Goal: Task Accomplishment & Management: Use online tool/utility

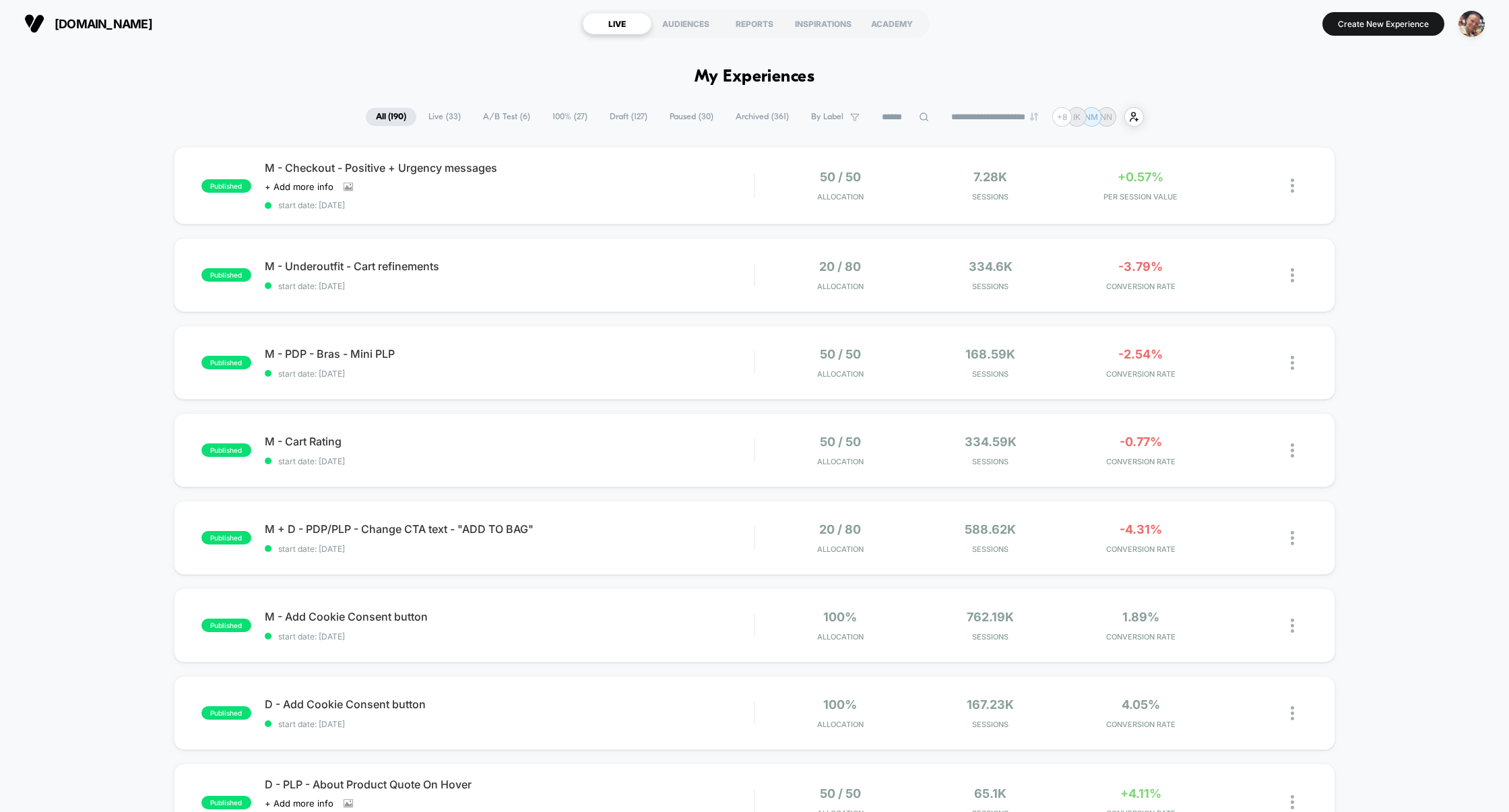
click at [604, 122] on span "Draft ( 127 )" at bounding box center [629, 117] width 58 height 18
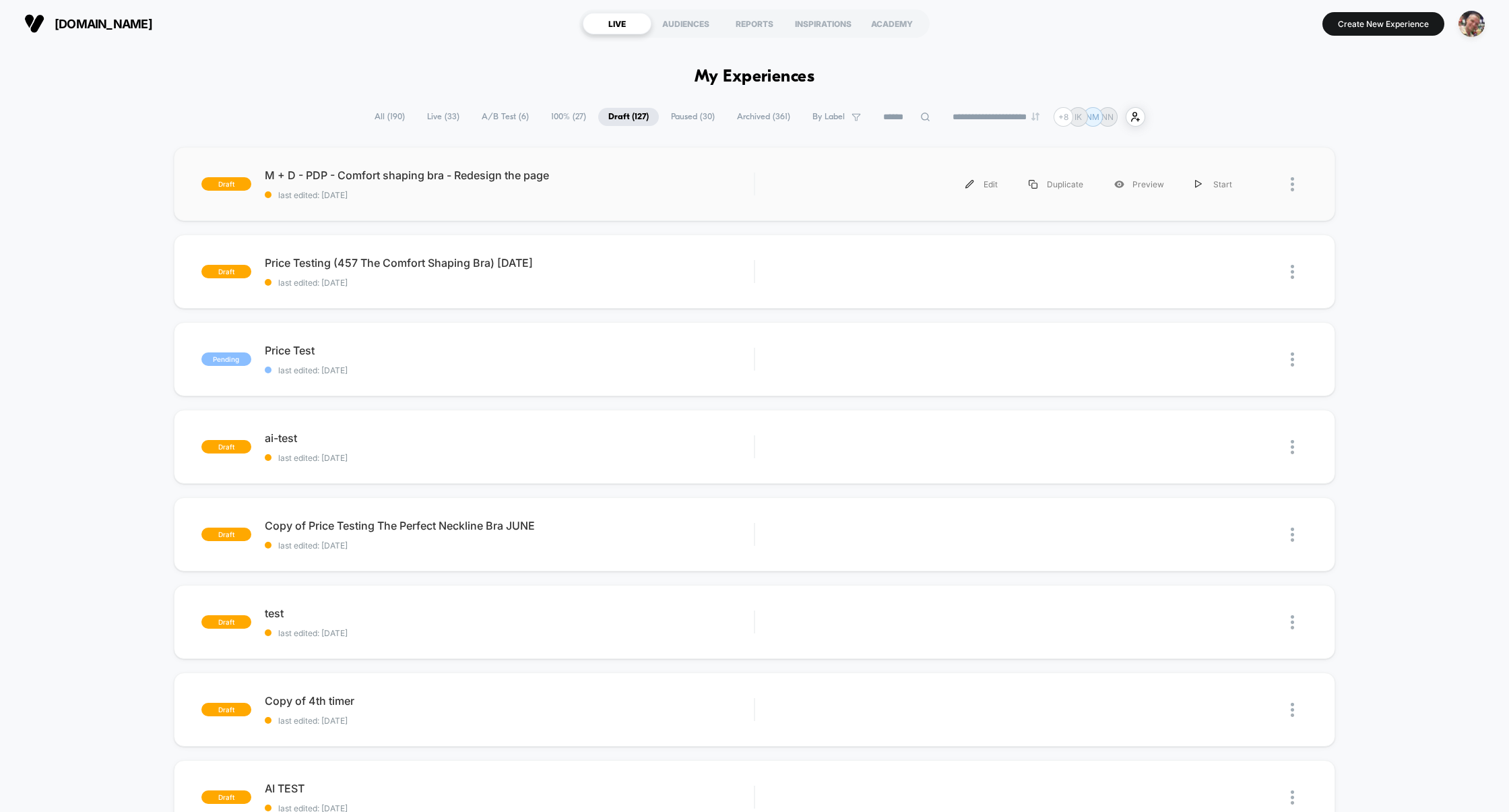
click at [613, 209] on div "draft M + D - PDP - Comfort shaping bra - Redesign the page last edited: [DATE]…" at bounding box center [755, 183] width 1162 height 74
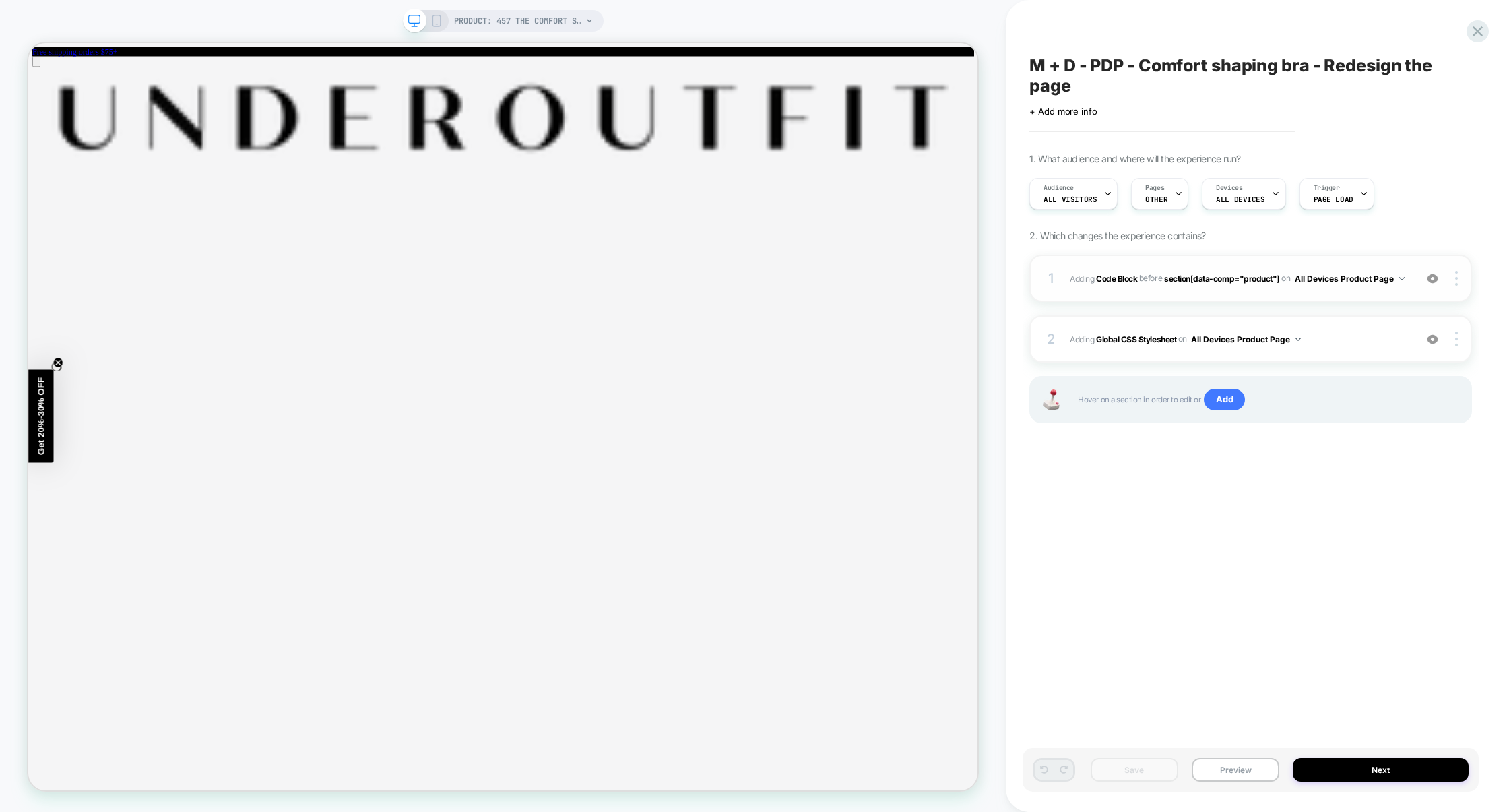
click at [1310, 299] on div "1 Adding Code Block BEFORE section[data-comp="product"] section[data-comp="prod…" at bounding box center [1250, 278] width 442 height 47
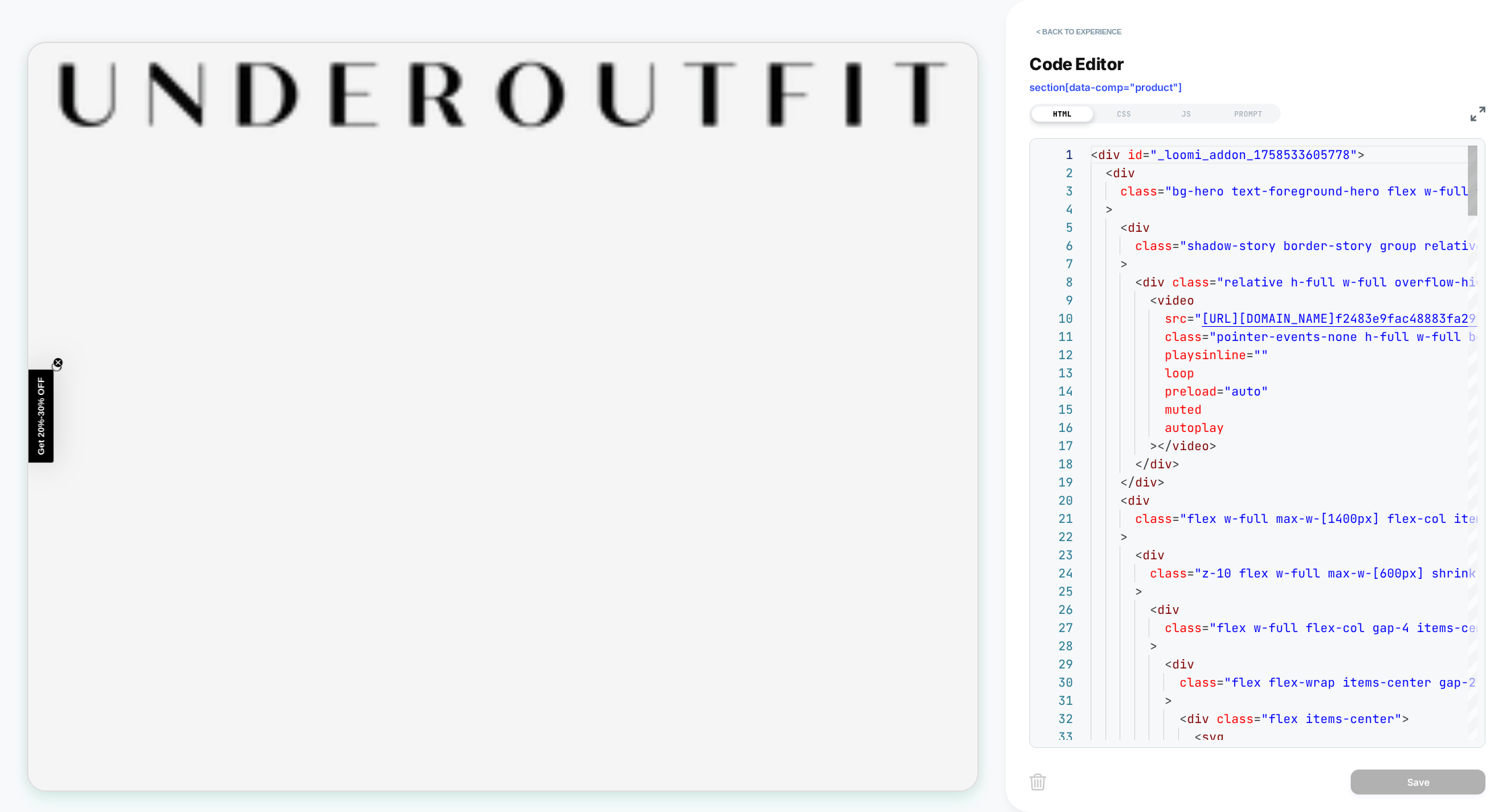
scroll to position [163, 0]
click at [1086, 27] on button "< Back to experience" at bounding box center [1078, 31] width 99 height 21
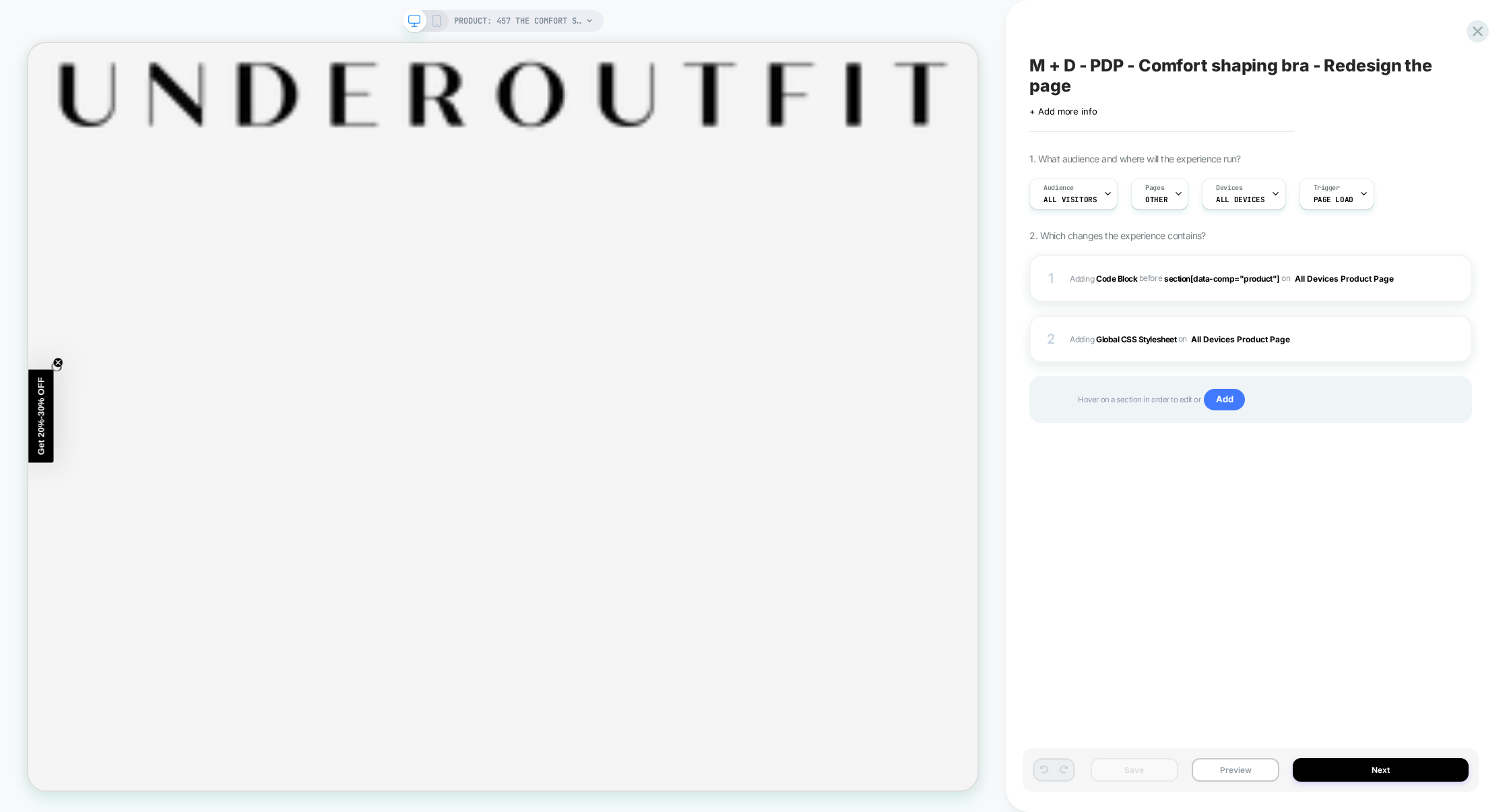
scroll to position [0, 0]
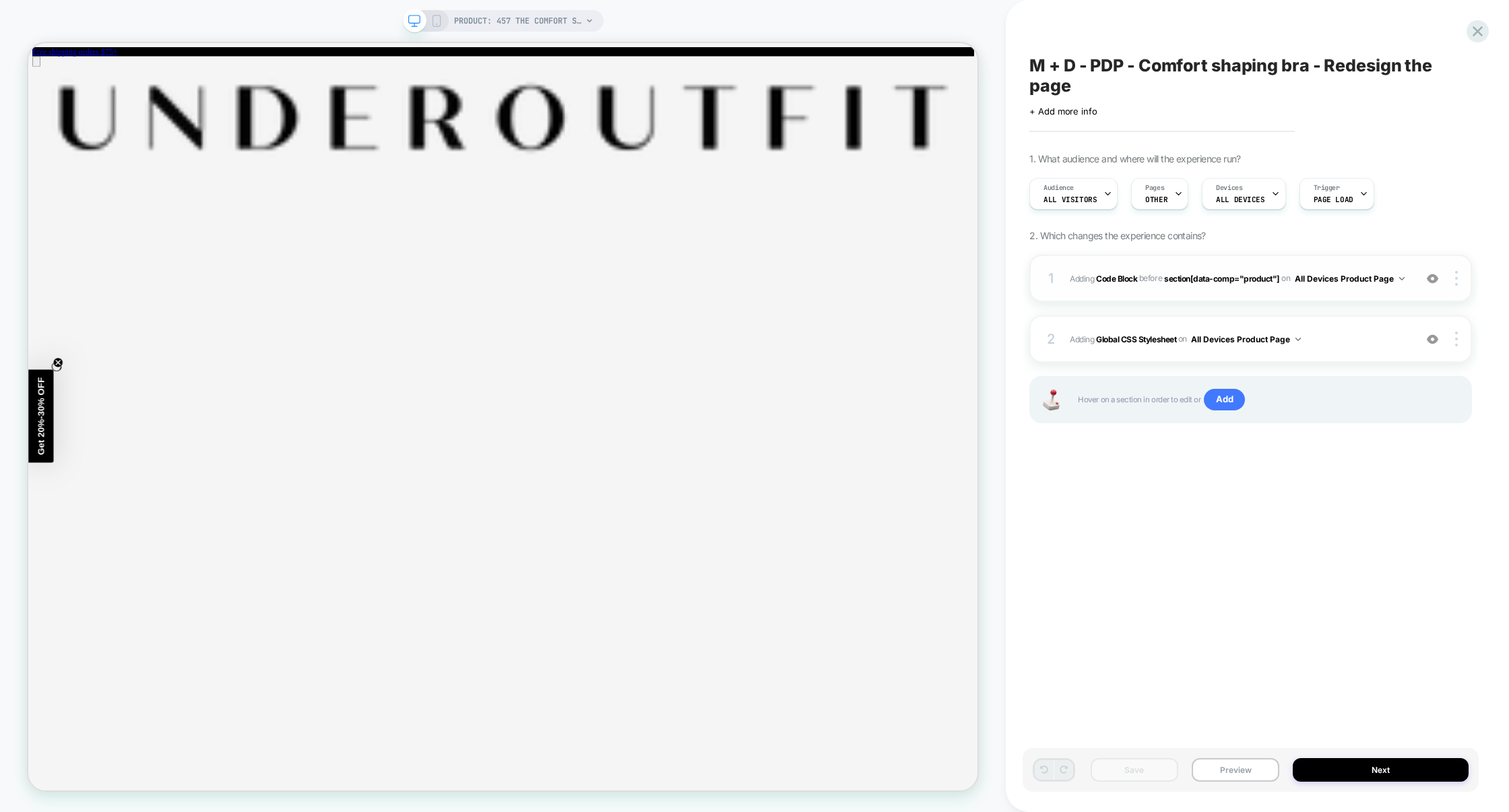
click at [1187, 295] on div "1 Adding Code Block BEFORE section[data-comp="product"] section[data-comp="prod…" at bounding box center [1250, 278] width 442 height 47
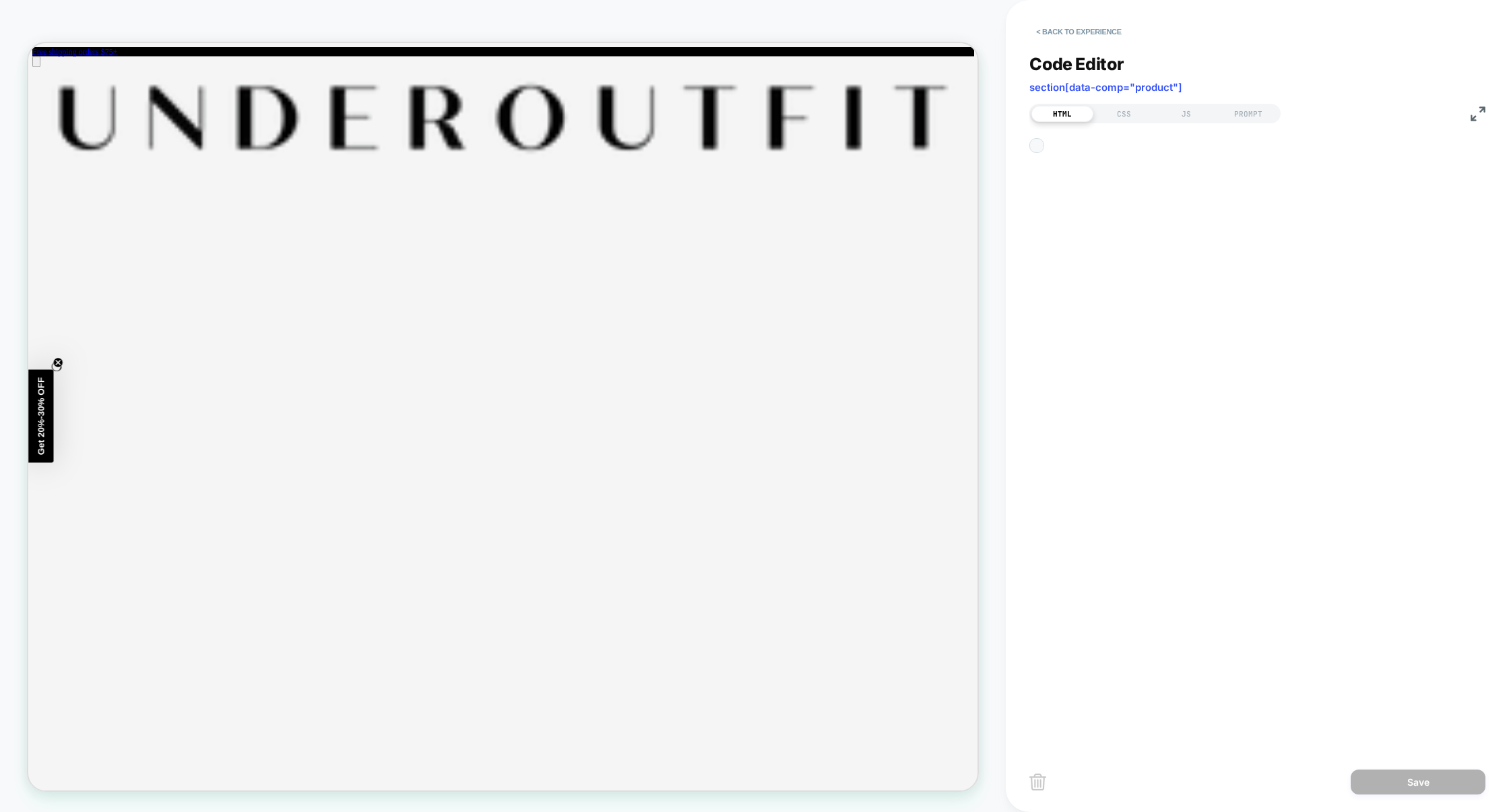
scroll to position [31, 0]
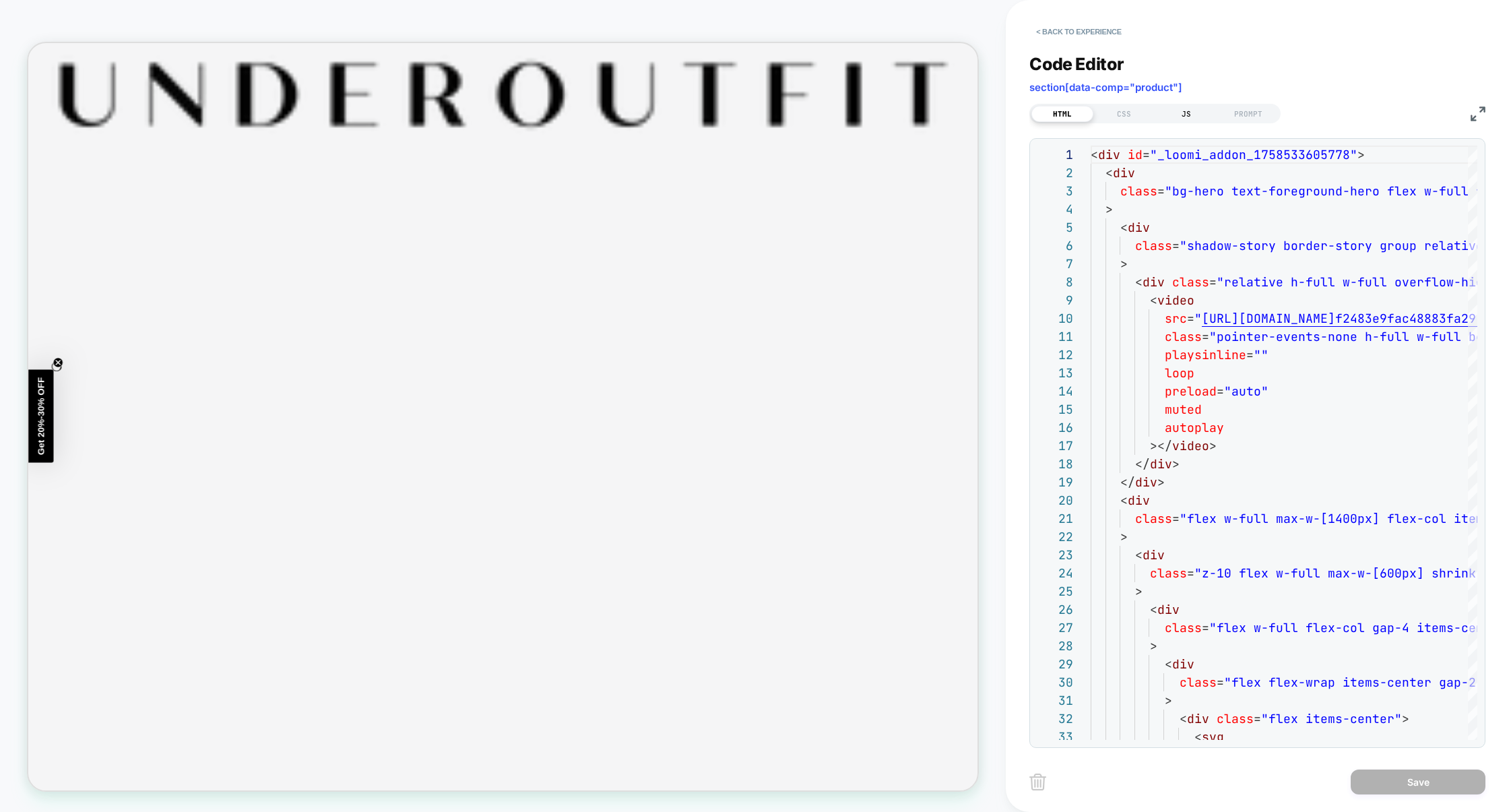
click at [1197, 113] on div "JS" at bounding box center [1186, 113] width 62 height 16
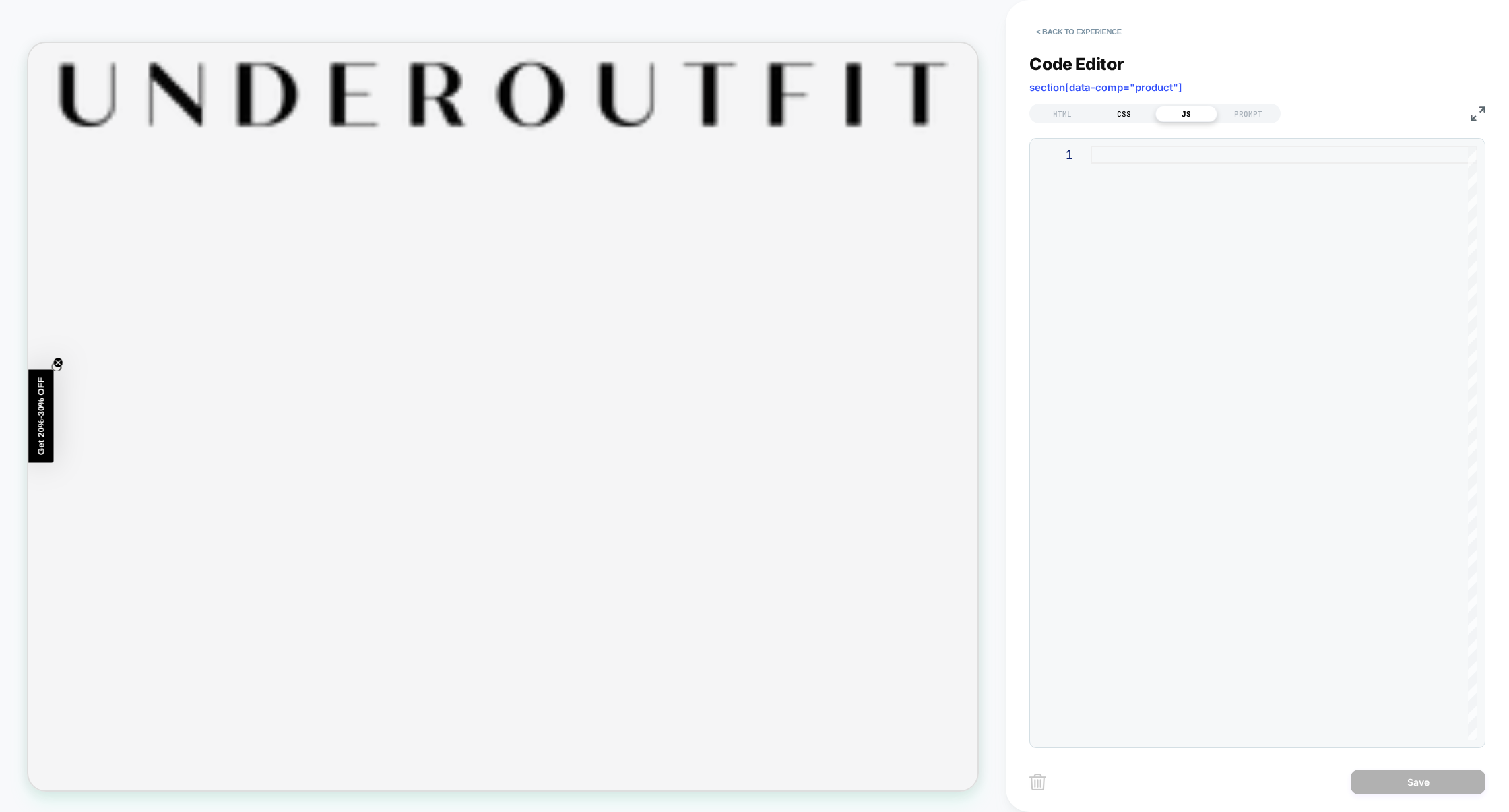
scroll to position [0, 0]
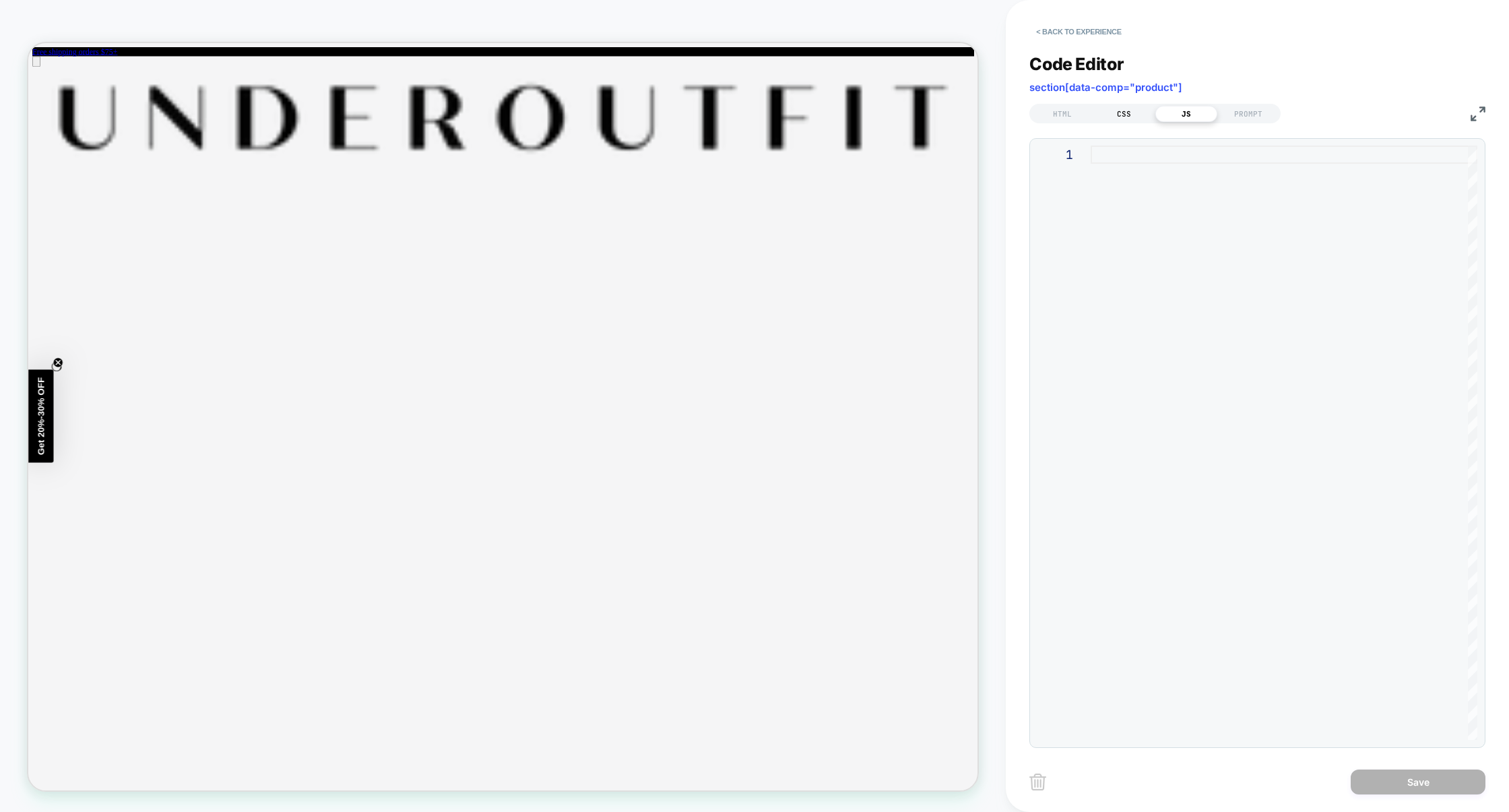
click at [1120, 113] on div "CSS" at bounding box center [1124, 113] width 62 height 16
click at [1040, 113] on div "HTML" at bounding box center [1062, 113] width 62 height 16
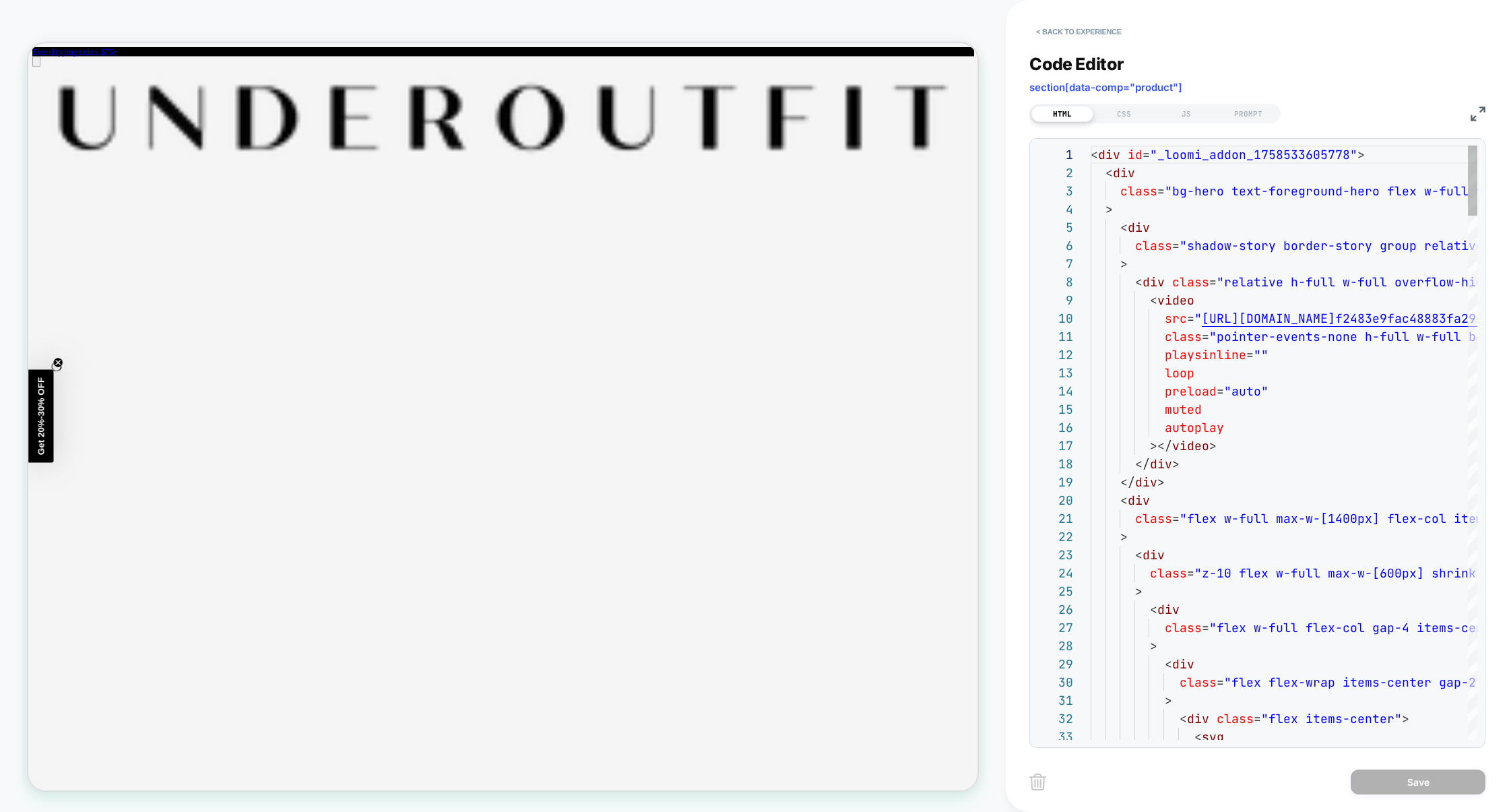
scroll to position [163, 0]
click at [1069, 26] on button "< Back to experience" at bounding box center [1078, 31] width 99 height 21
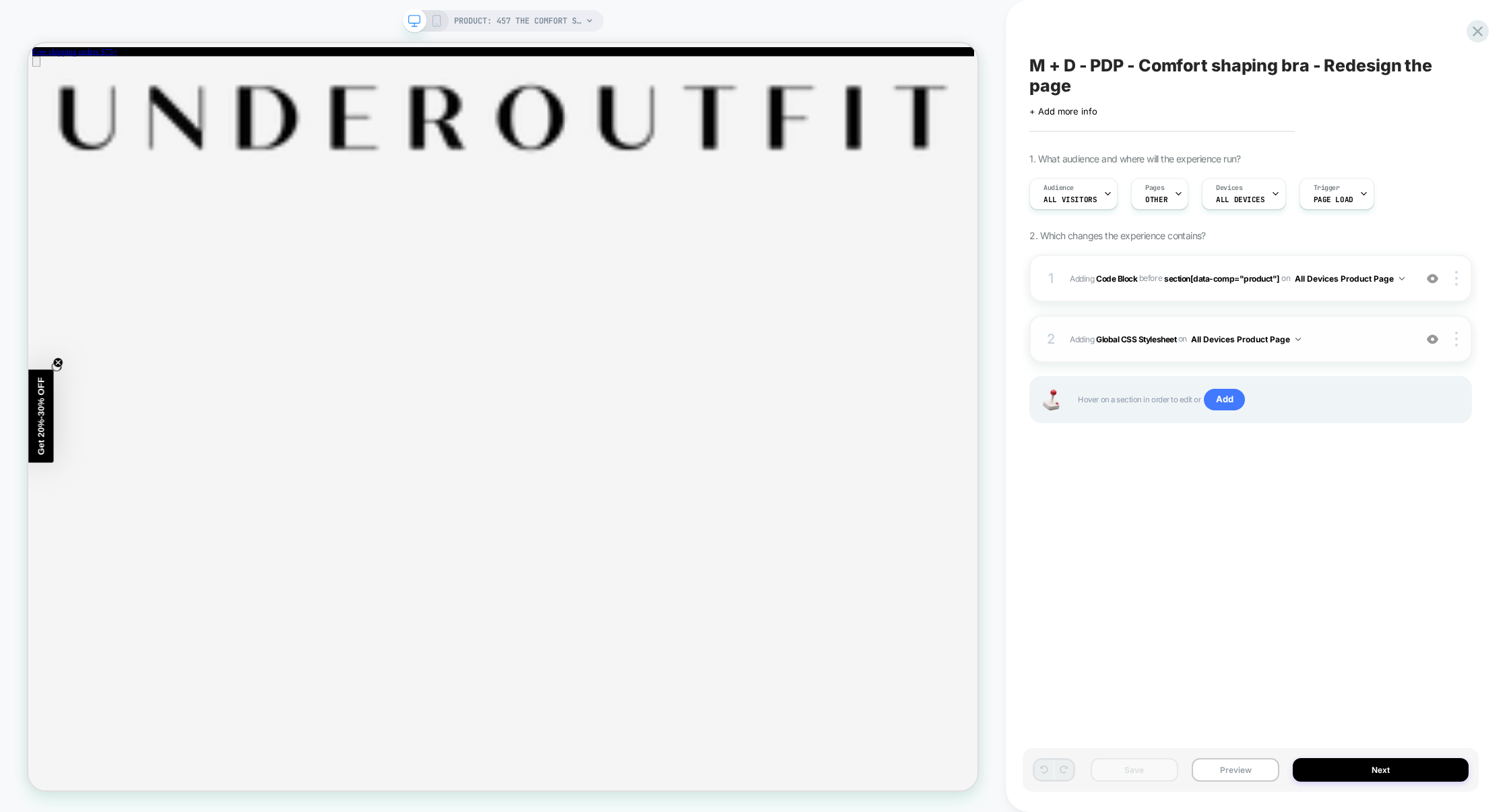
click at [1336, 333] on span "Adding Global CSS Stylesheet on All Devices Product Page" at bounding box center [1239, 339] width 338 height 17
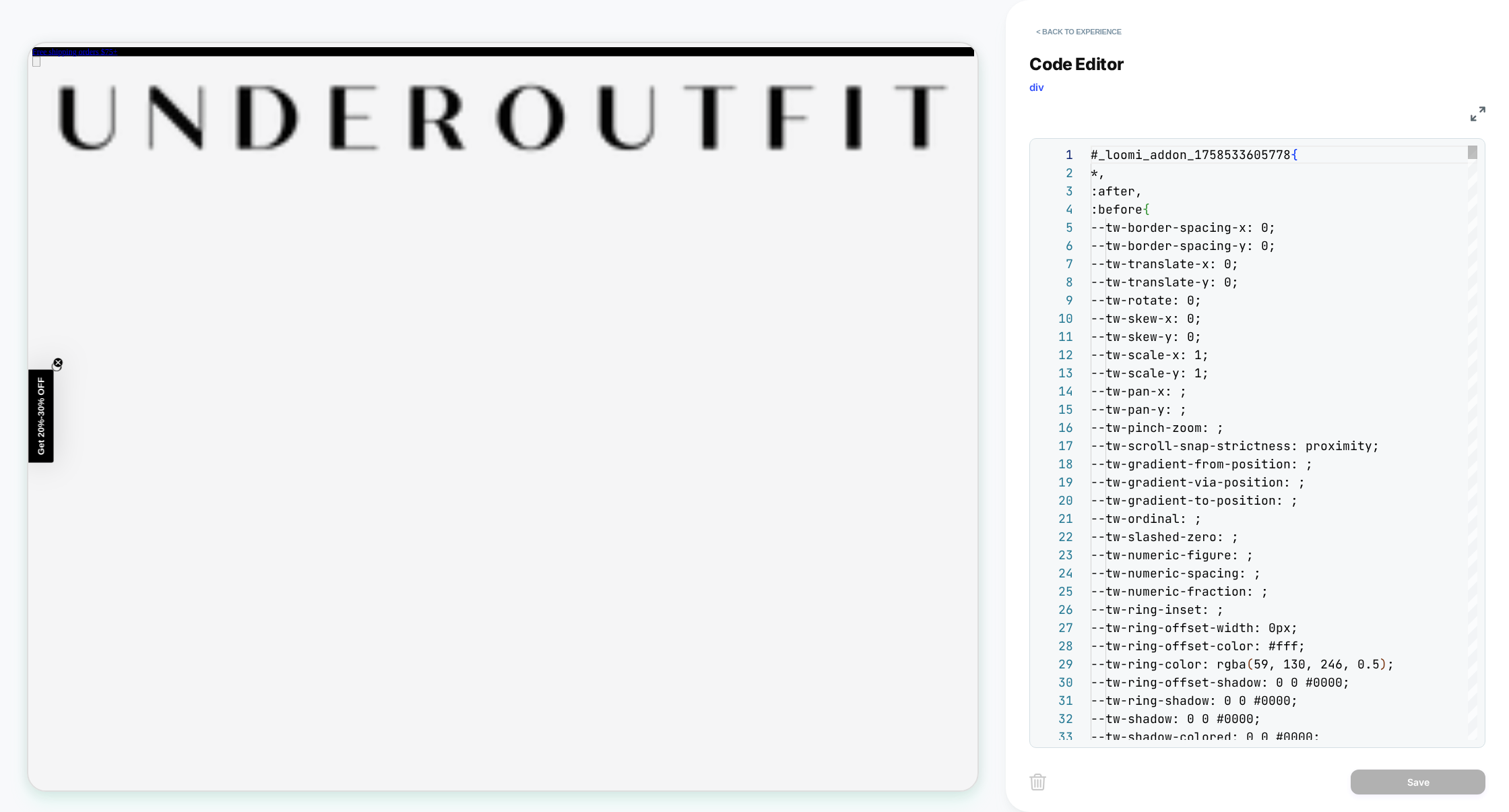
scroll to position [182, 0]
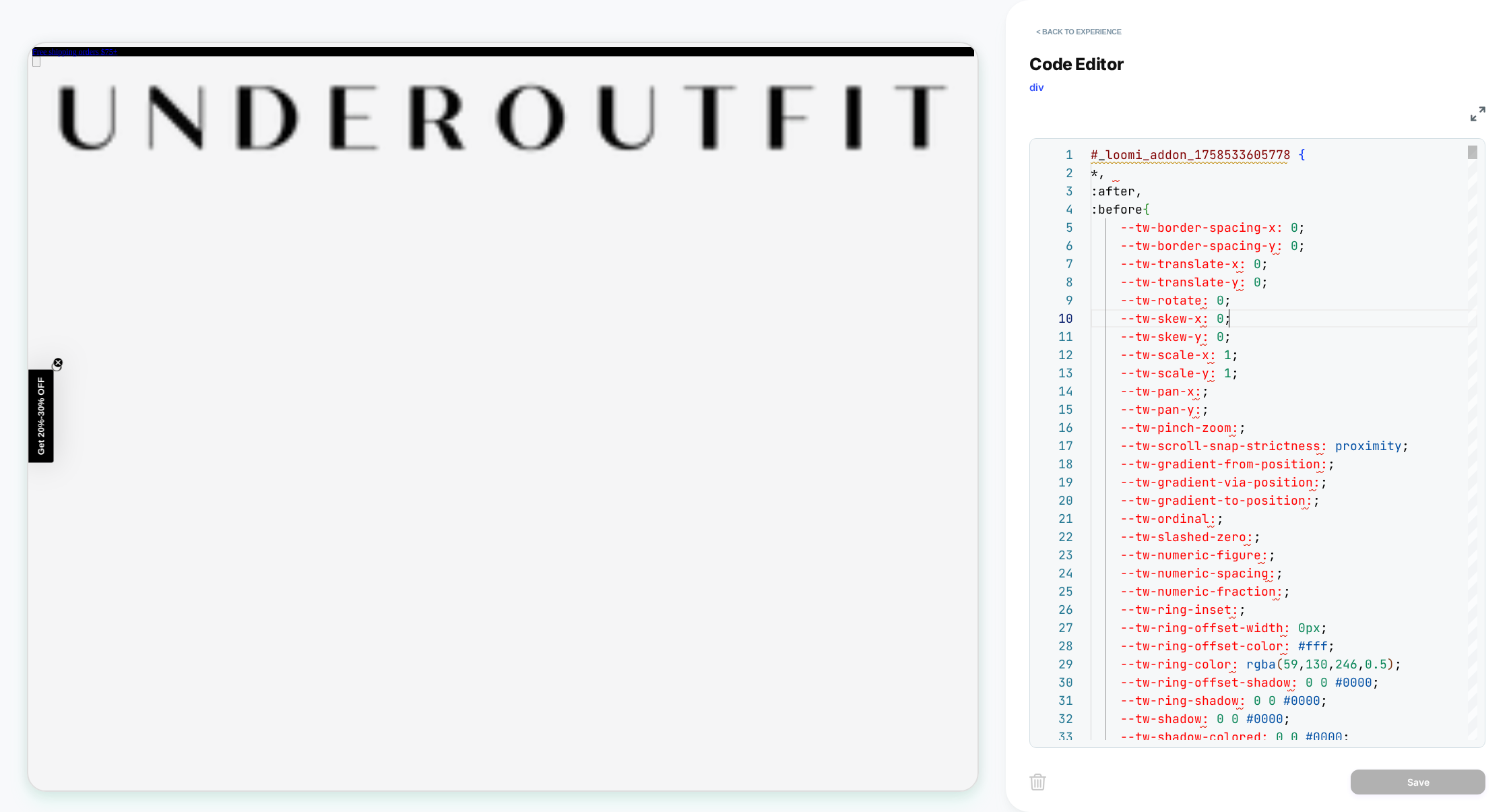
click at [1103, 34] on button "< Back to experience" at bounding box center [1078, 31] width 99 height 21
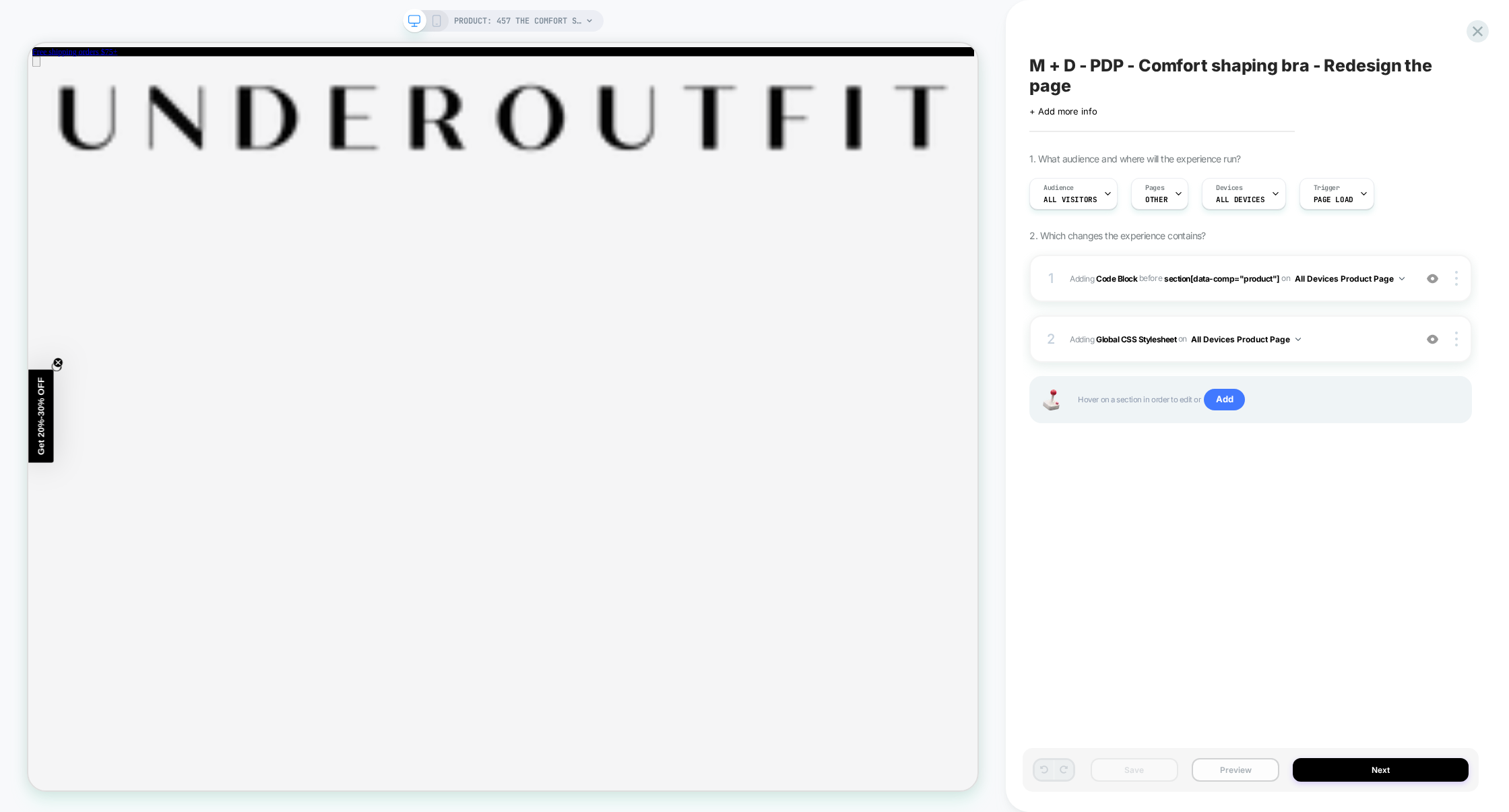
click at [1247, 771] on button "Preview" at bounding box center [1235, 769] width 88 height 24
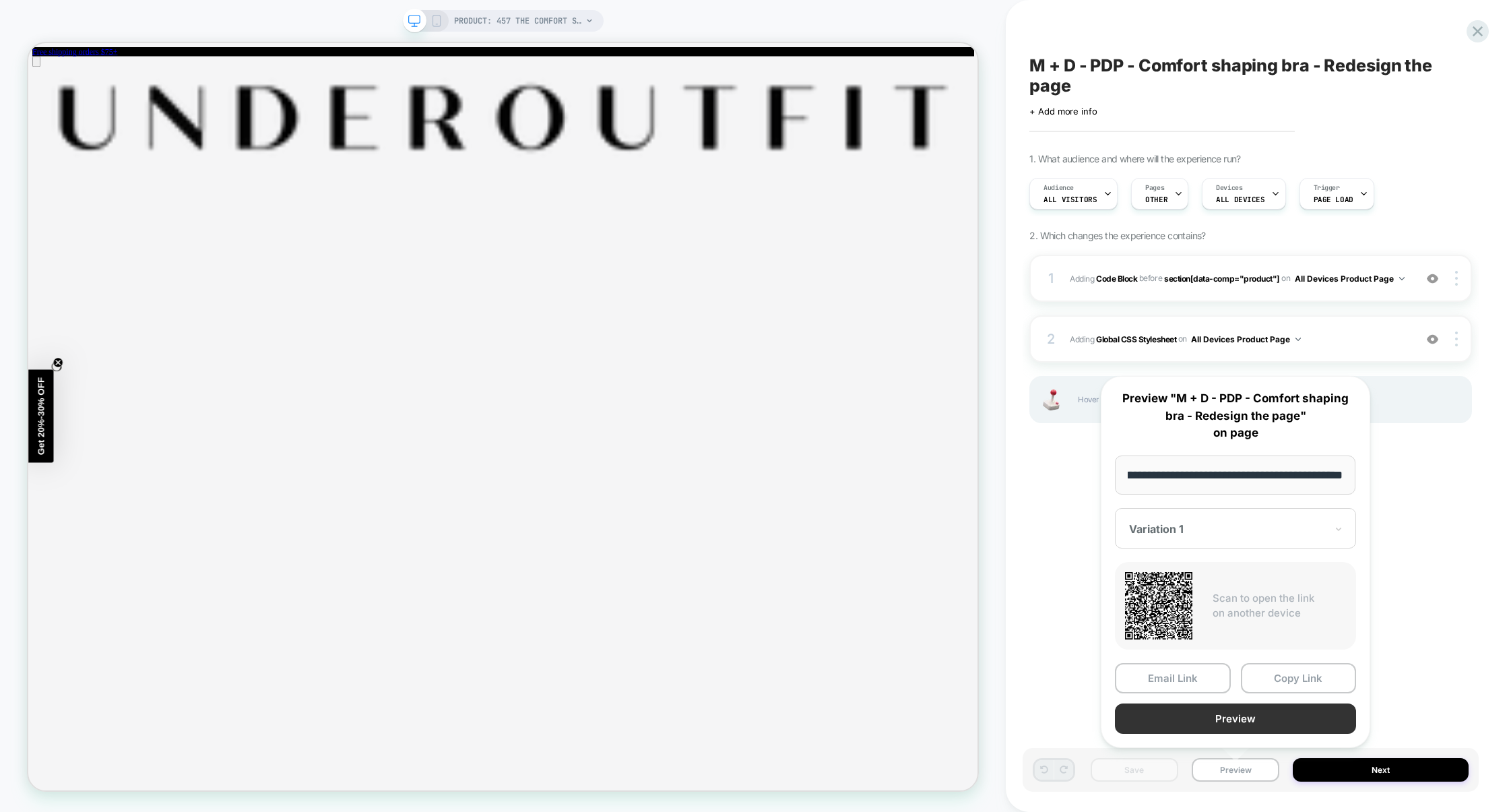
scroll to position [0, 0]
click at [1247, 721] on button "Preview" at bounding box center [1235, 719] width 241 height 31
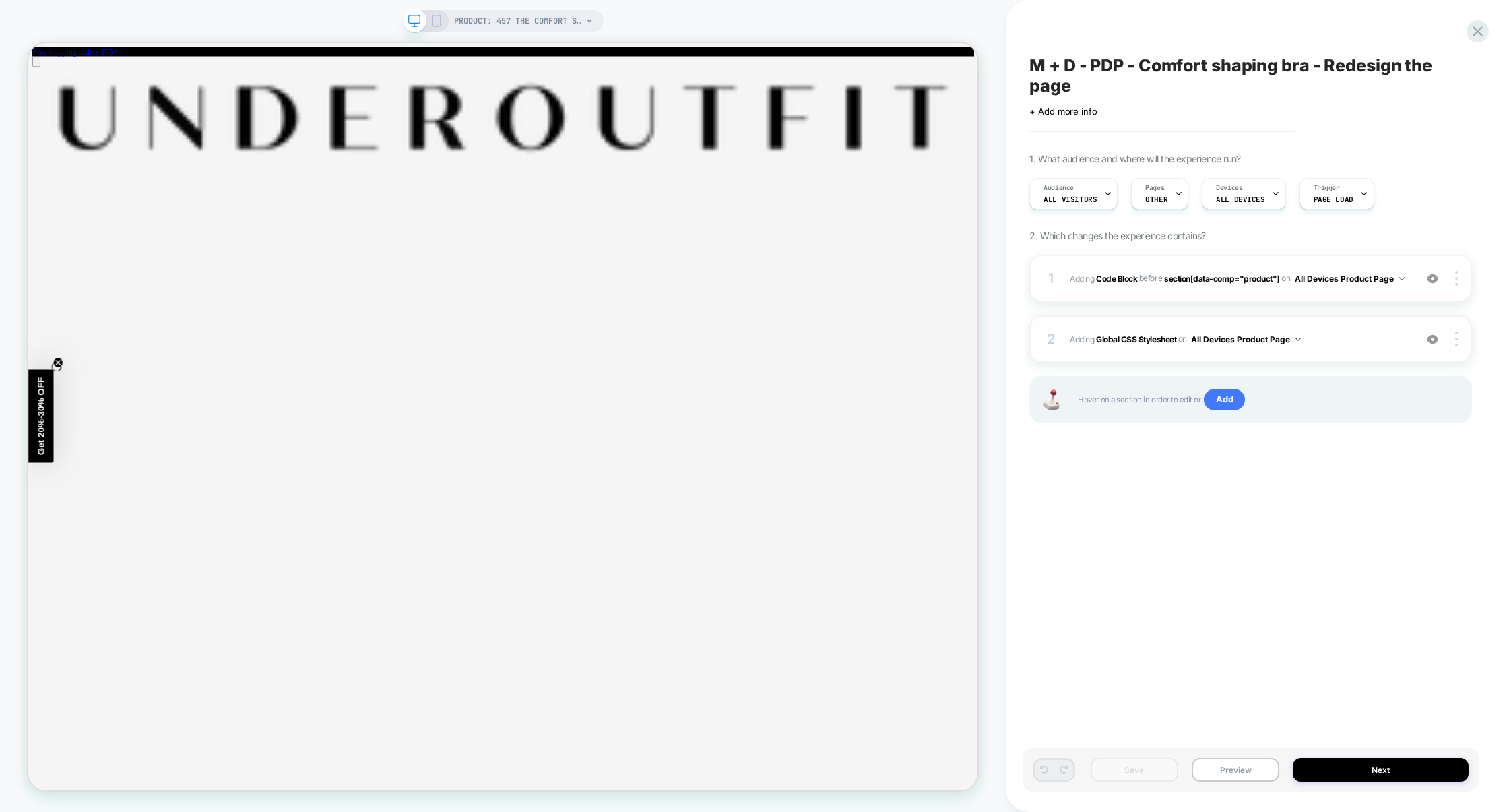
click at [1348, 321] on div "2 Adding Global CSS Stylesheet on All Devices Product Page Add Before Add After…" at bounding box center [1250, 339] width 442 height 47
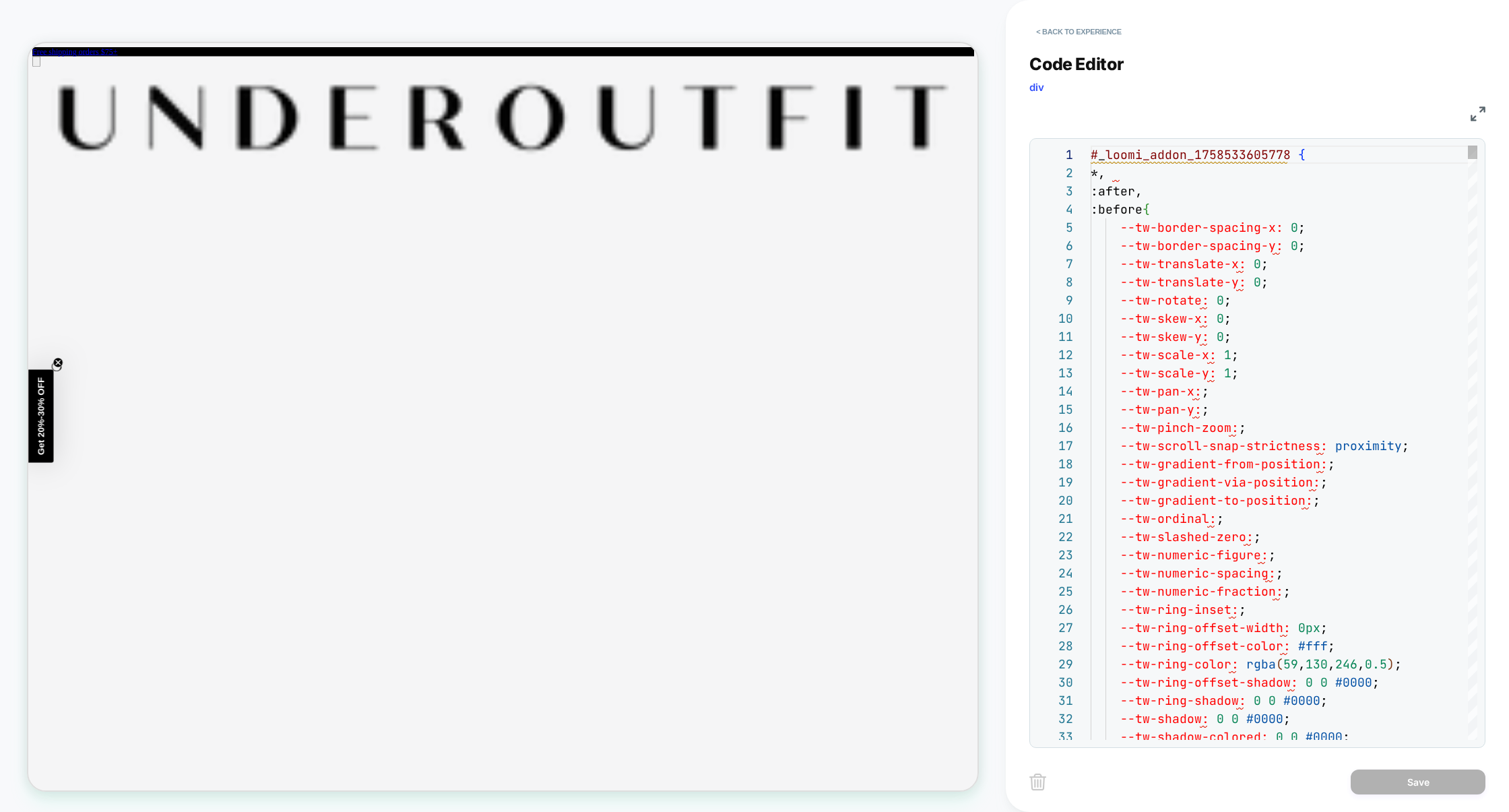
scroll to position [0, 210]
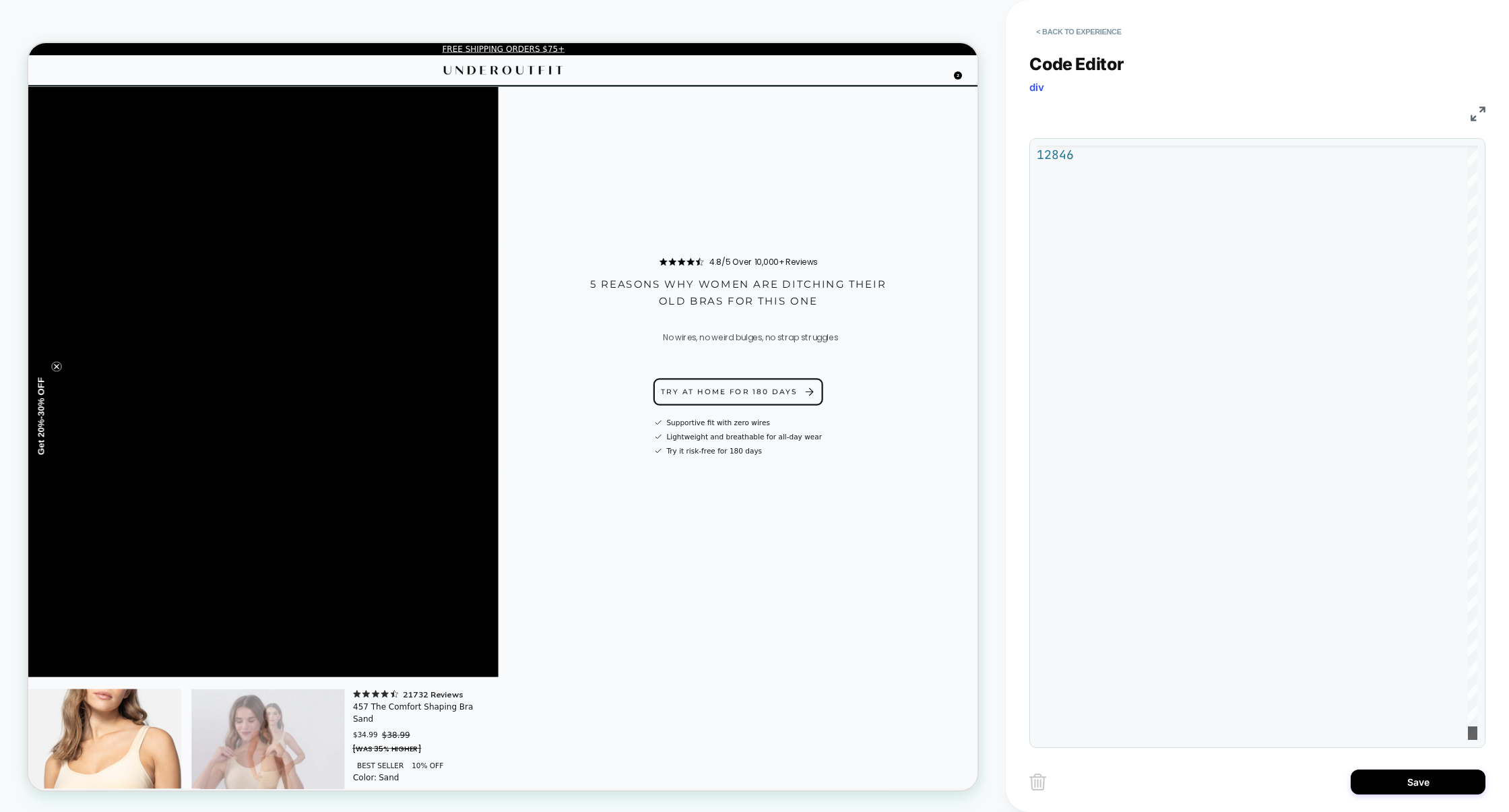
click at [1468, 739] on div at bounding box center [1472, 733] width 9 height 14
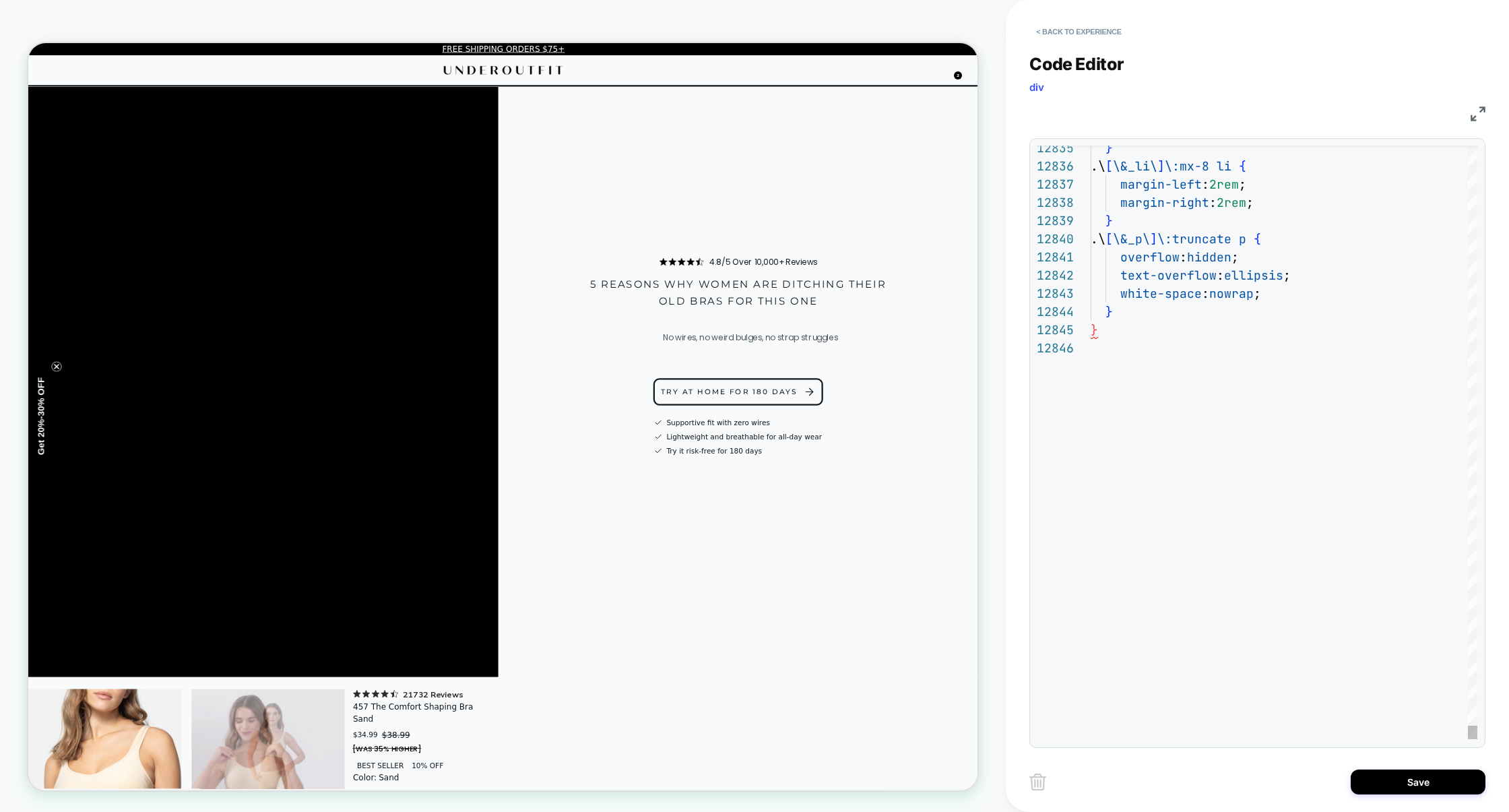
type textarea "**********"
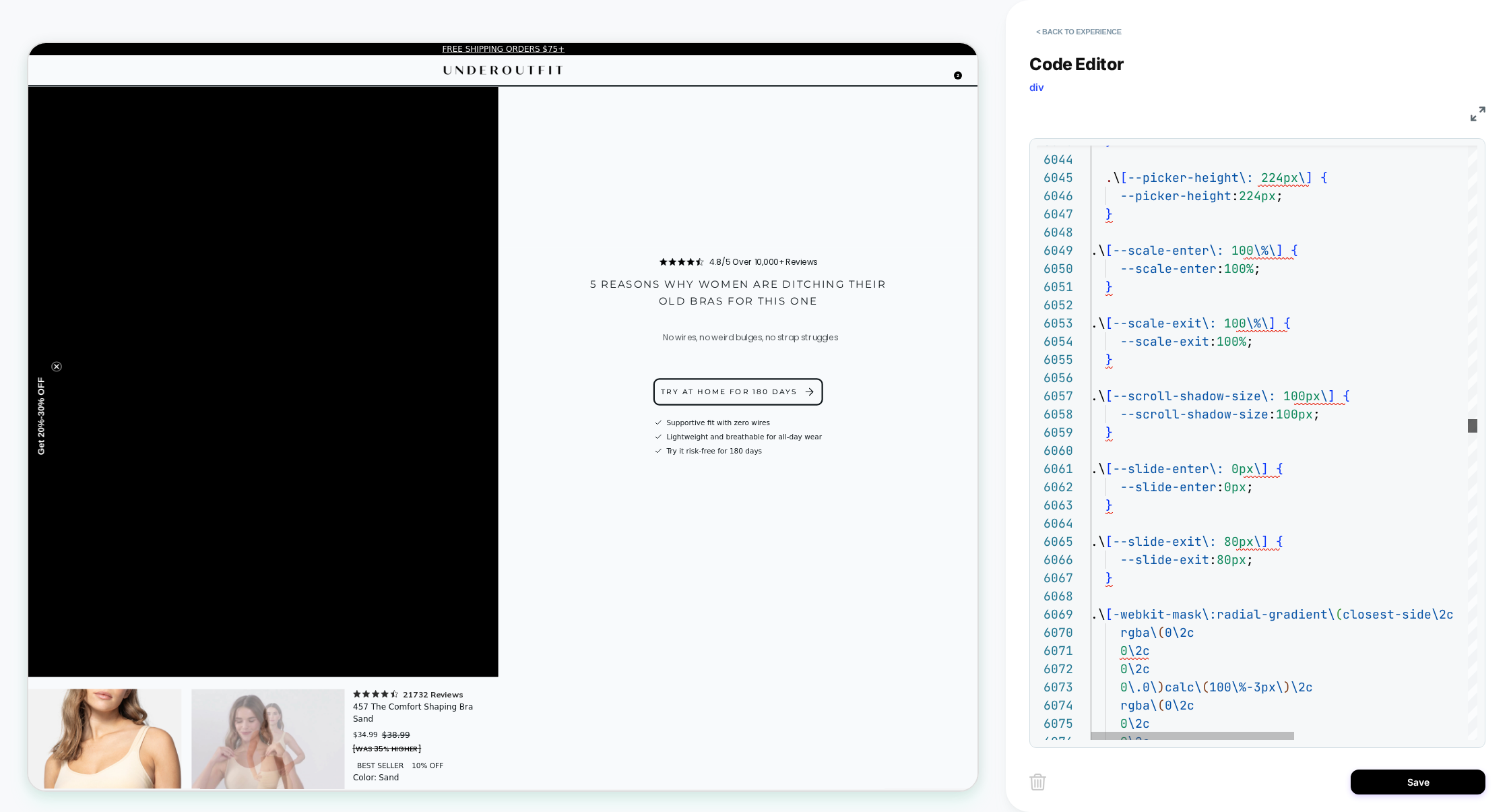
click at [1478, 426] on div at bounding box center [1472, 425] width 9 height 14
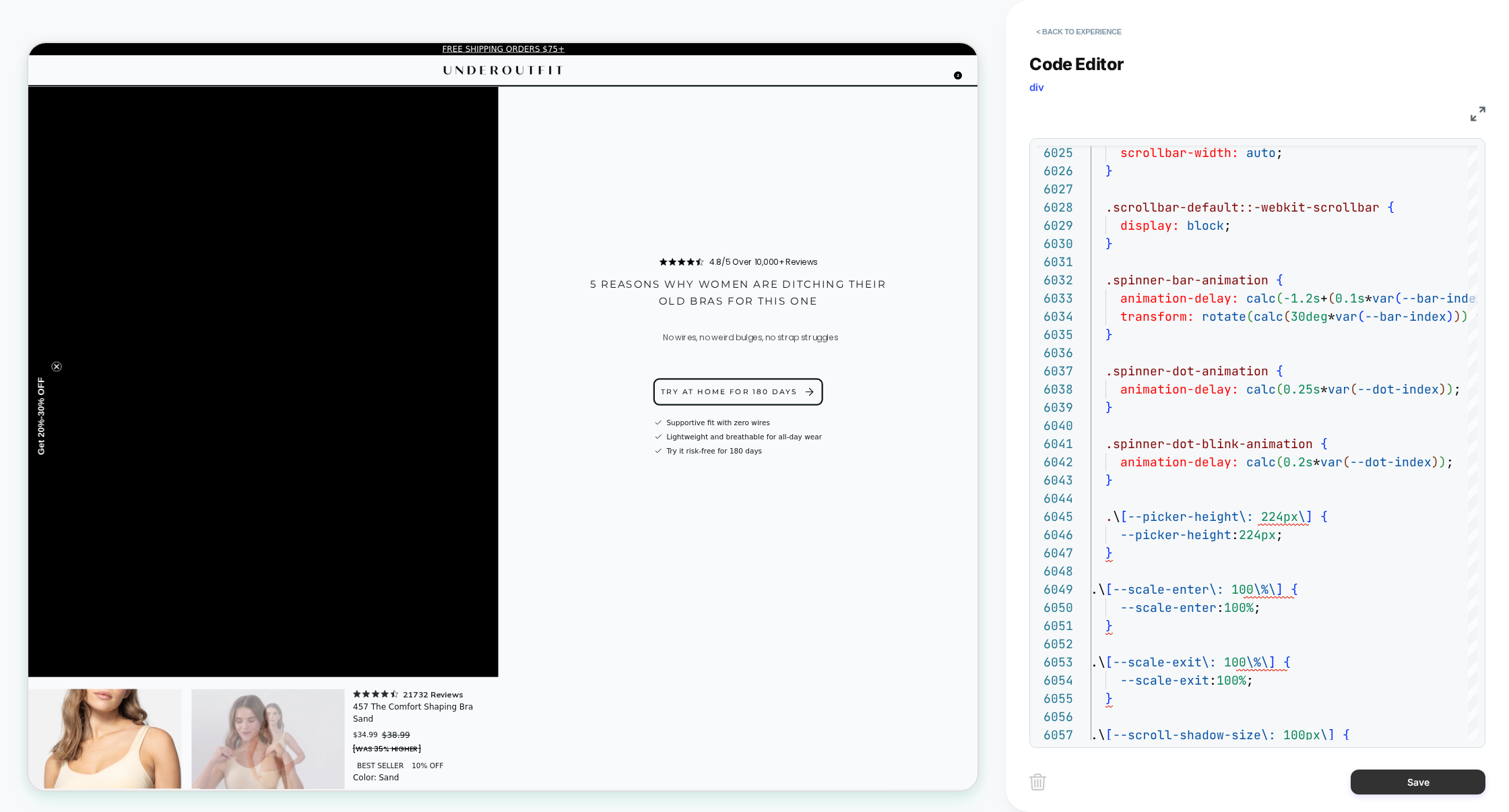
click at [1404, 784] on button "Save" at bounding box center [1418, 781] width 134 height 25
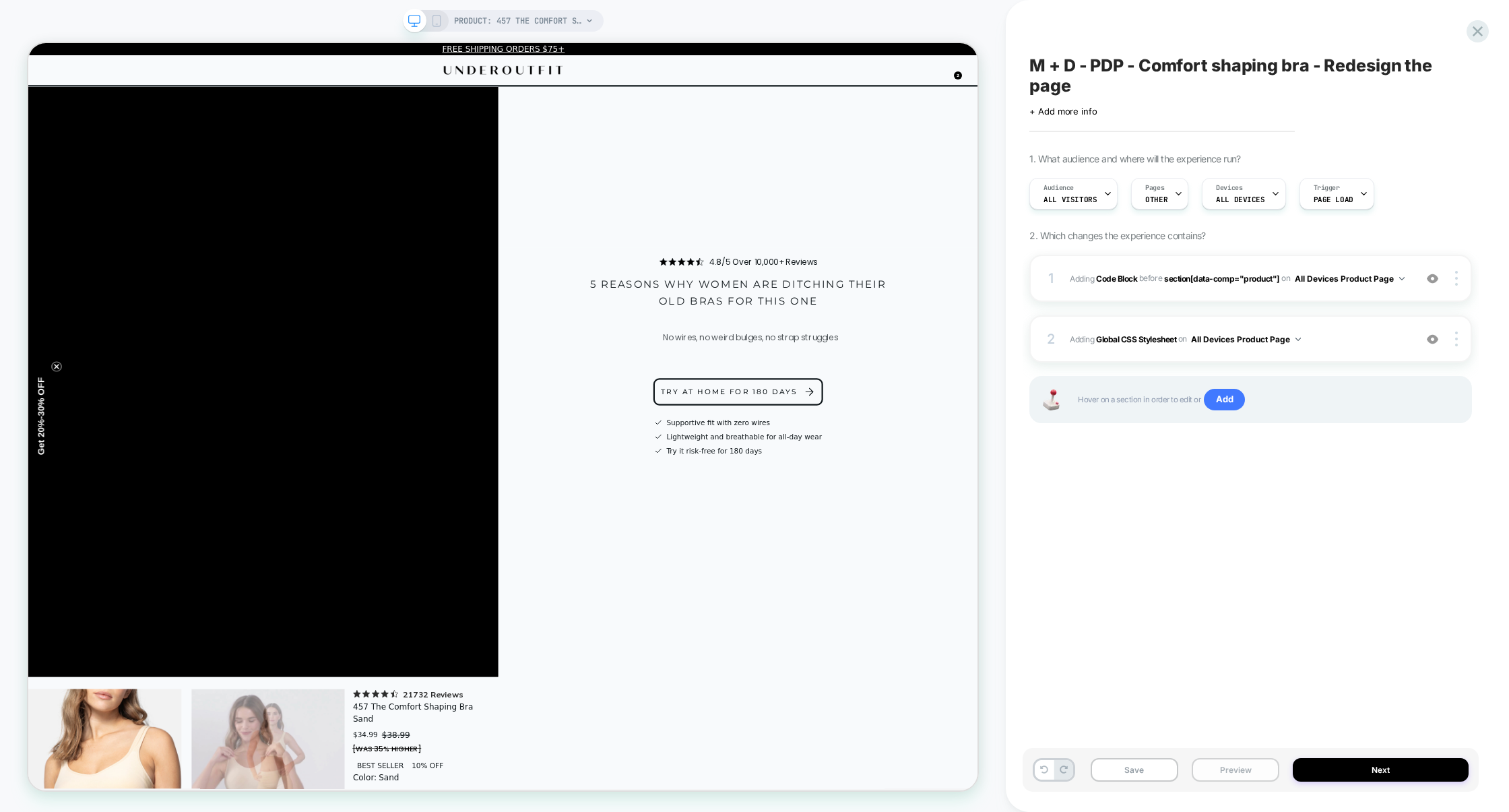
click at [1248, 761] on button "Preview" at bounding box center [1235, 769] width 88 height 24
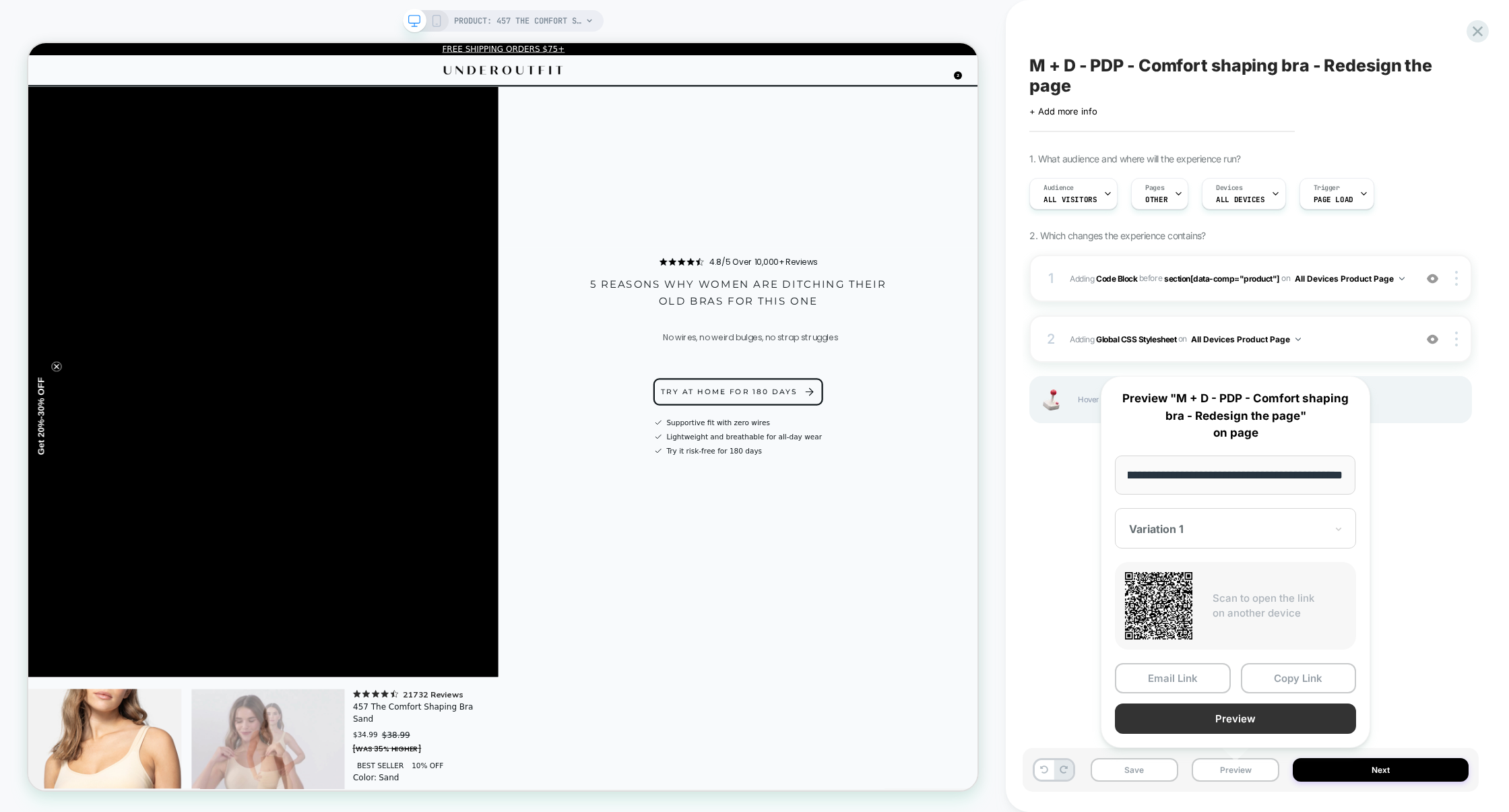
scroll to position [0, 0]
click at [1251, 709] on button "Preview" at bounding box center [1235, 719] width 241 height 31
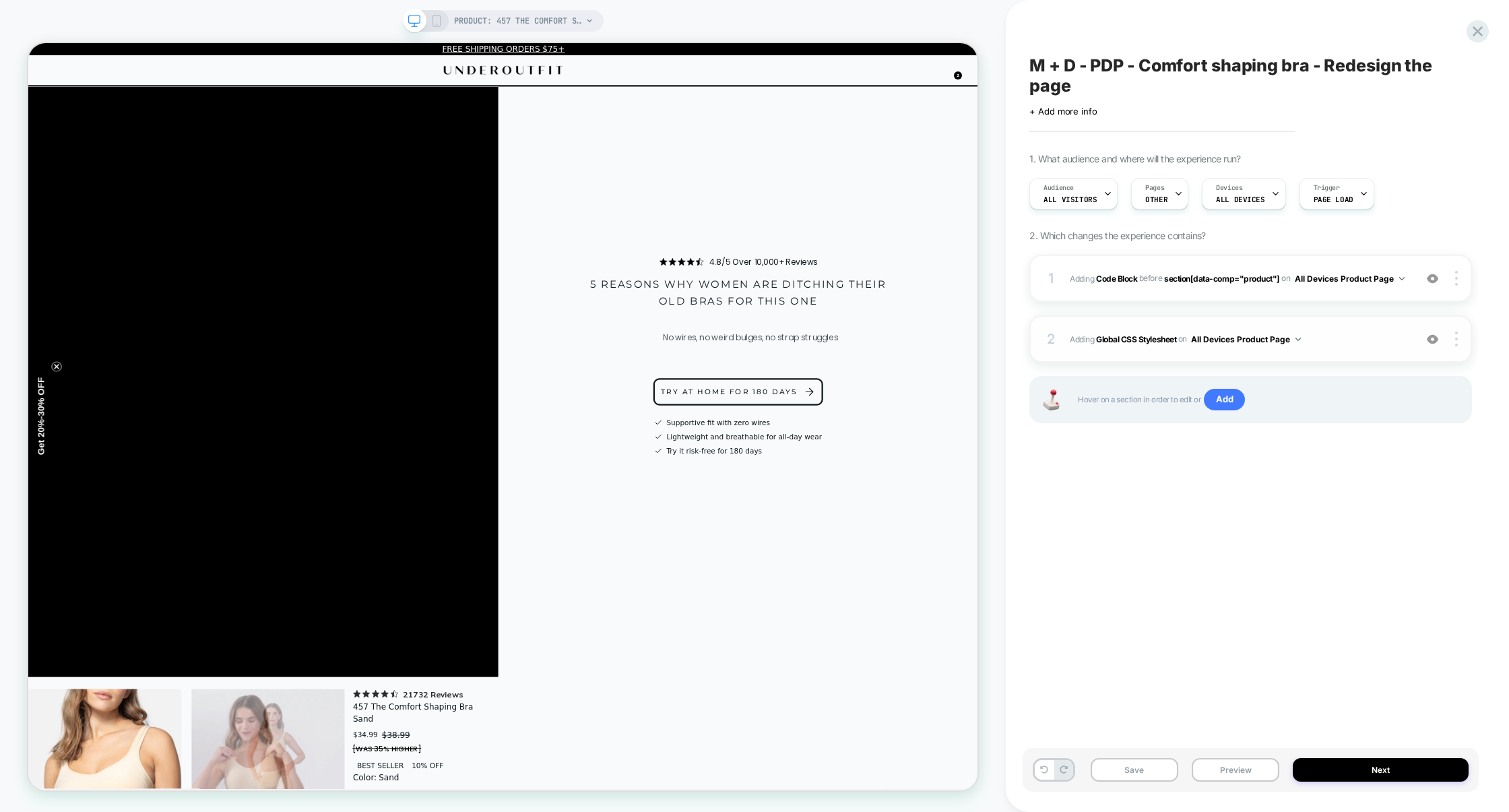
click at [1329, 325] on div "2 Adding Global CSS Stylesheet on All Devices Product Page Add Before Add After…" at bounding box center [1250, 339] width 442 height 47
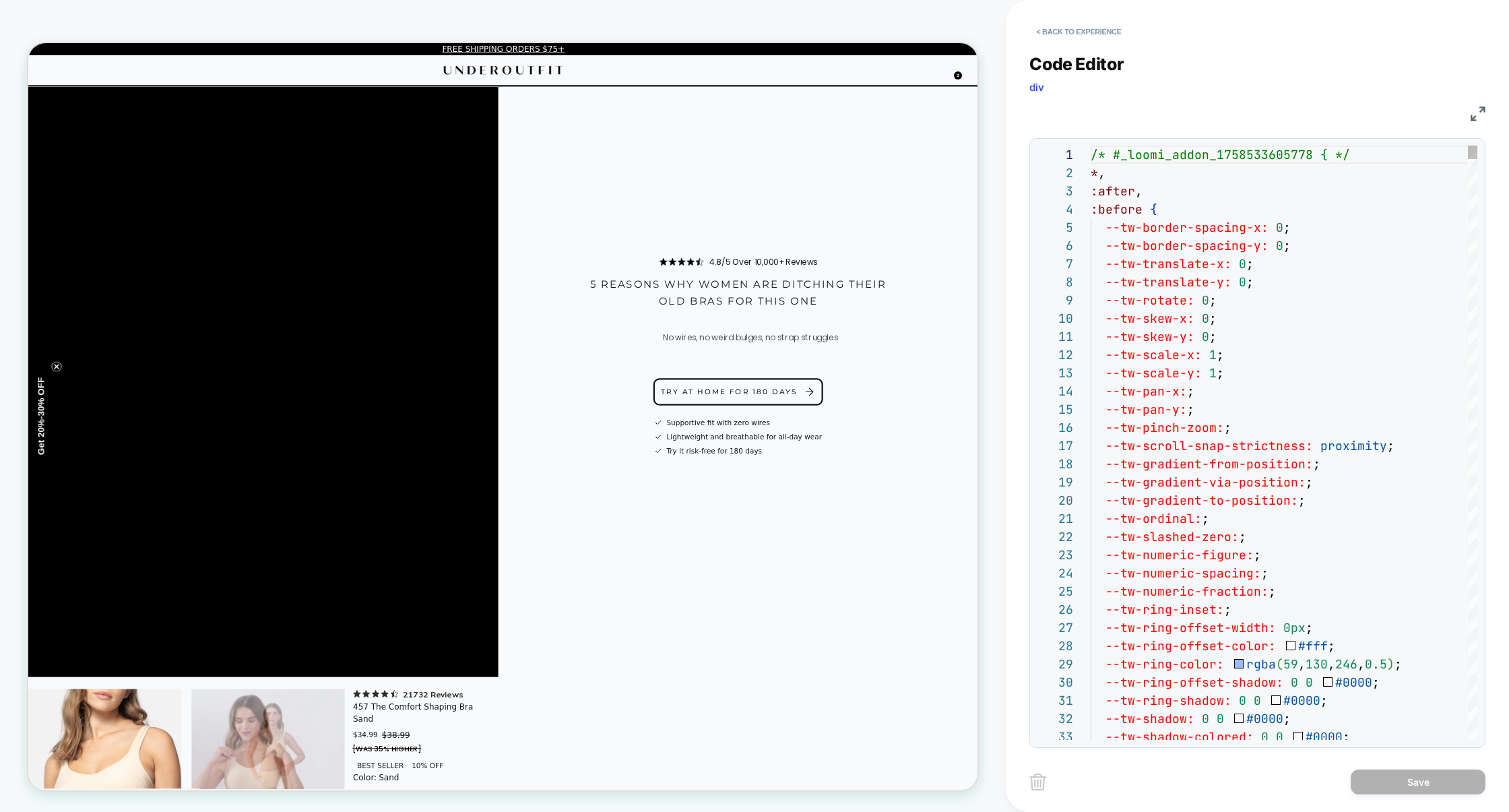
scroll to position [182, 0]
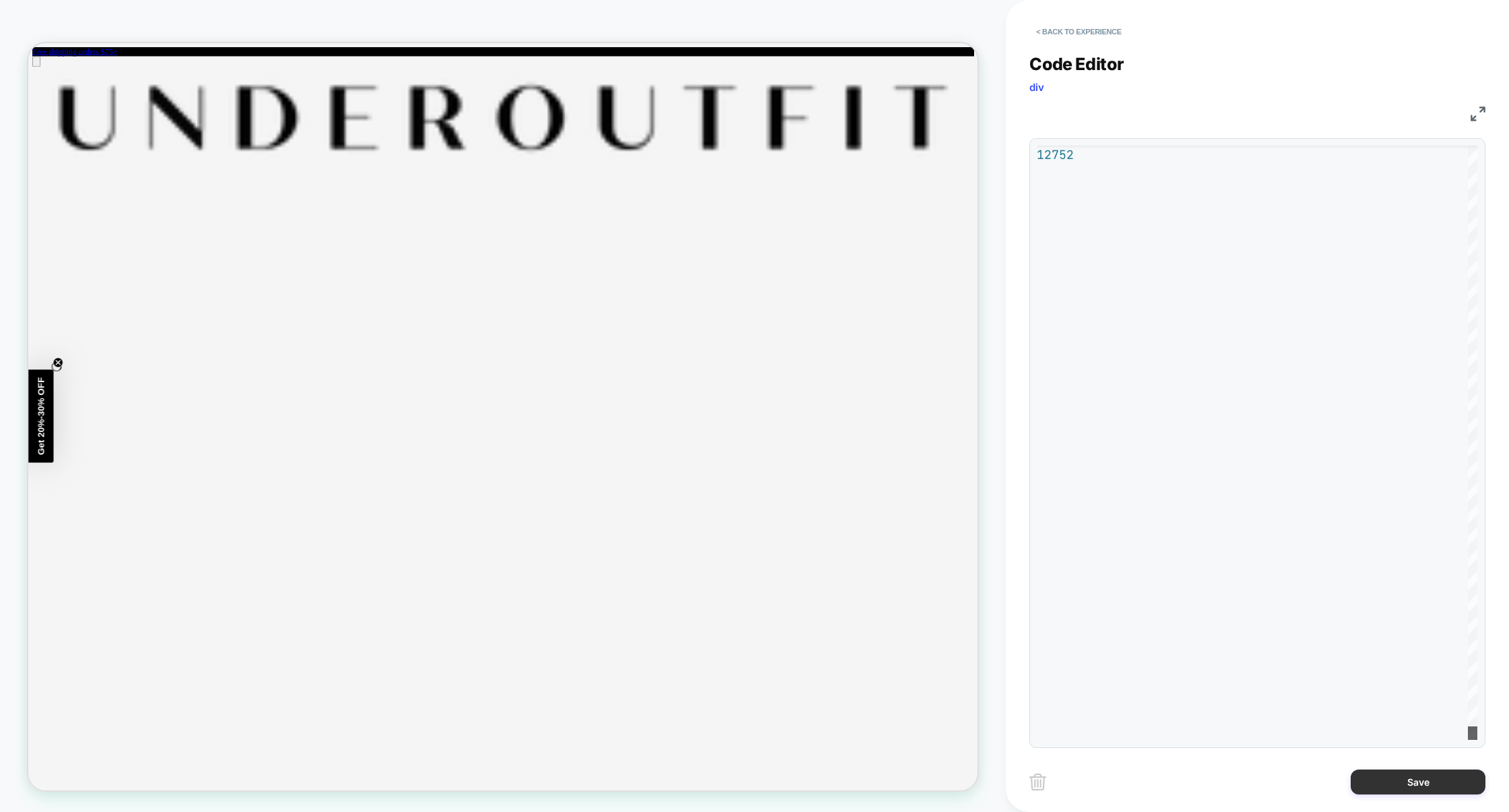
click at [1400, 769] on div "**********" at bounding box center [1257, 406] width 456 height 812
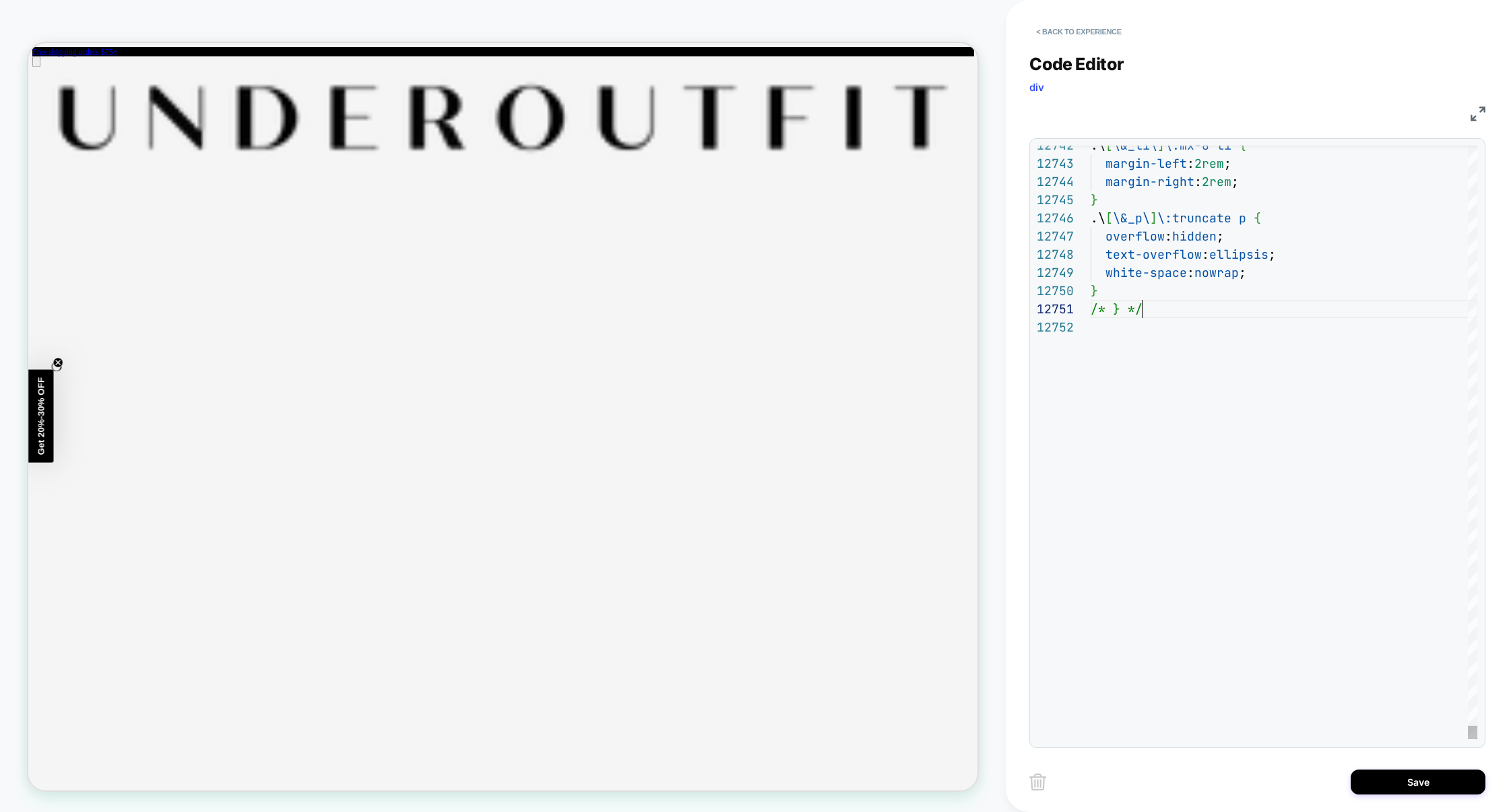
type textarea "*"
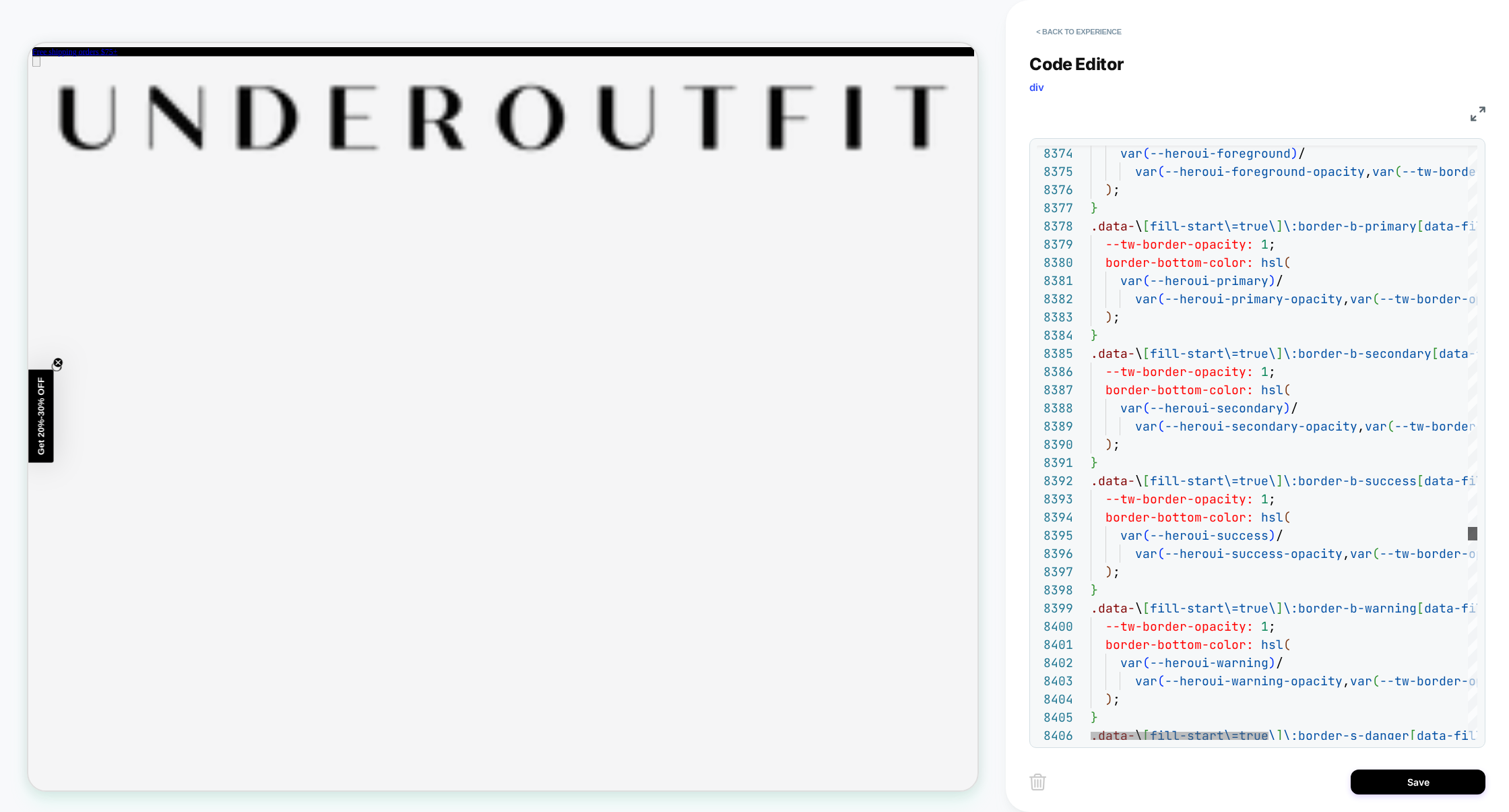
click at [1469, 535] on div at bounding box center [1472, 534] width 9 height 14
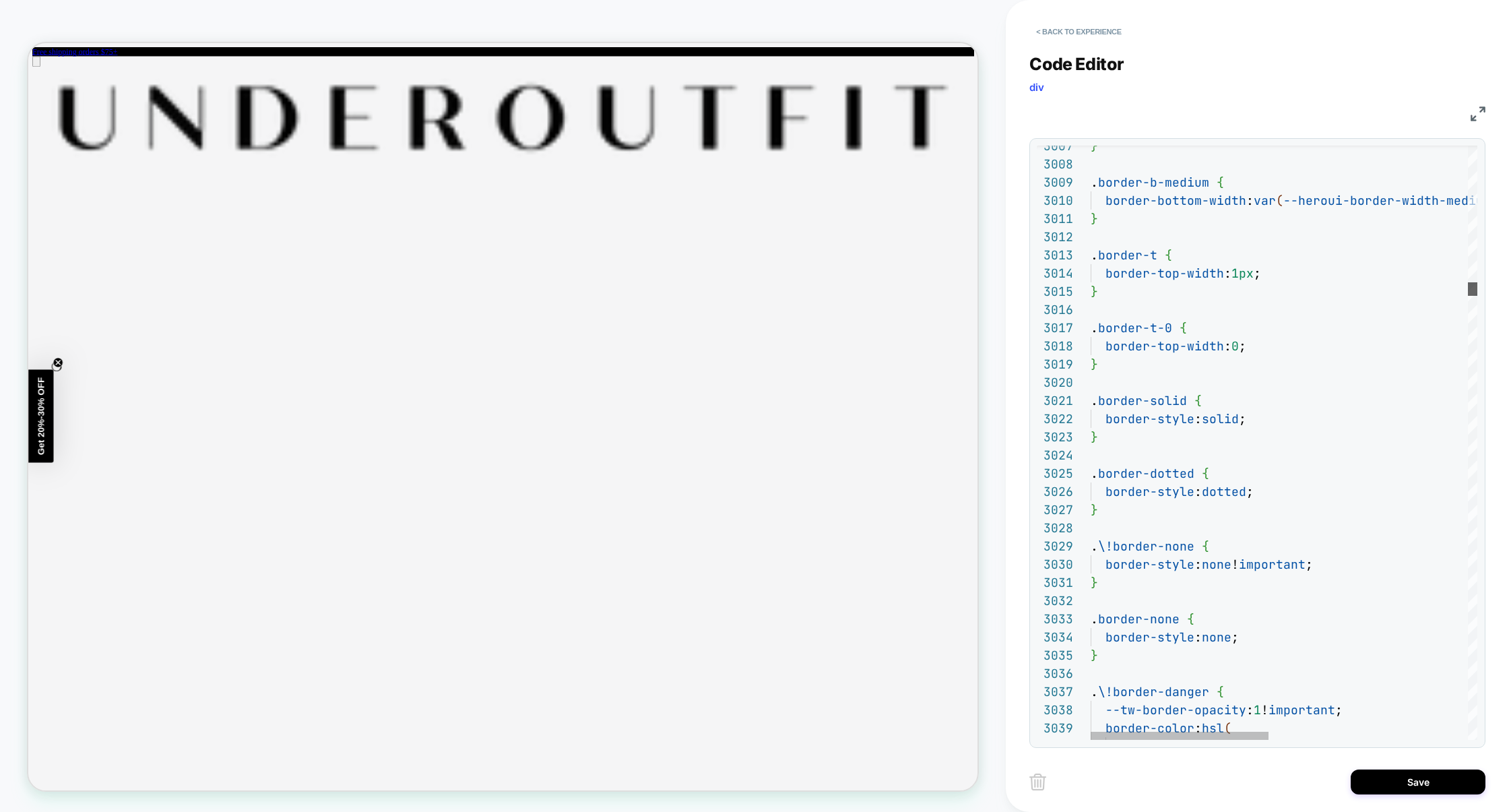
click at [1478, 292] on div at bounding box center [1472, 289] width 9 height 14
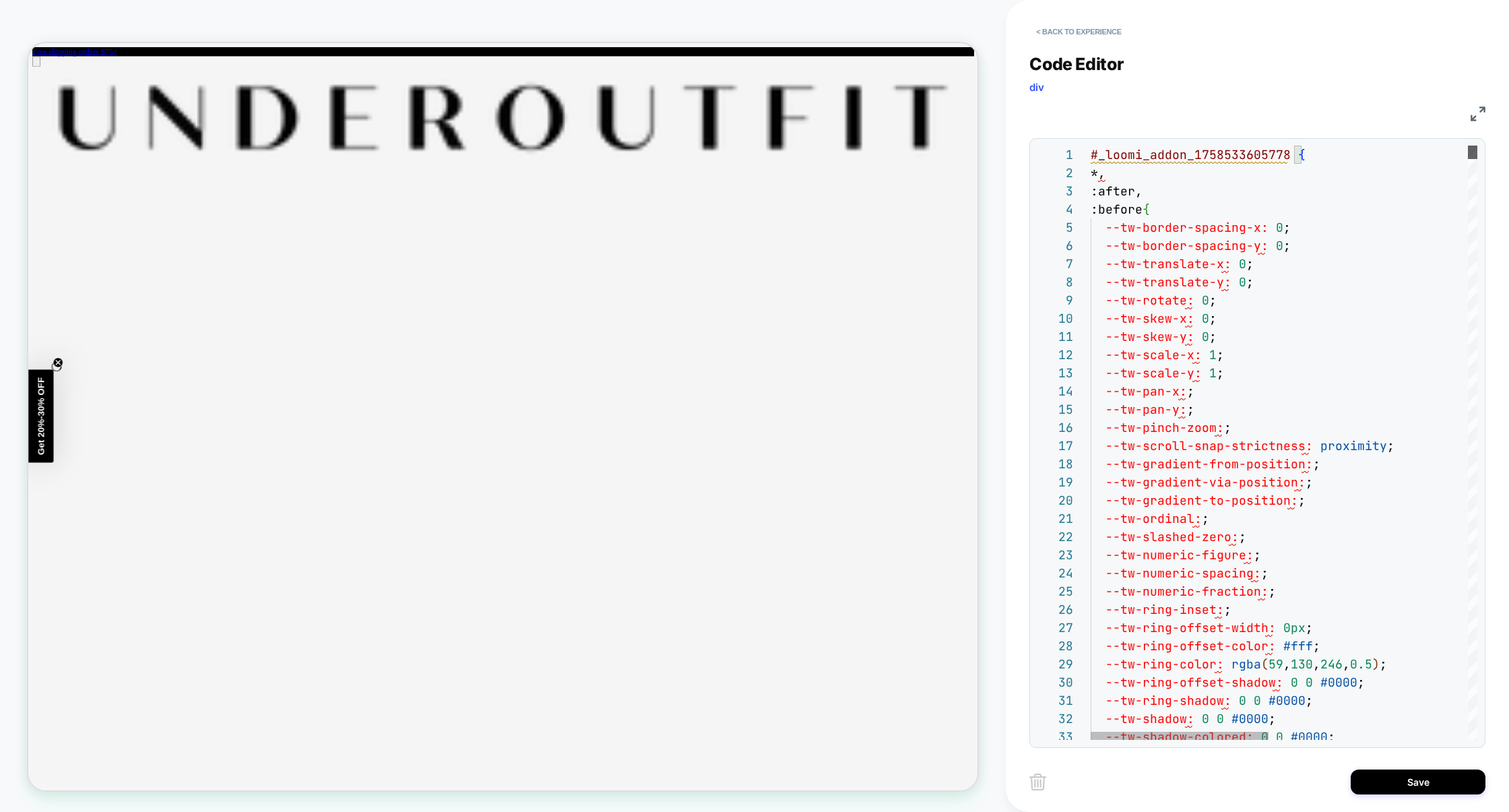
click at [1472, 136] on div "Code Editor div CSS 3 4 5 6 7 8 9 10 11 12 13 14 15 16 17 18 19 20 21 22 23 24 …" at bounding box center [1257, 392] width 456 height 710
click at [1063, 37] on button "< Back to experience" at bounding box center [1078, 31] width 99 height 21
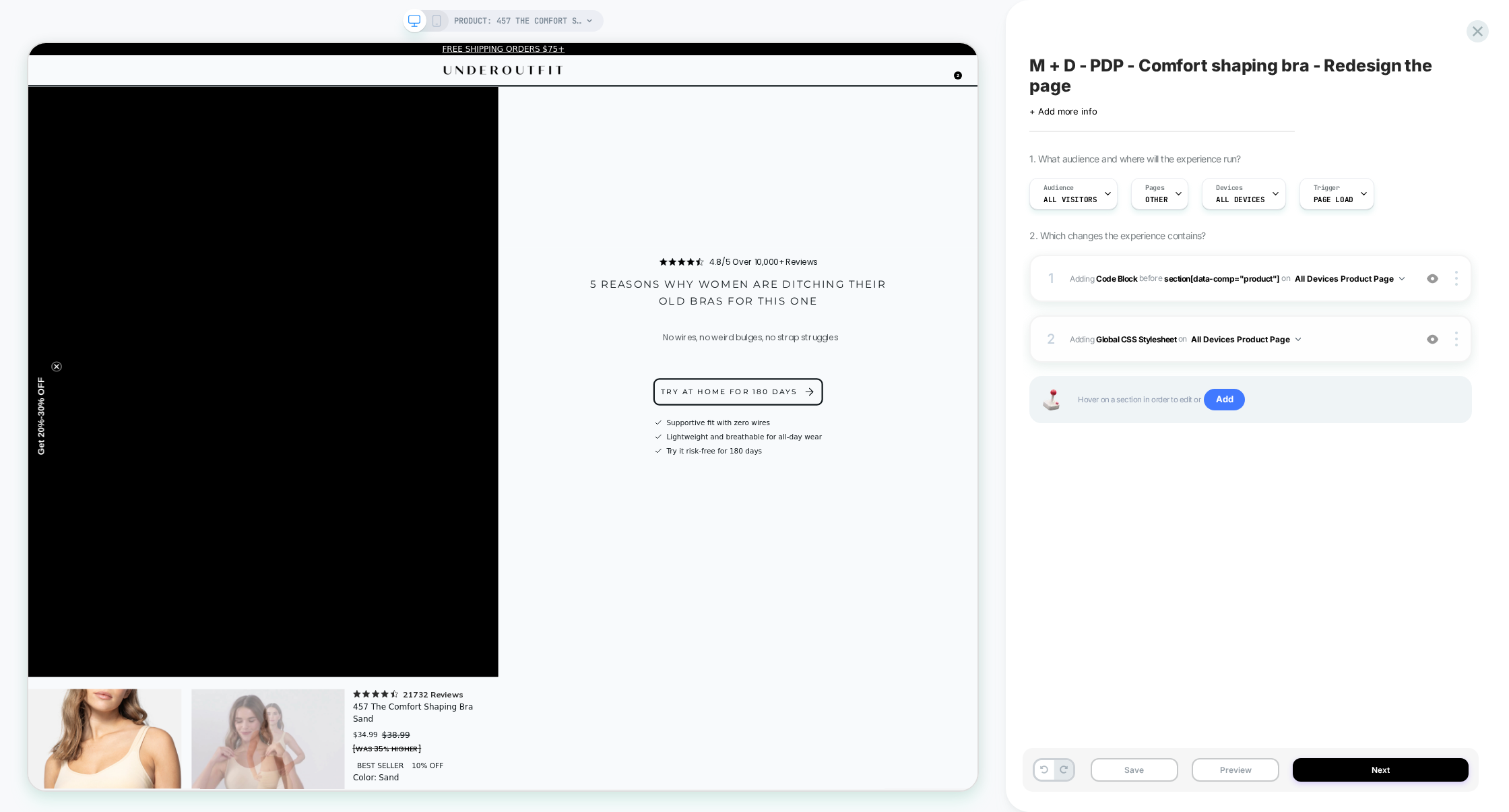
click at [1369, 350] on div "2 Adding Global CSS Stylesheet on All Devices Product Page Add Before Add After…" at bounding box center [1250, 339] width 442 height 47
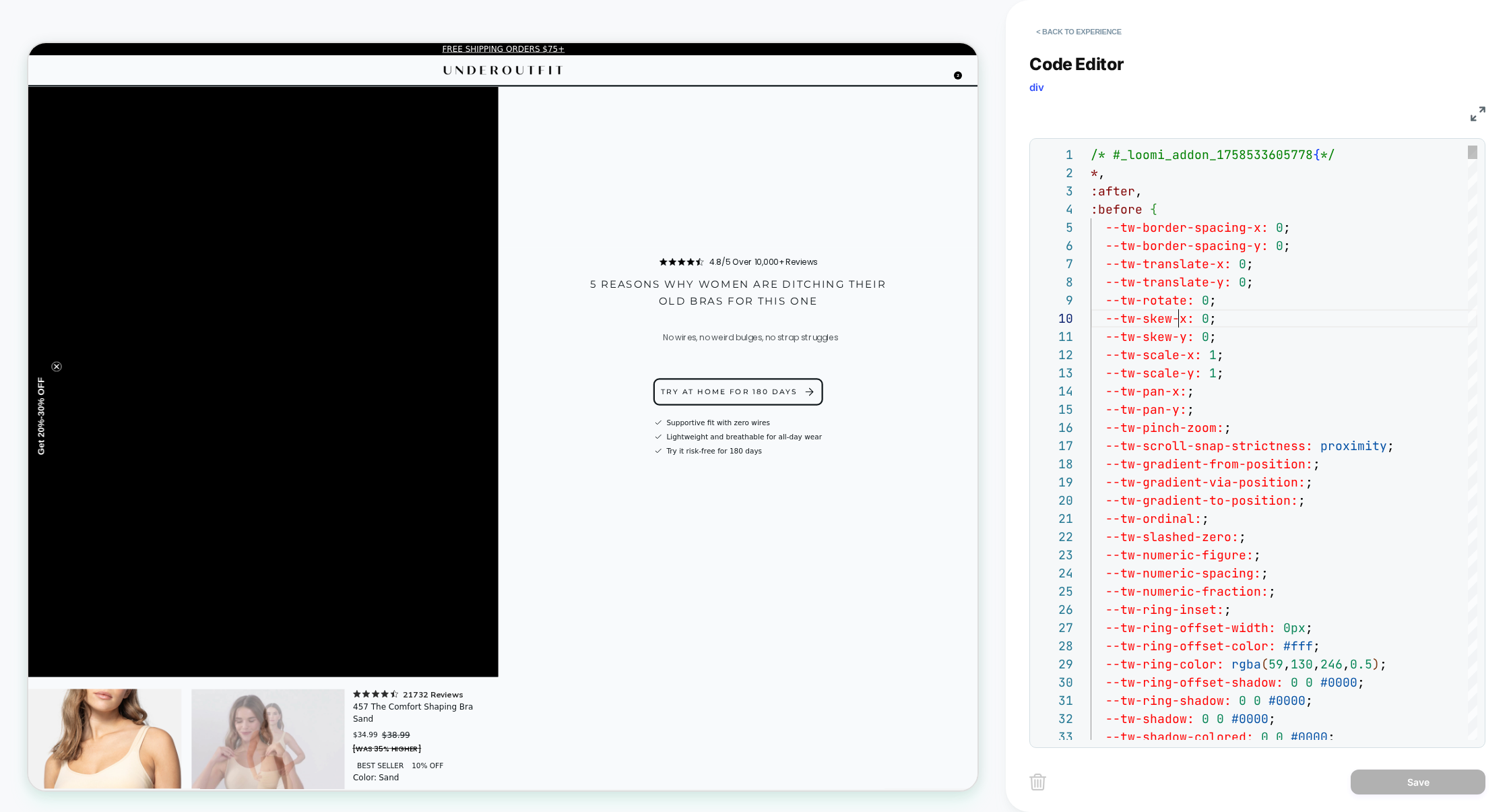
scroll to position [163, 88]
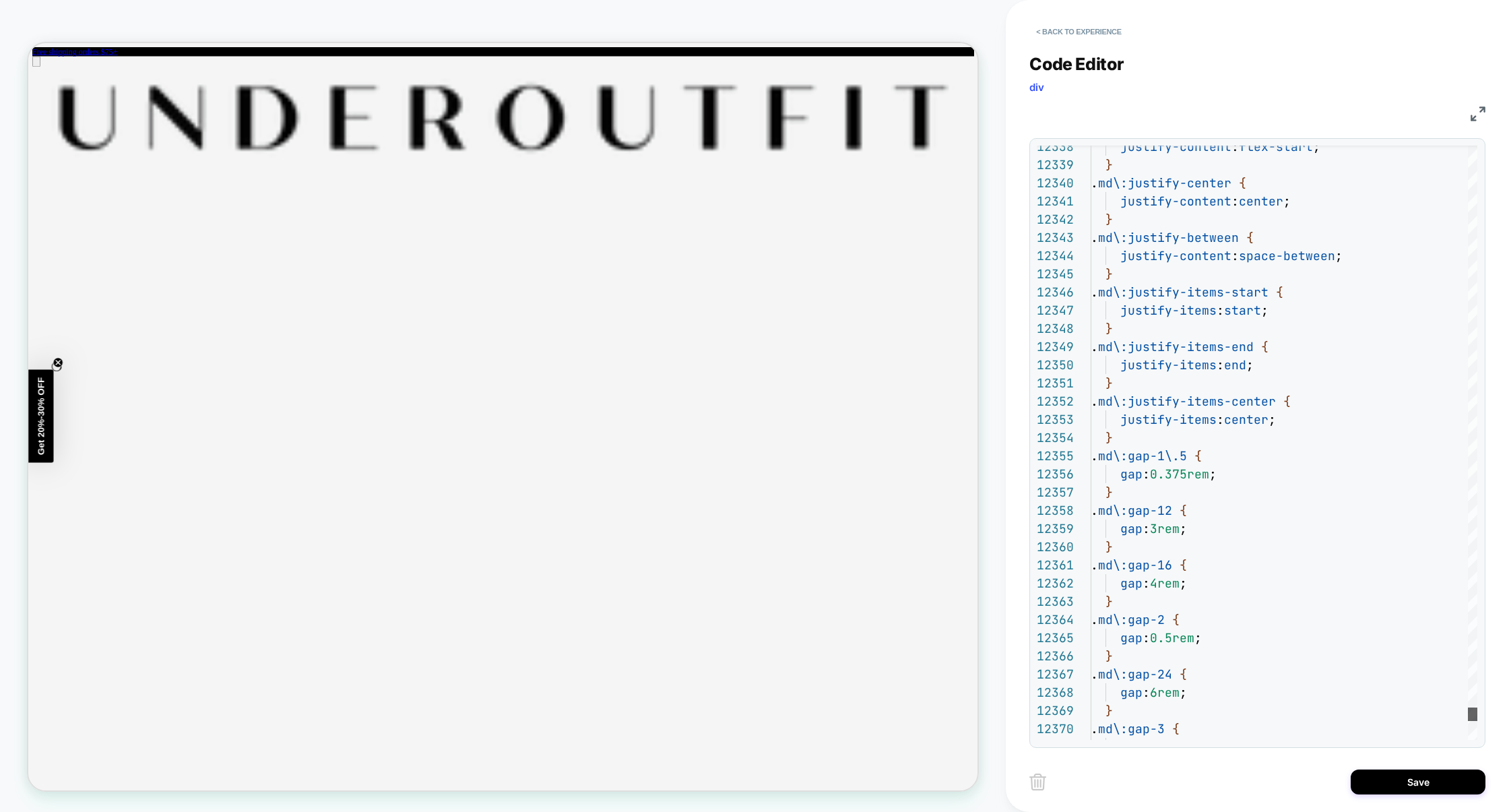
click at [1439, 729] on div "justify-content : flex-start ; } . md\:justify-center { justify-content : cente…" at bounding box center [1284, 442] width 387 height 594
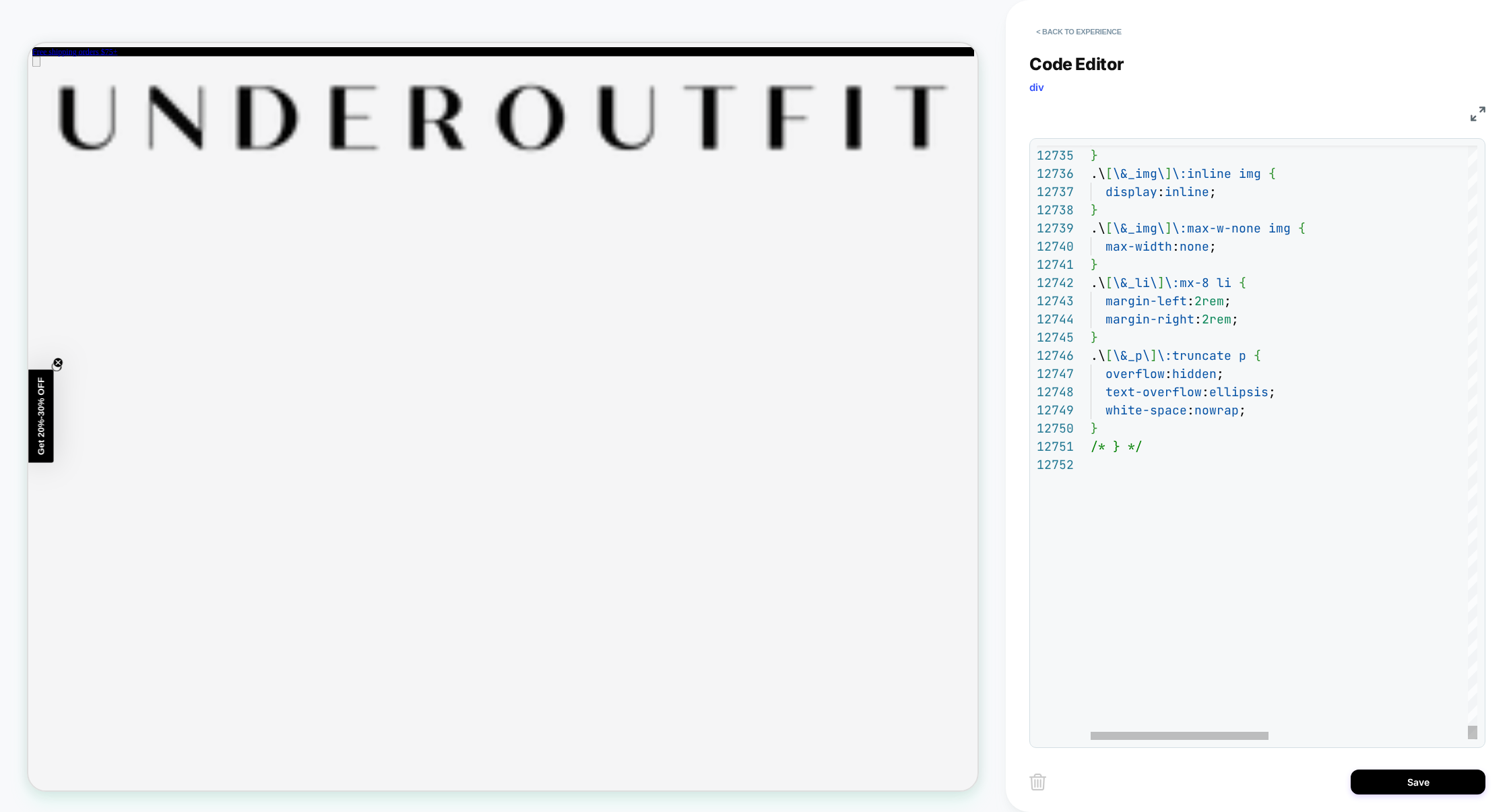
type textarea "**********"
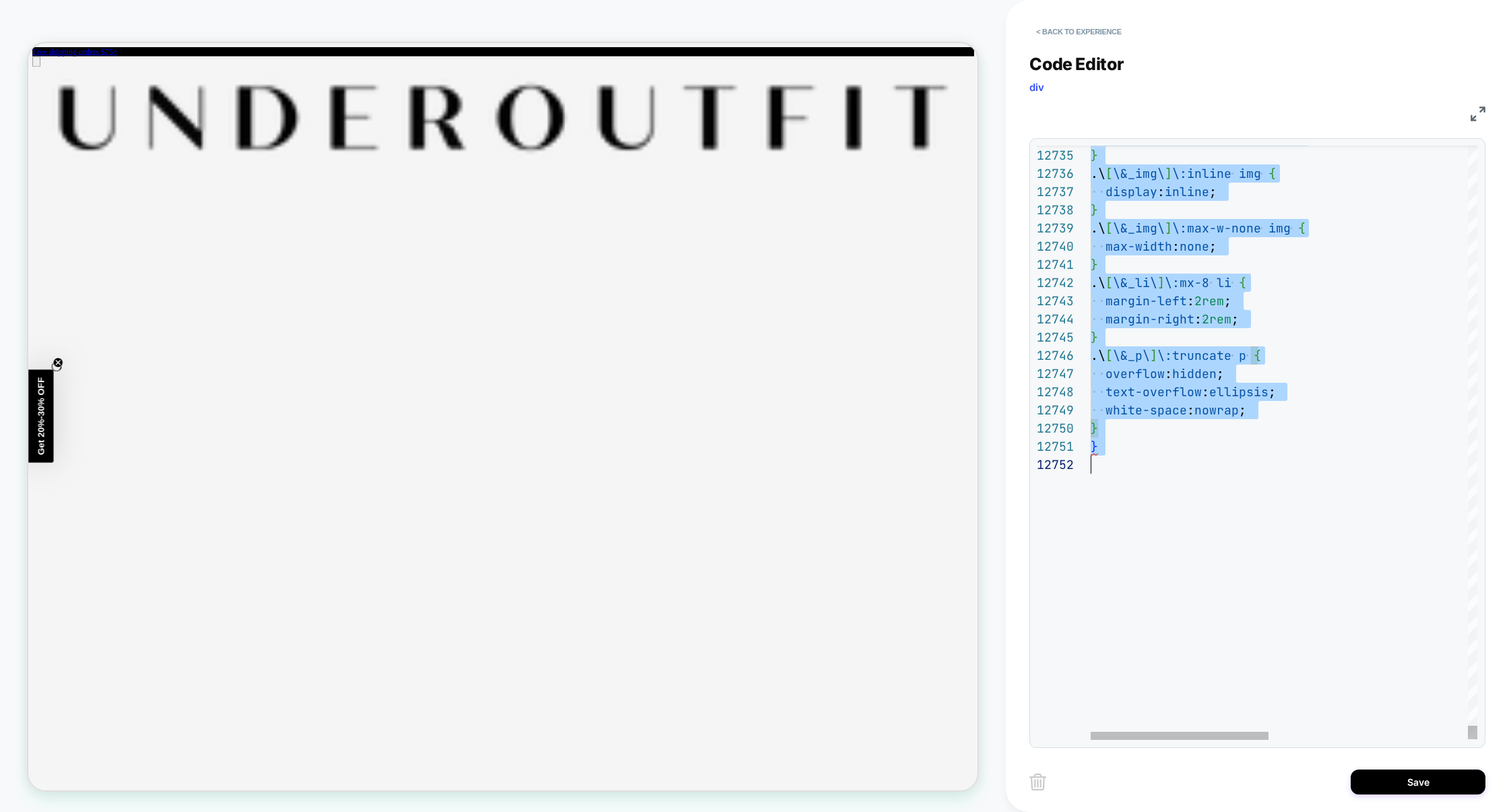
scroll to position [0, 0]
click at [1403, 775] on button "Save" at bounding box center [1418, 781] width 134 height 25
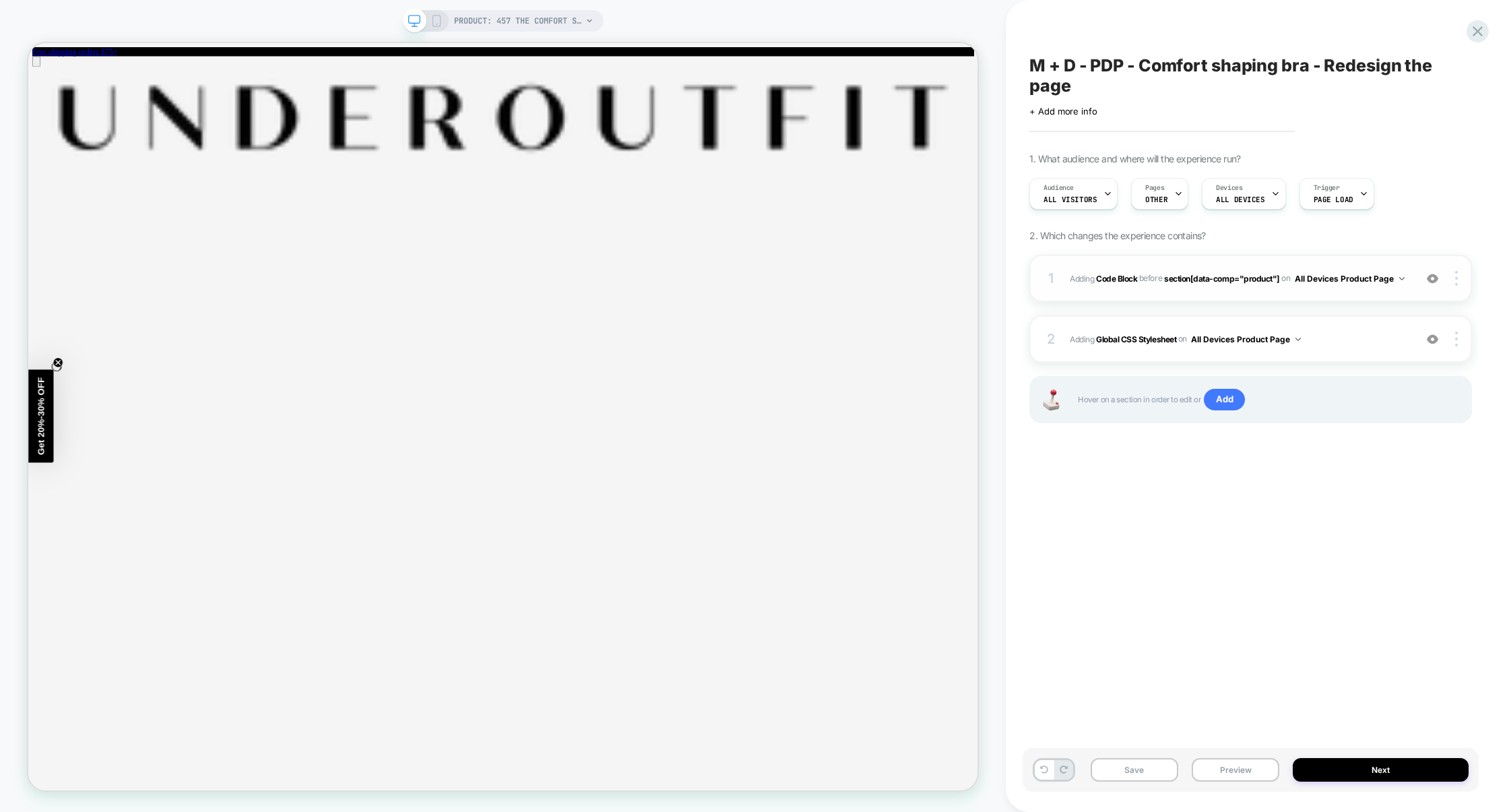
click at [1162, 290] on div "1 Adding Code Block BEFORE section[data-comp="product"] section[data-comp="prod…" at bounding box center [1250, 278] width 442 height 47
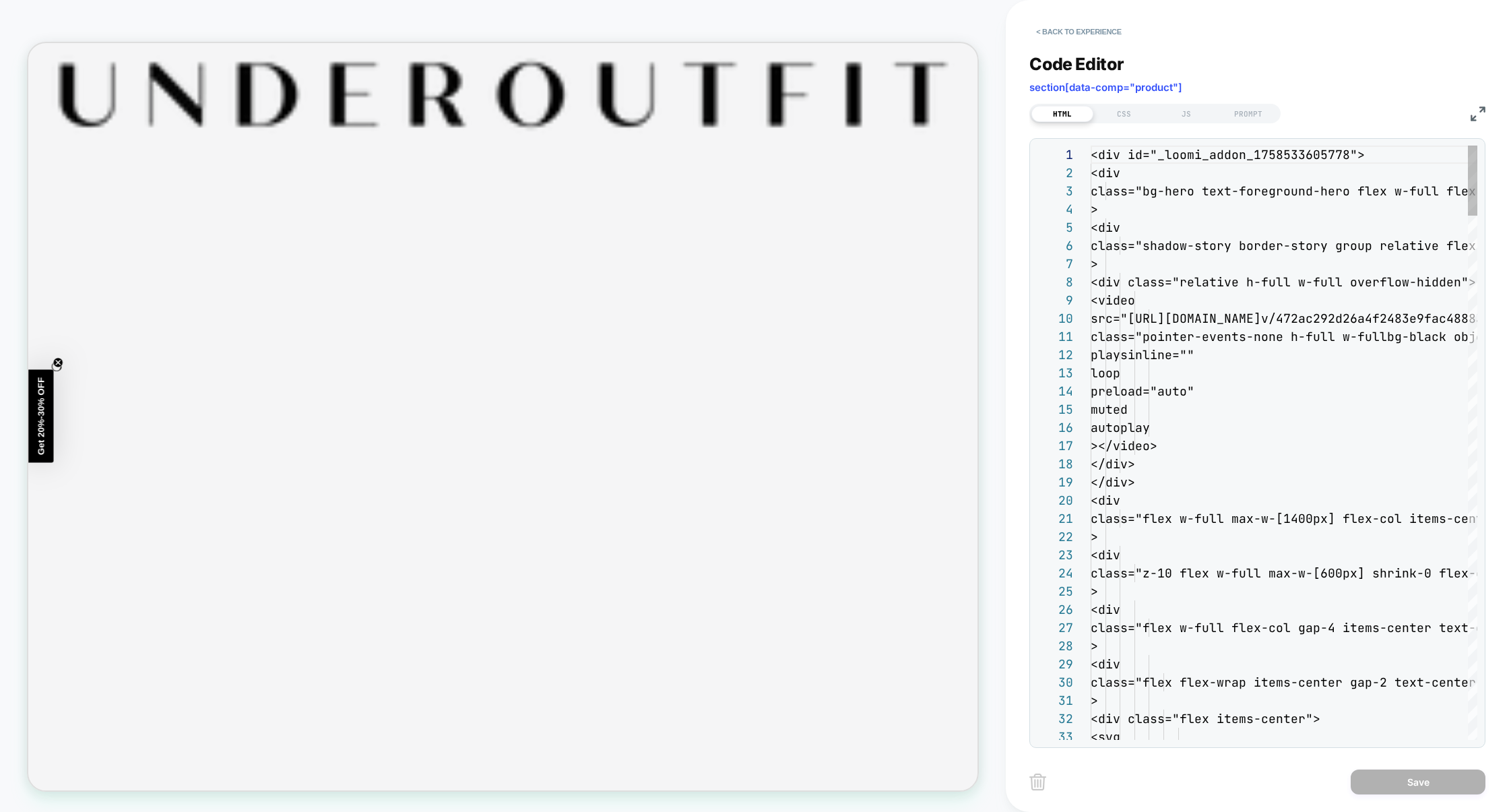
scroll to position [163, 0]
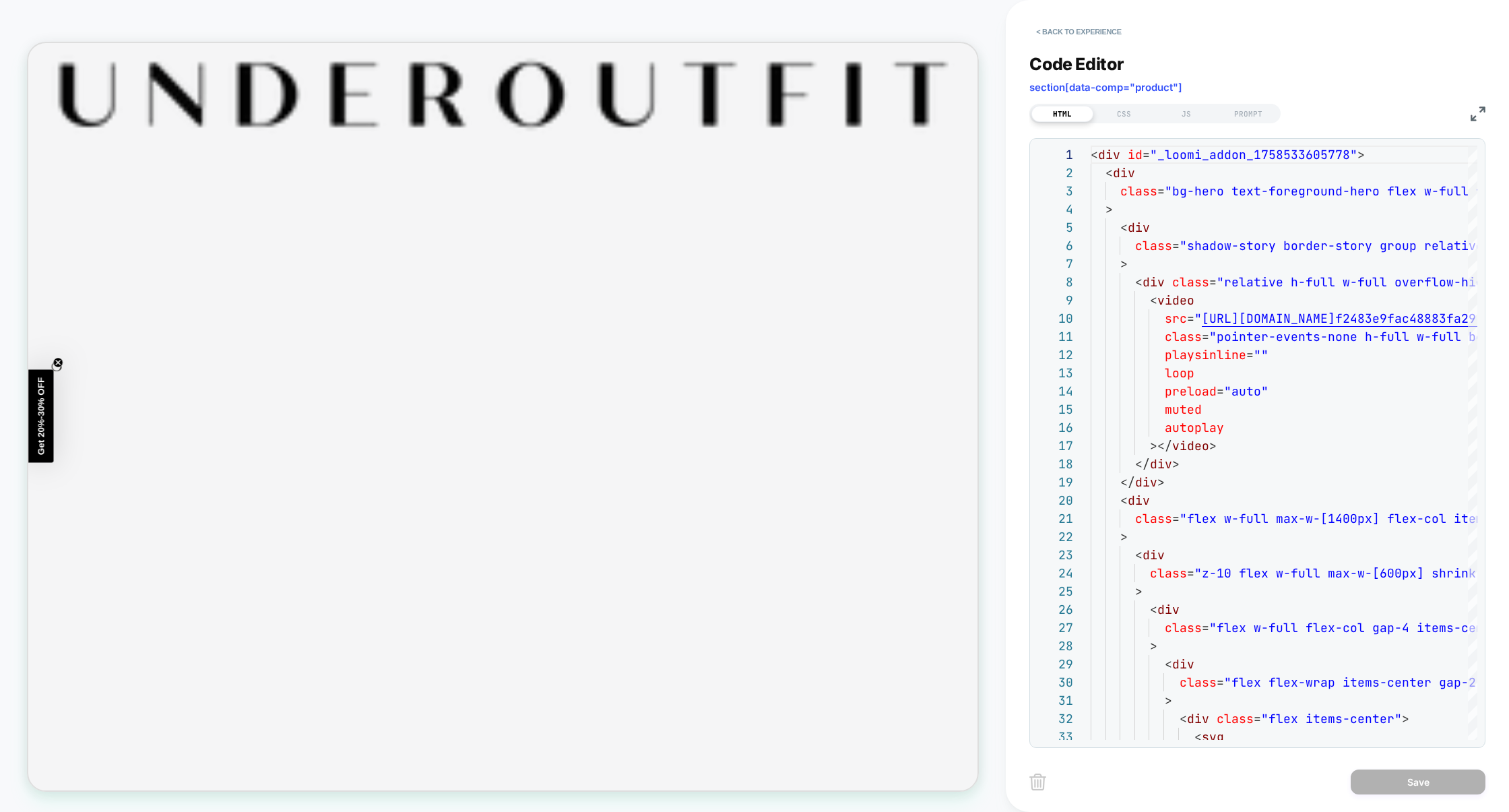
click at [1485, 112] on img at bounding box center [1478, 113] width 15 height 15
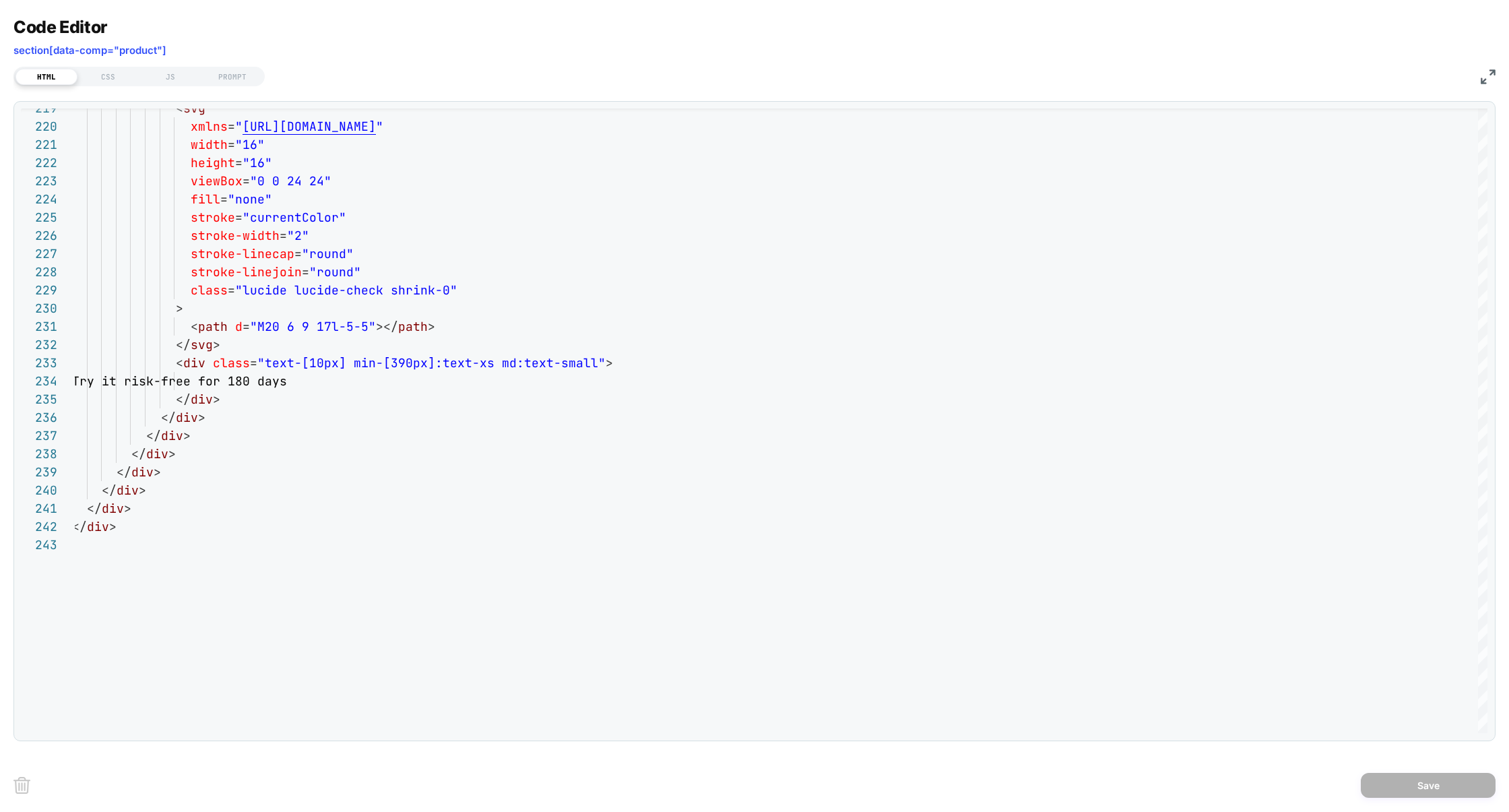
click at [1482, 80] on img at bounding box center [1488, 76] width 15 height 15
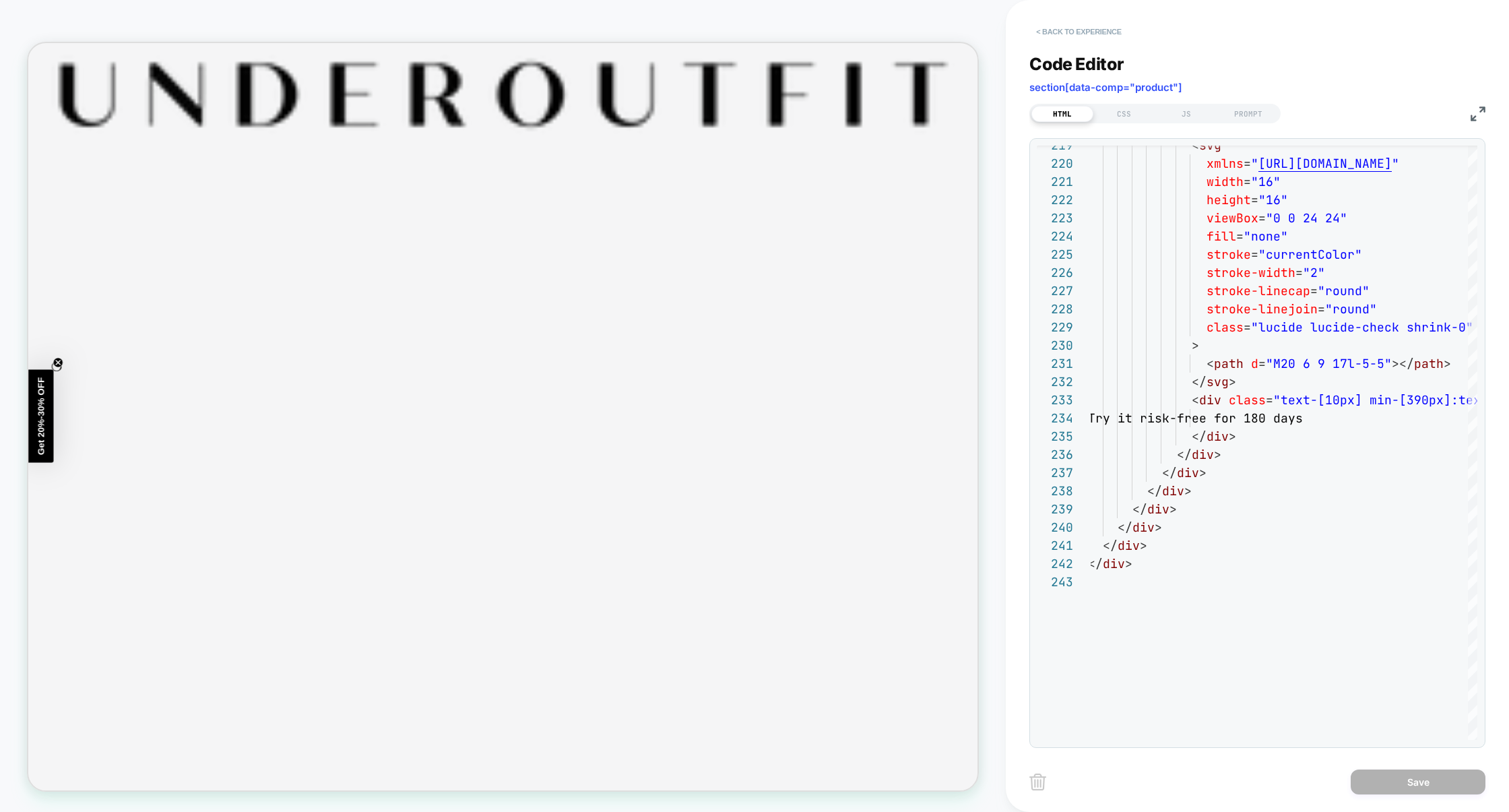
click at [1067, 31] on button "< Back to experience" at bounding box center [1078, 31] width 99 height 21
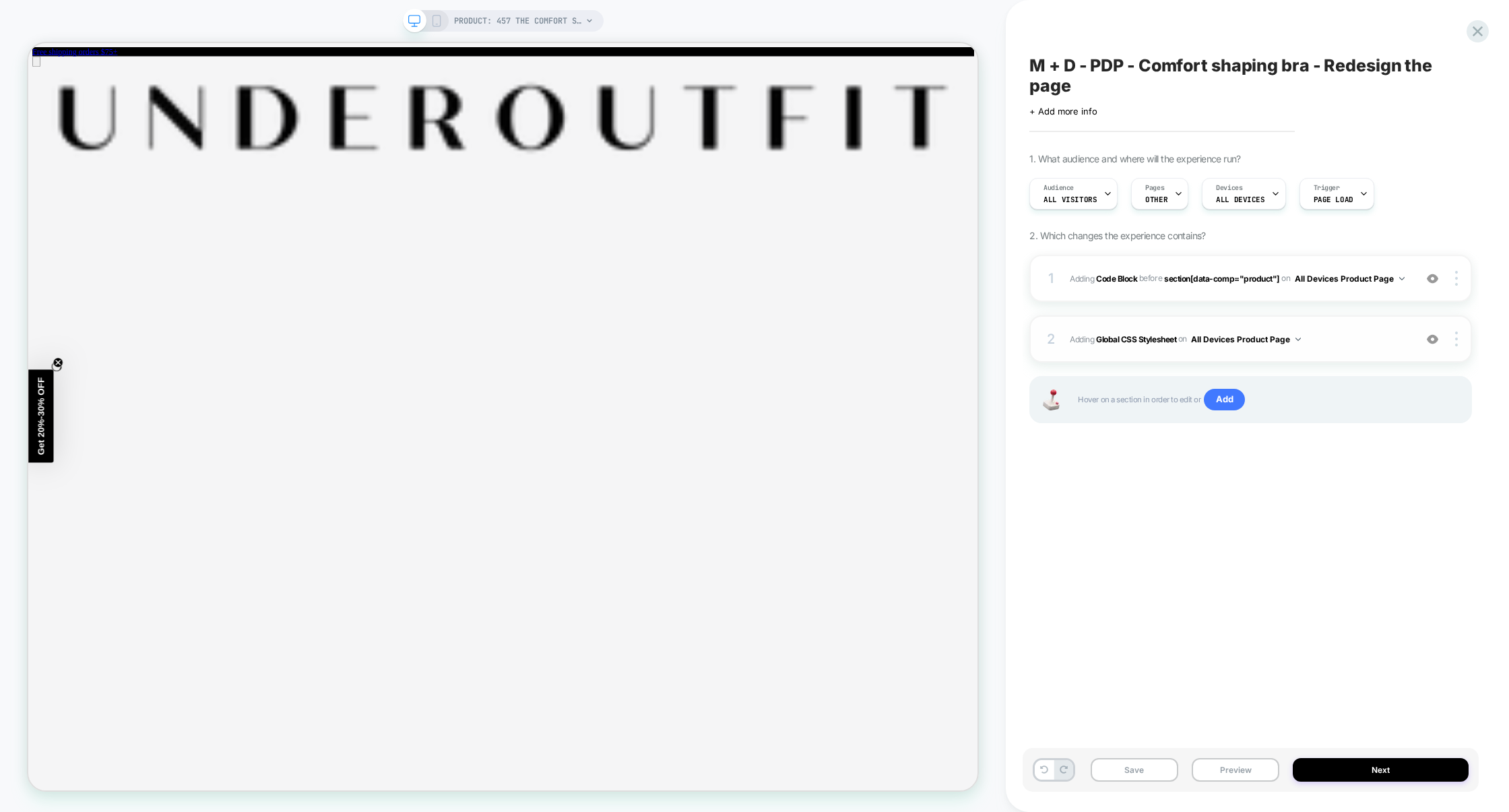
click at [1368, 338] on span "Adding Global CSS Stylesheet on All Devices Product Page" at bounding box center [1239, 339] width 338 height 17
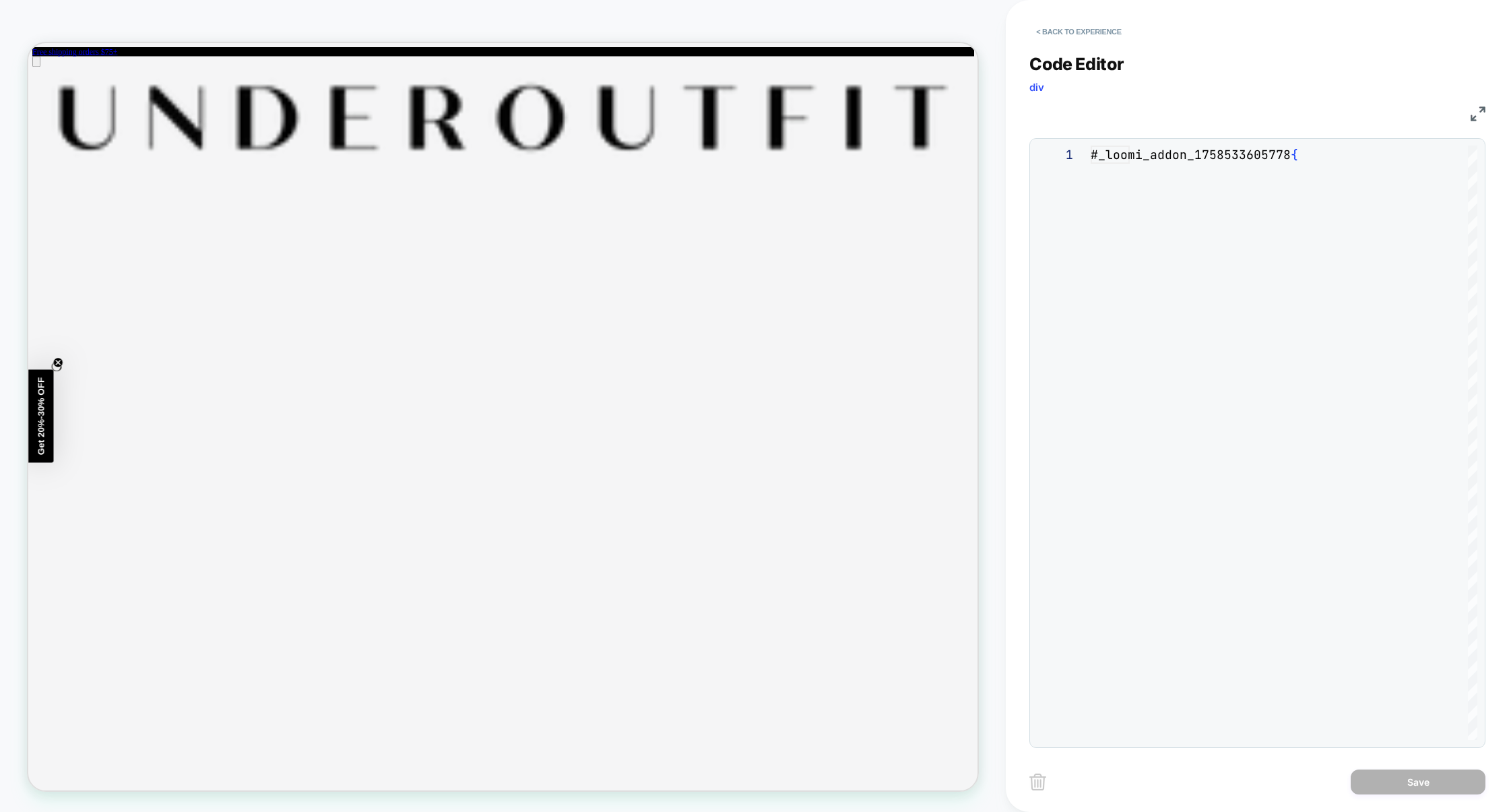
scroll to position [182, 0]
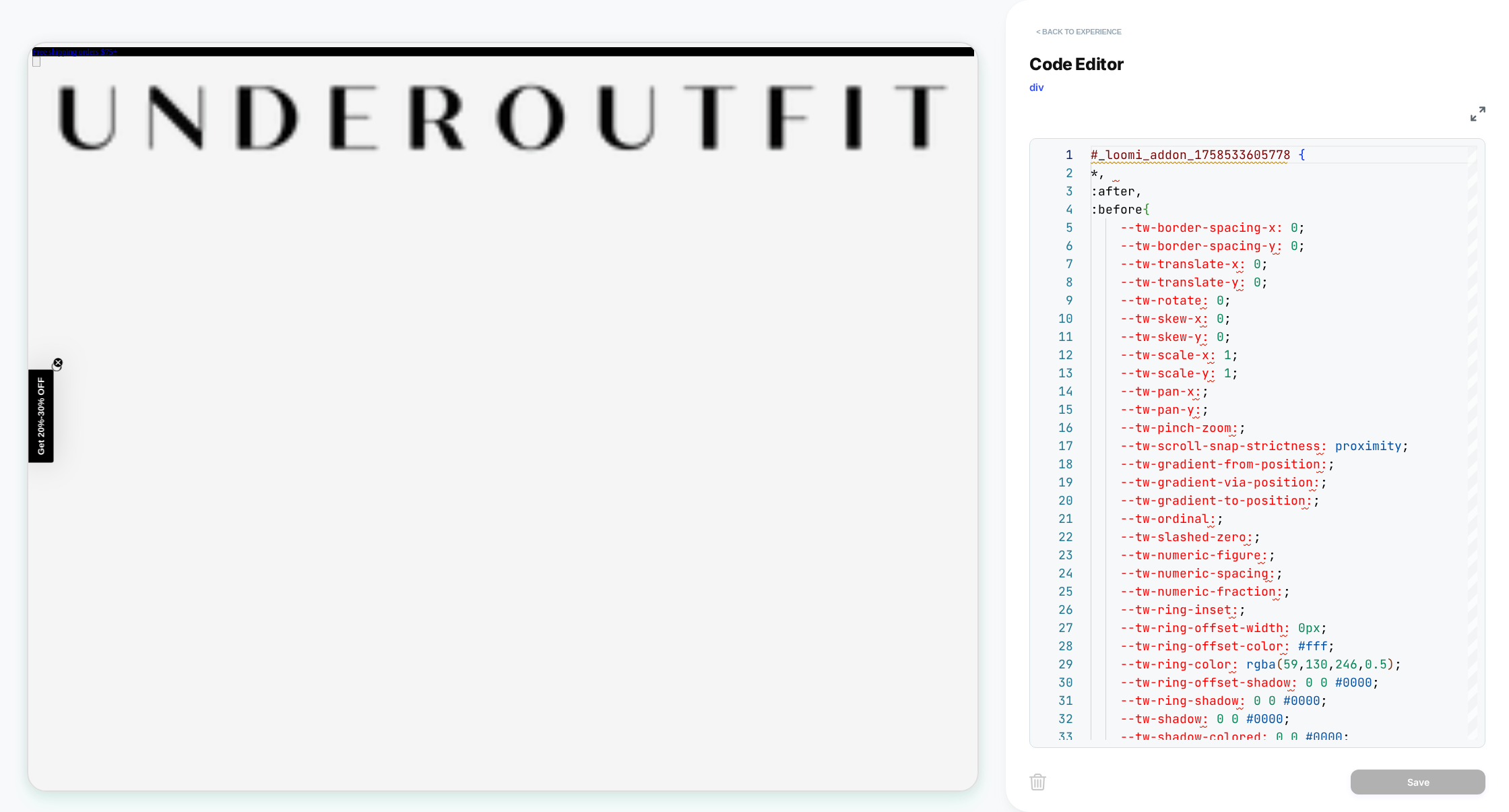
click at [1086, 37] on button "< Back to experience" at bounding box center [1078, 31] width 99 height 21
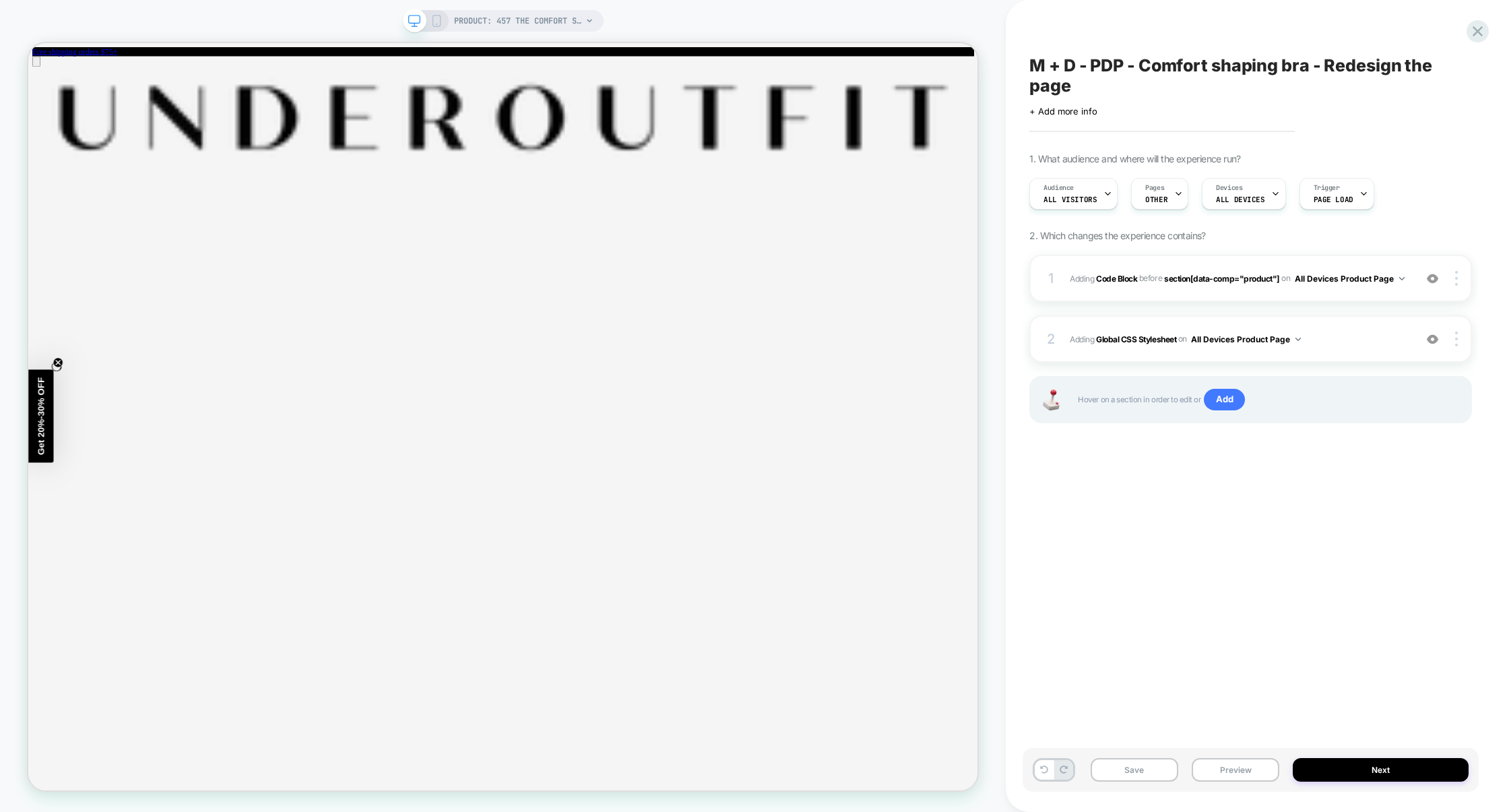
click at [1190, 305] on div "1 Adding Code Block BEFORE section[data-comp="product"] section[data-comp="prod…" at bounding box center [1250, 355] width 442 height 202
click at [1197, 302] on div "1 Adding Code Block BEFORE section[data-comp="product"] section[data-comp="prod…" at bounding box center [1250, 278] width 442 height 47
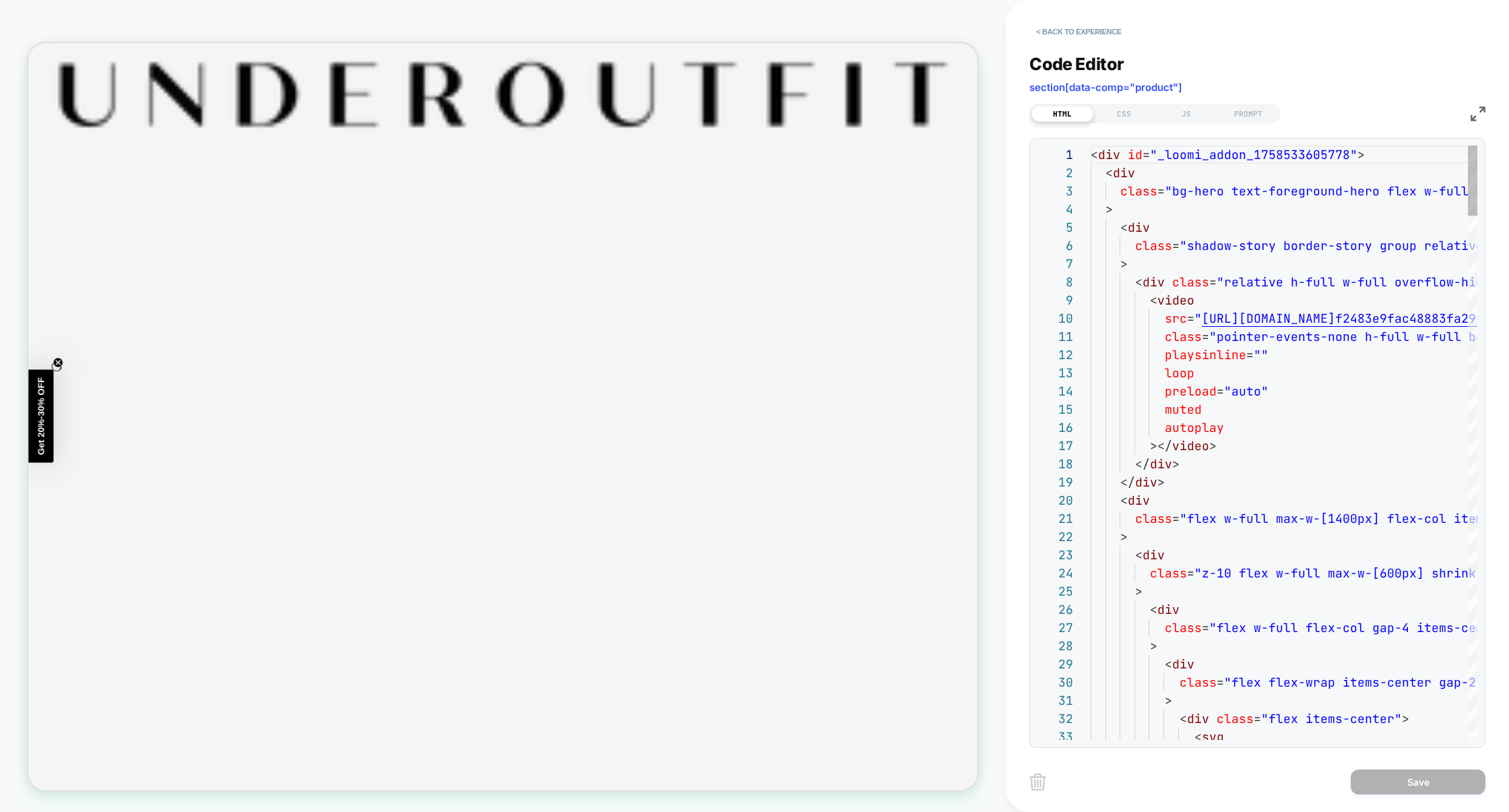
scroll to position [163, 0]
click at [1103, 36] on button "< Back to experience" at bounding box center [1078, 31] width 99 height 21
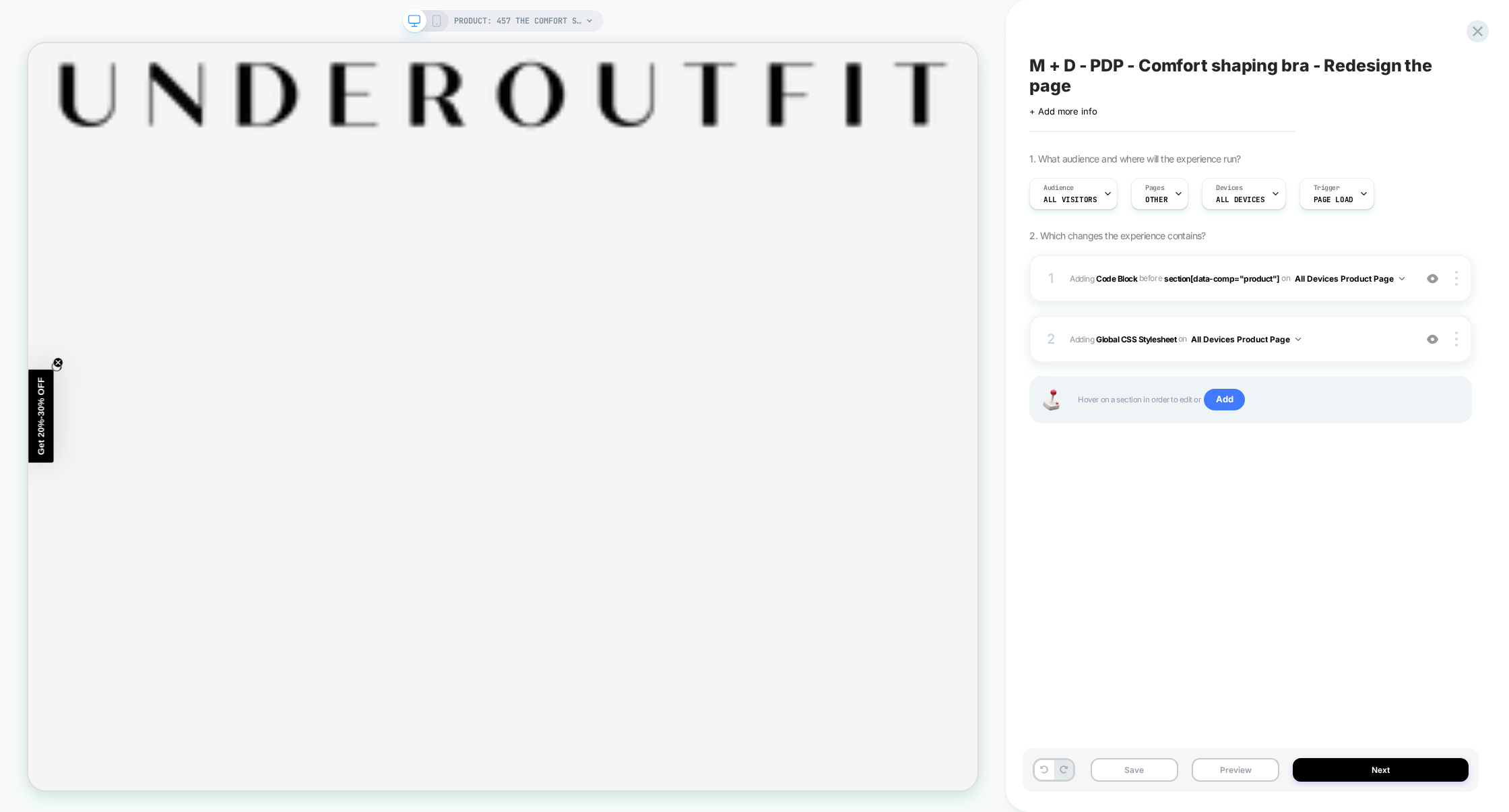
scroll to position [0, 0]
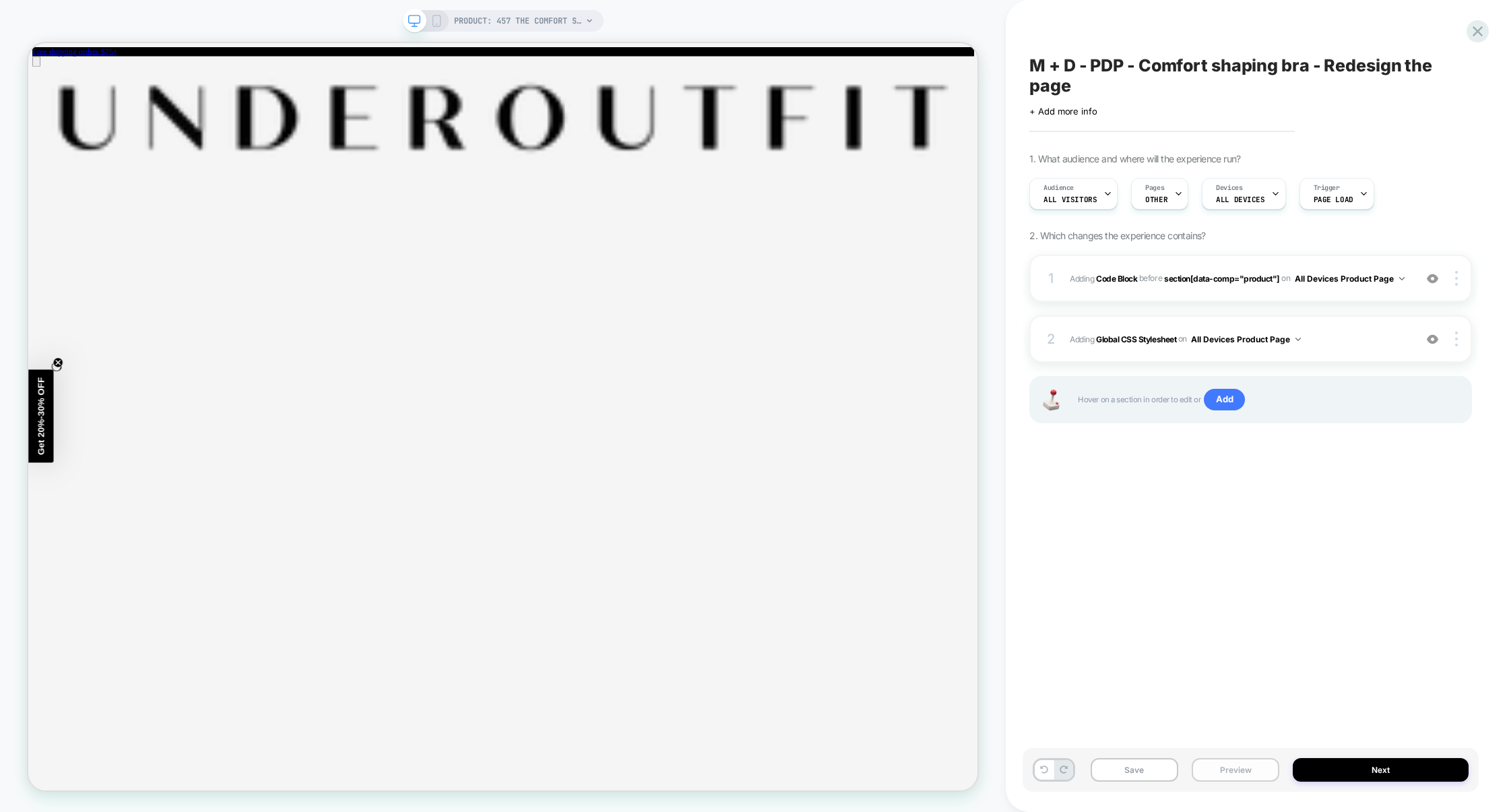
click at [1221, 769] on button "Preview" at bounding box center [1235, 769] width 88 height 24
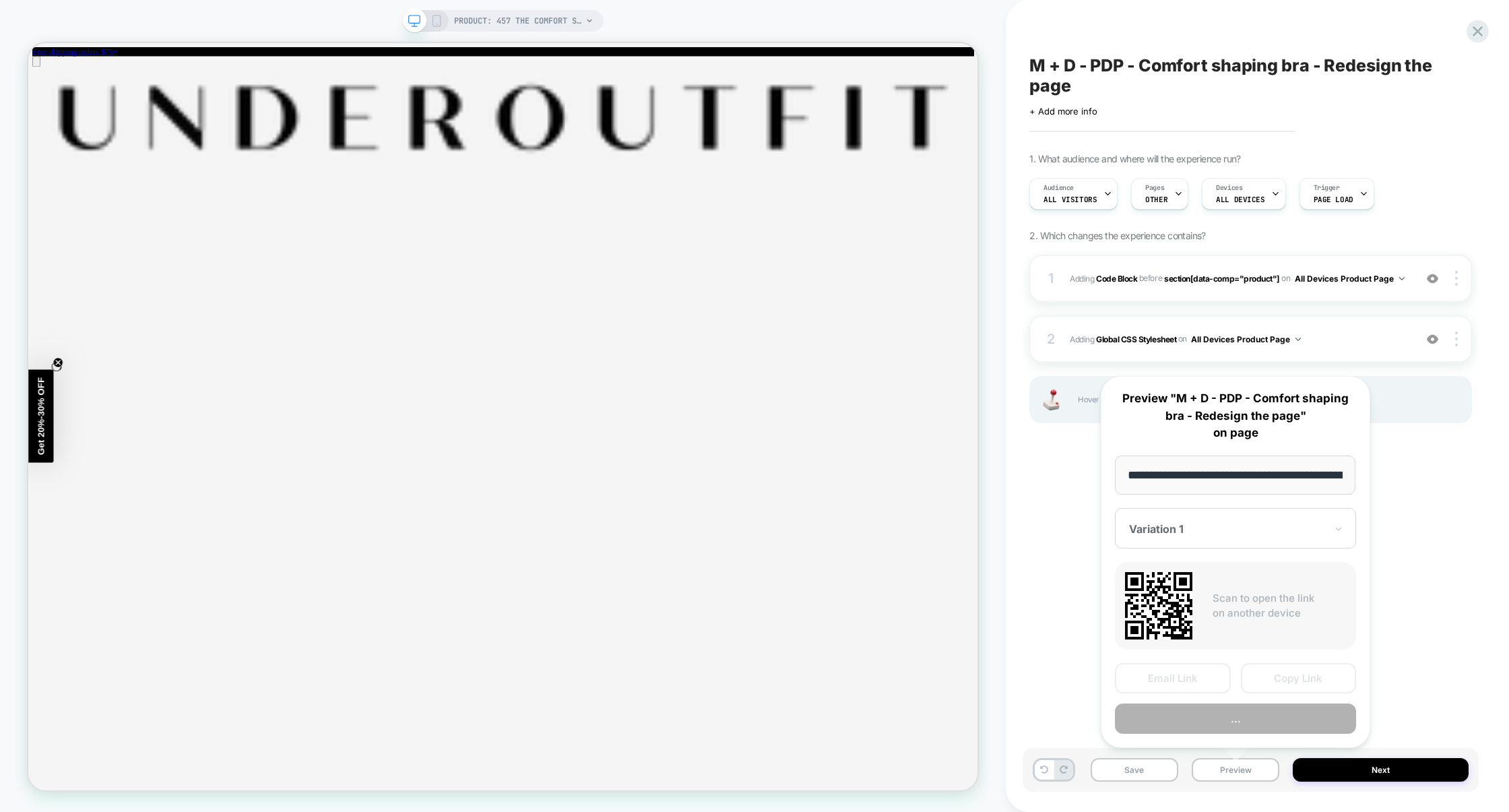
click at [1235, 718] on button "..." at bounding box center [1235, 719] width 241 height 31
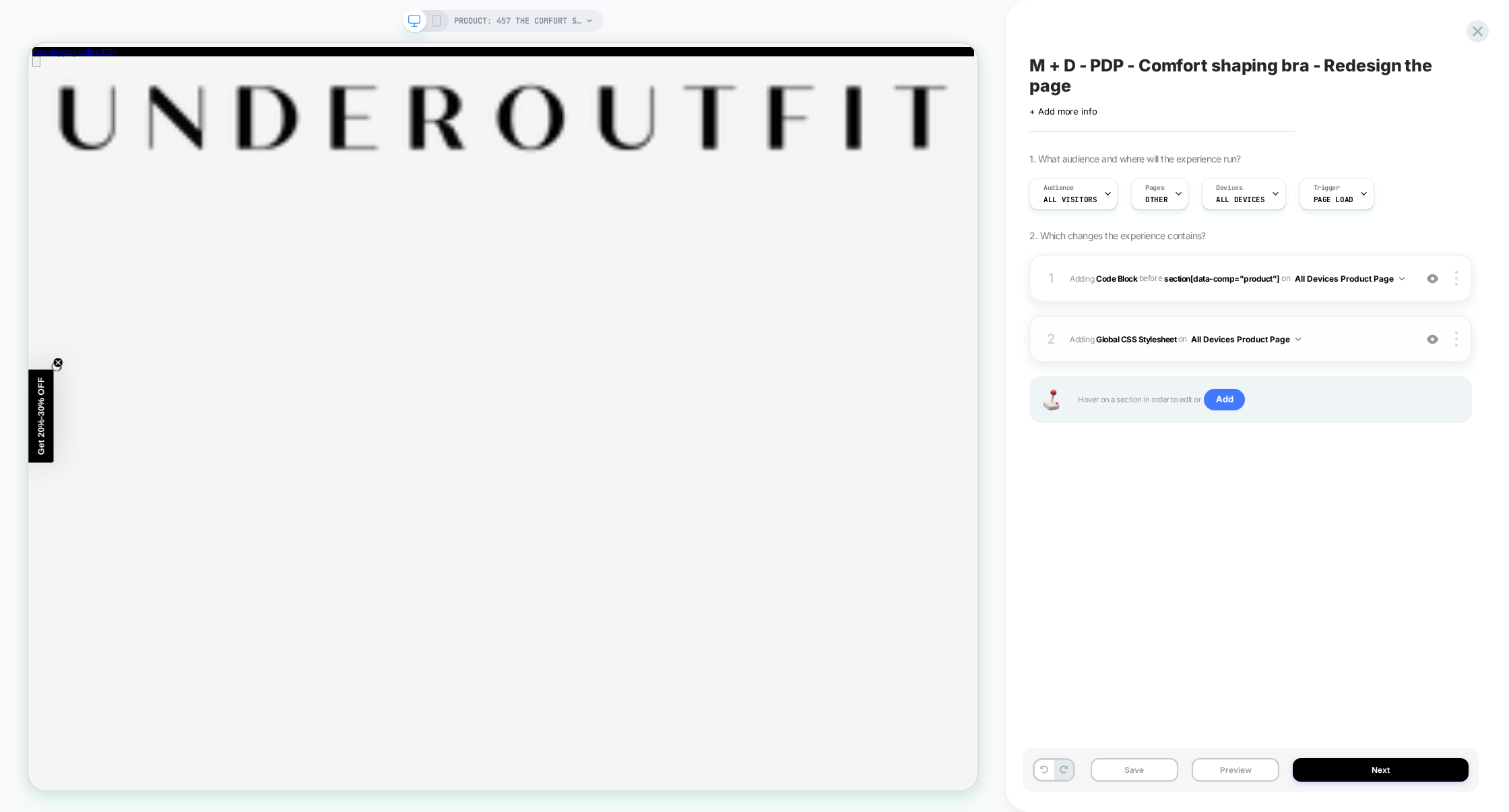
click at [1361, 351] on div "2 Adding Global CSS Stylesheet on All Devices Product Page Add Before Add After…" at bounding box center [1250, 339] width 442 height 47
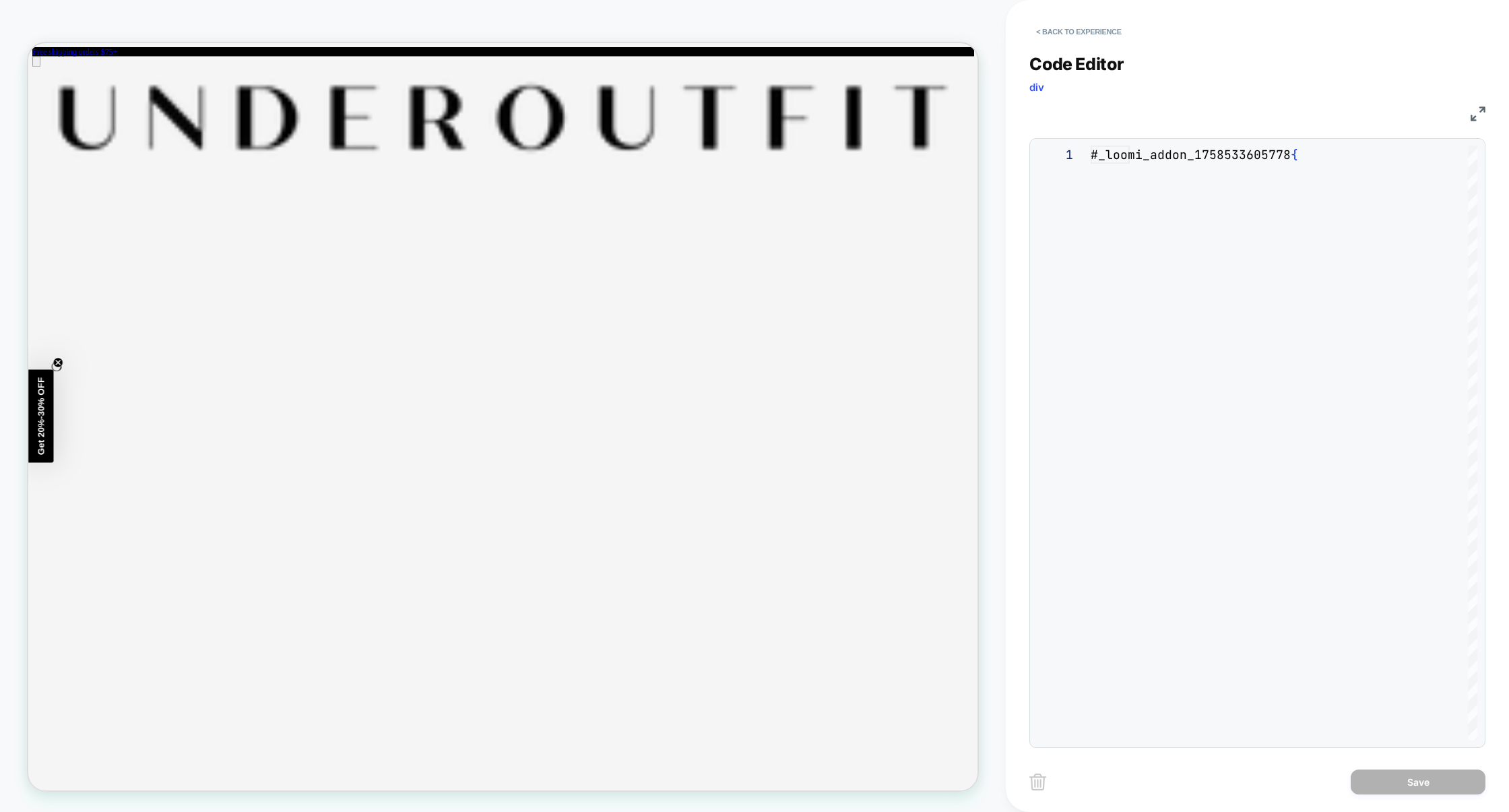
scroll to position [182, 0]
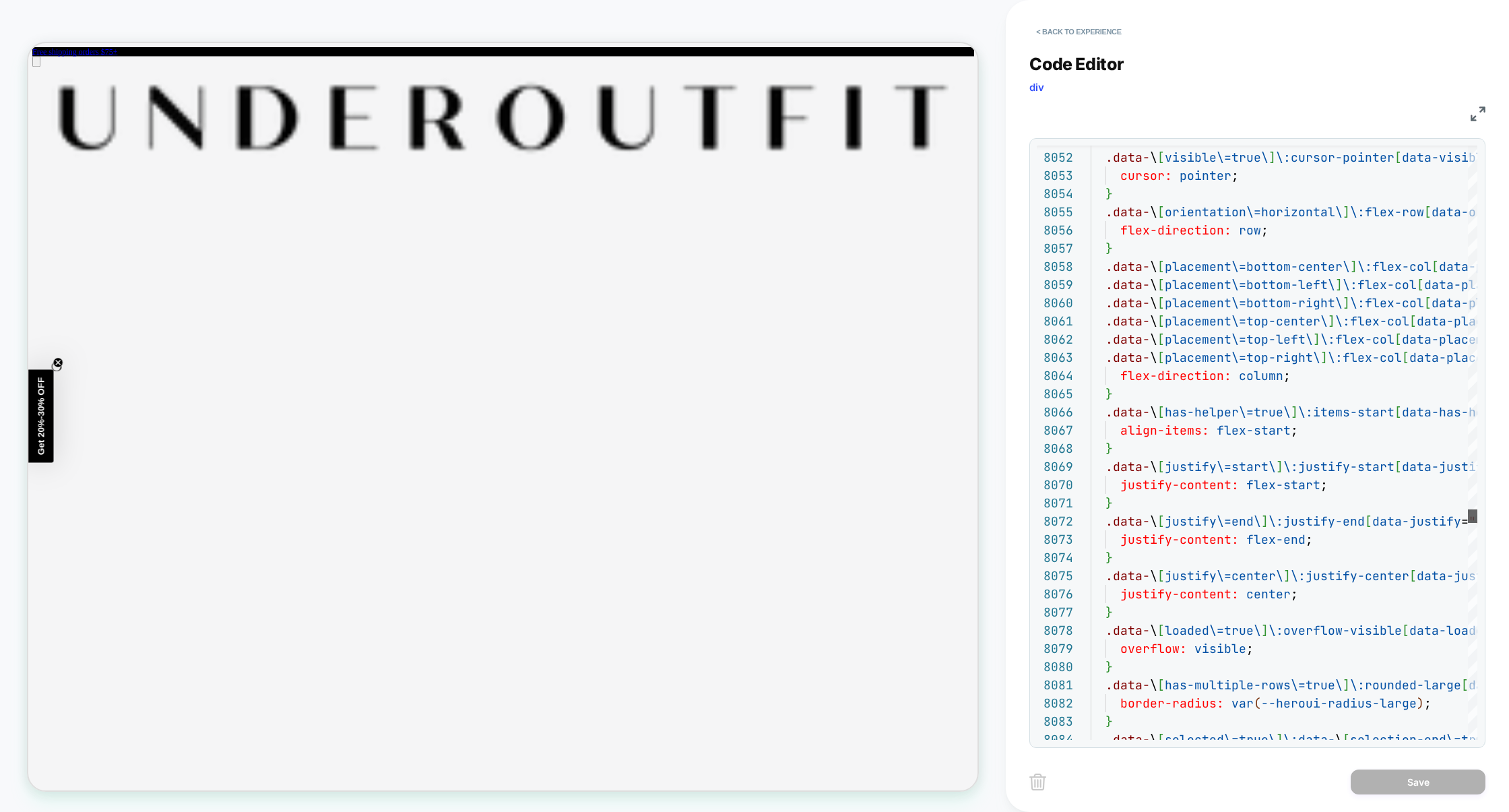
click at [1450, 521] on div "} .data- \ [ visible\=true\ ] \:cursor-pointer [ data-visible = "true" ] { curs…" at bounding box center [1284, 442] width 387 height 594
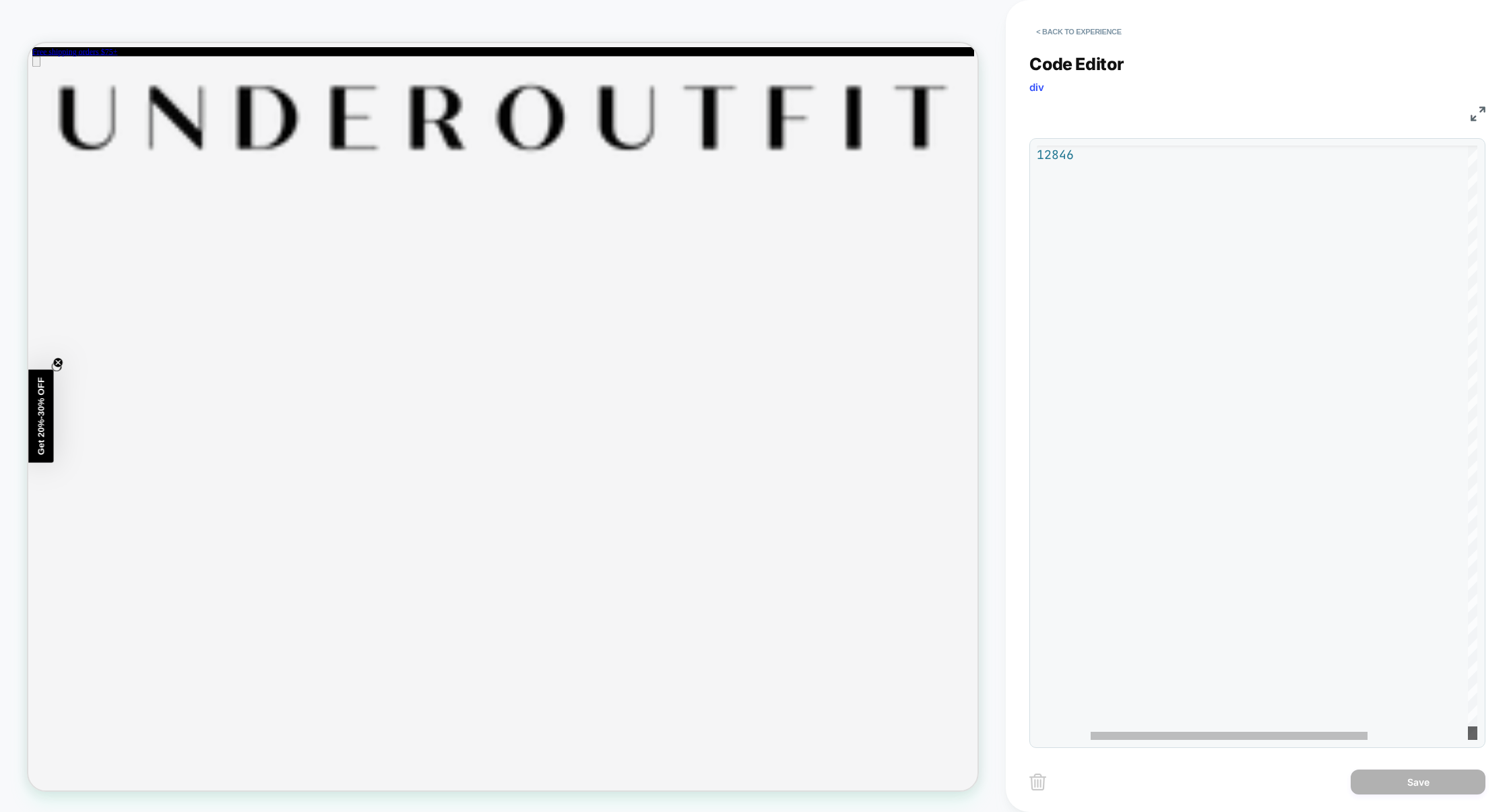
click at [1459, 801] on div "**********" at bounding box center [1257, 406] width 456 height 812
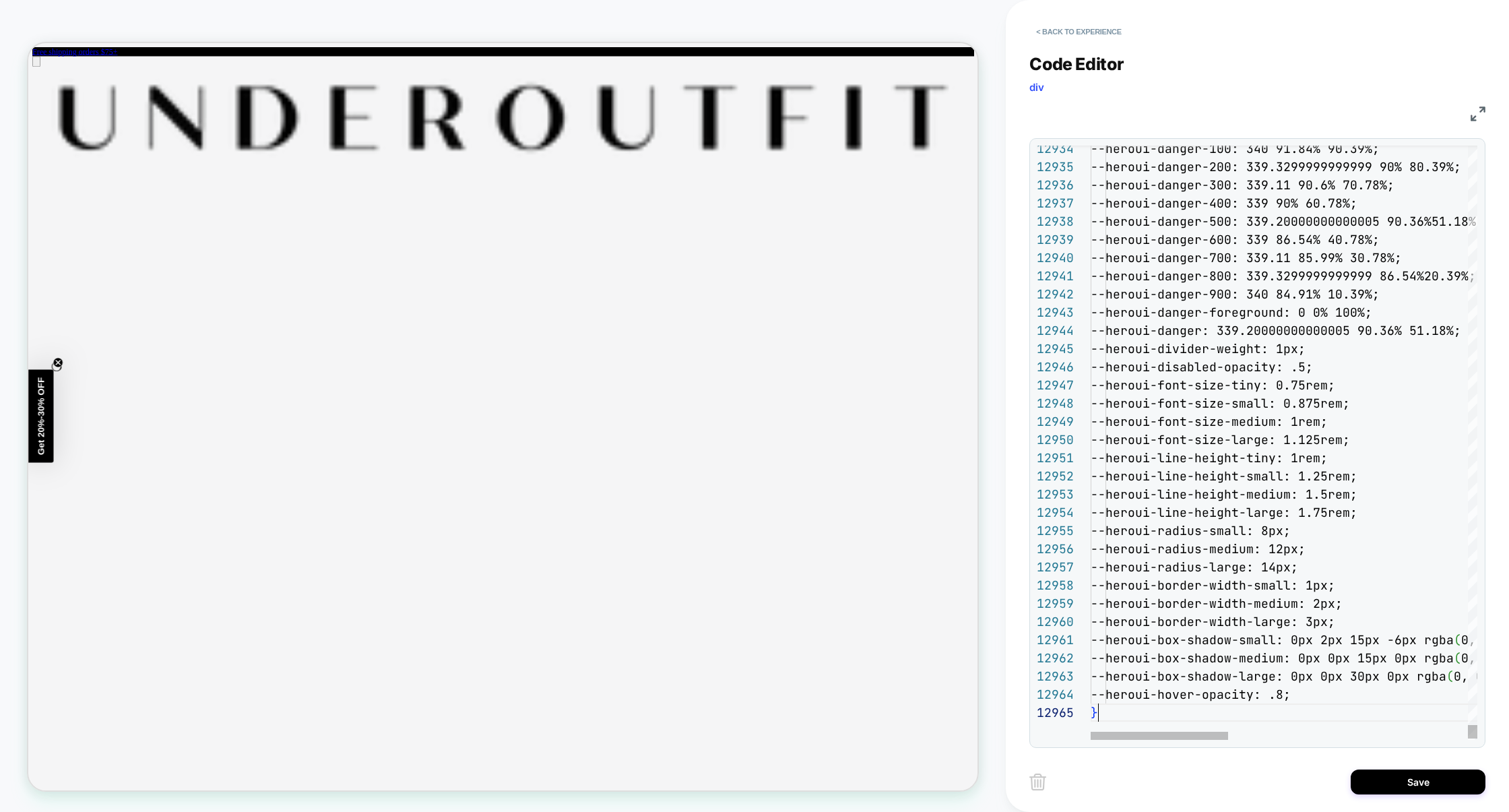
scroll to position [73, 7]
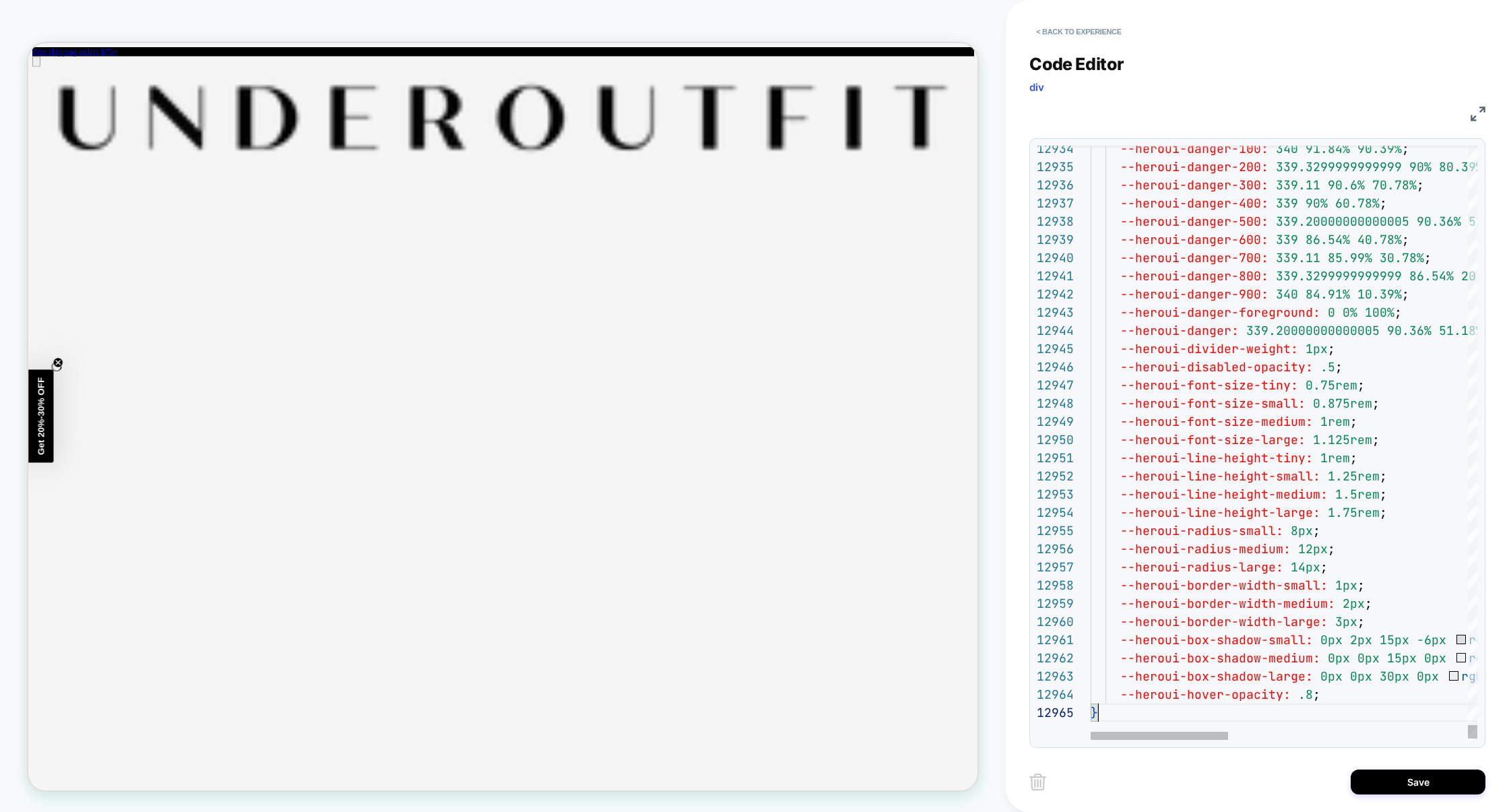
type textarea "**********"
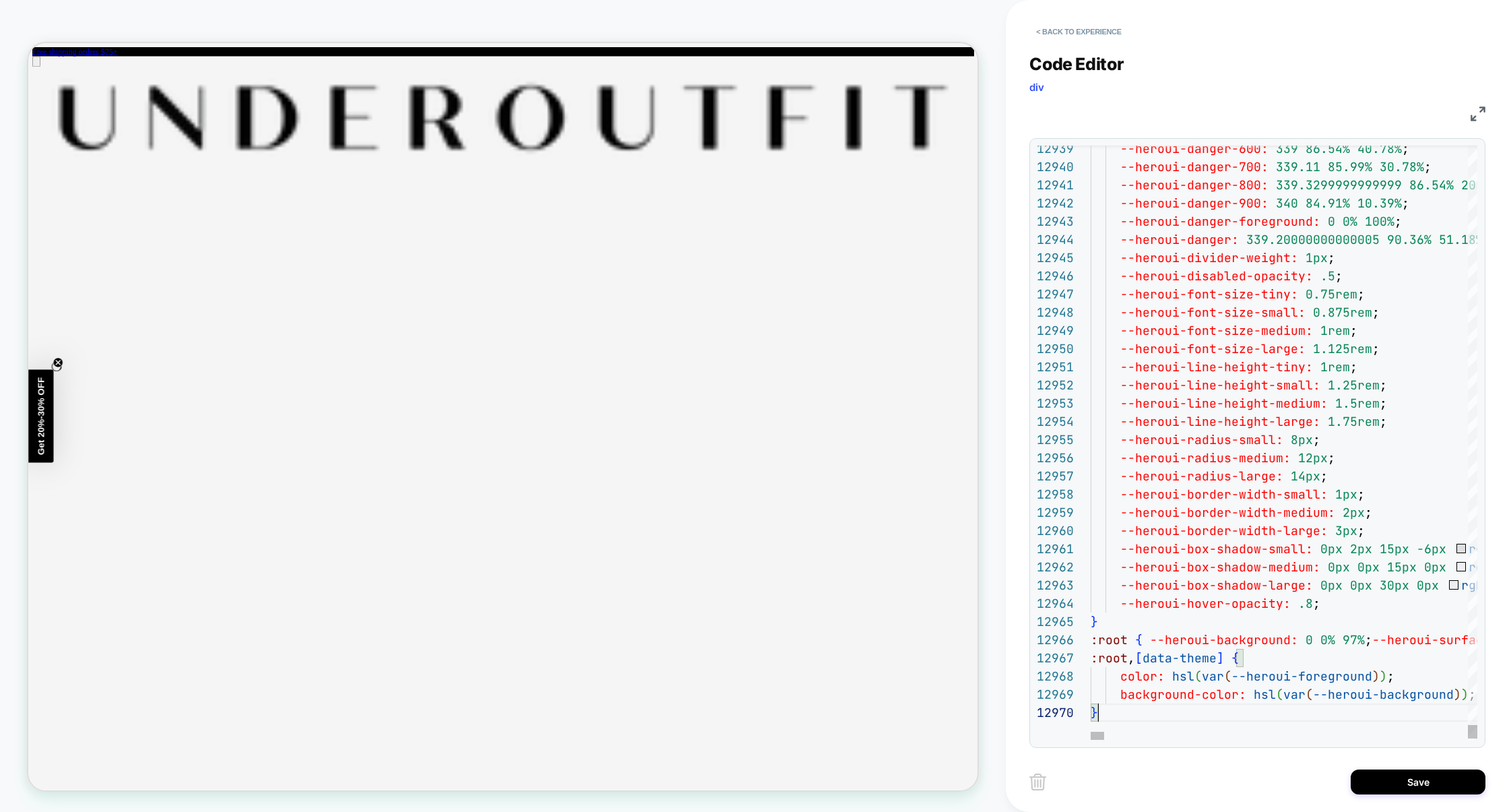
scroll to position [73, 7]
type textarea "**********"
click at [1418, 781] on button "Save" at bounding box center [1418, 781] width 134 height 25
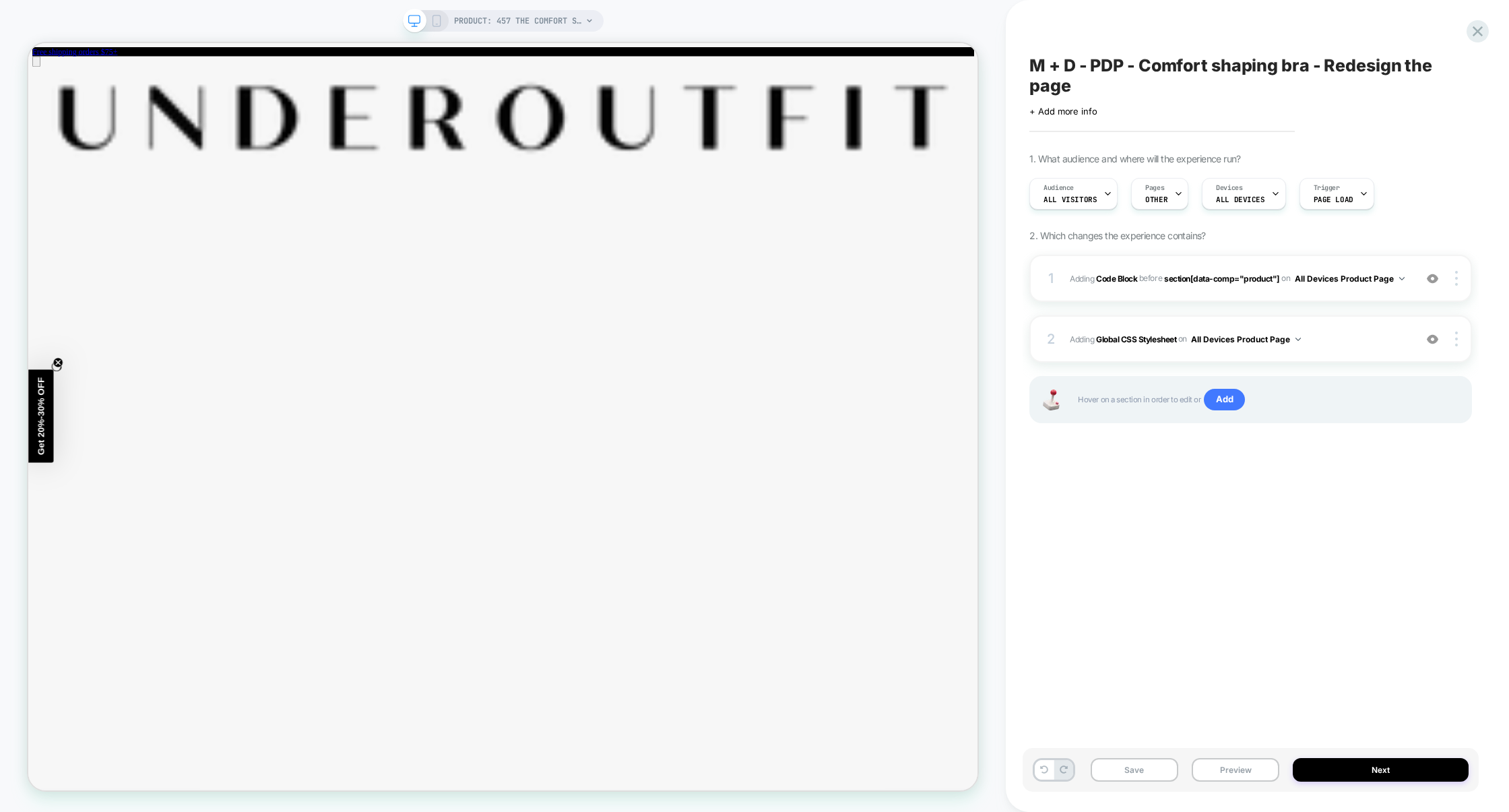
click at [1235, 756] on div "Save Preview Next" at bounding box center [1251, 769] width 456 height 44
click at [1235, 770] on button "Preview" at bounding box center [1235, 769] width 88 height 24
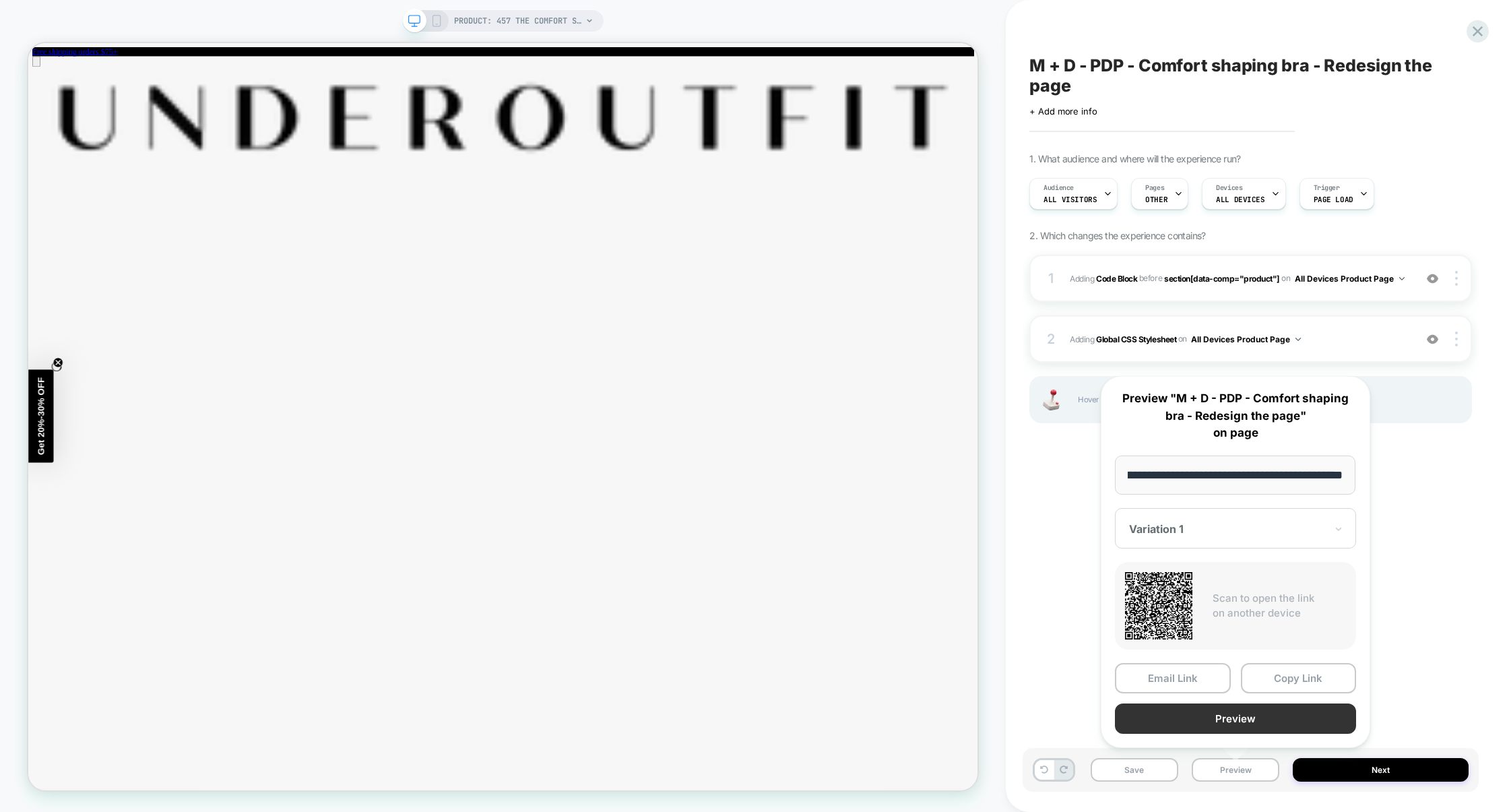
scroll to position [0, 0]
click at [1238, 721] on button "Preview" at bounding box center [1235, 719] width 241 height 31
